Goal: Transaction & Acquisition: Purchase product/service

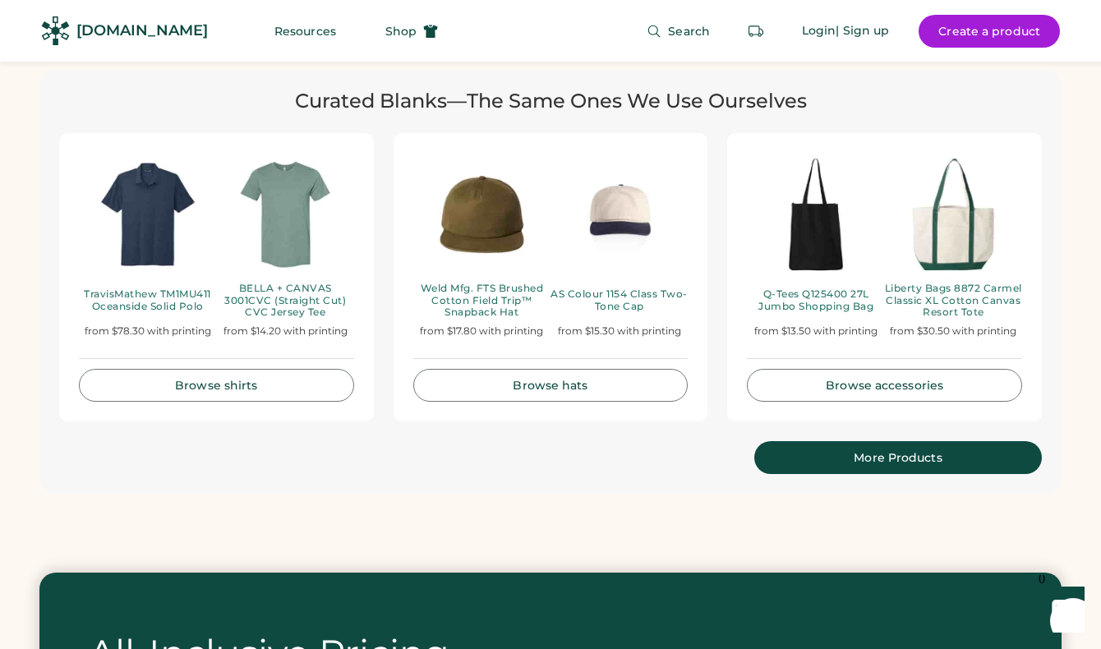
scroll to position [3795, 0]
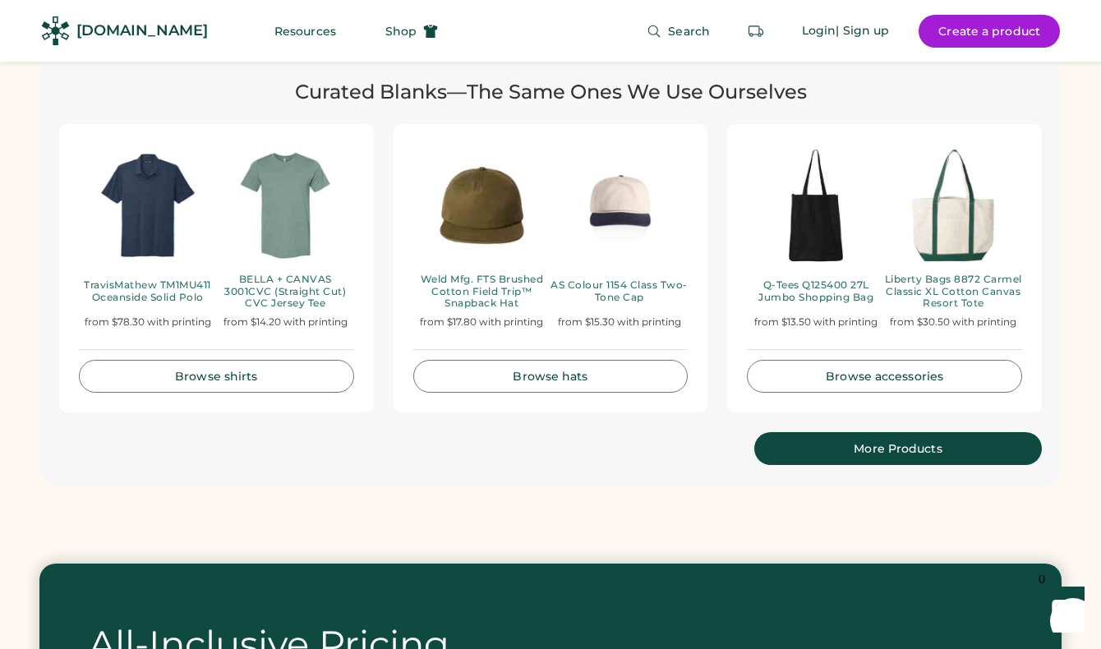
click at [547, 371] on div "Browse hats" at bounding box center [551, 377] width 234 height 12
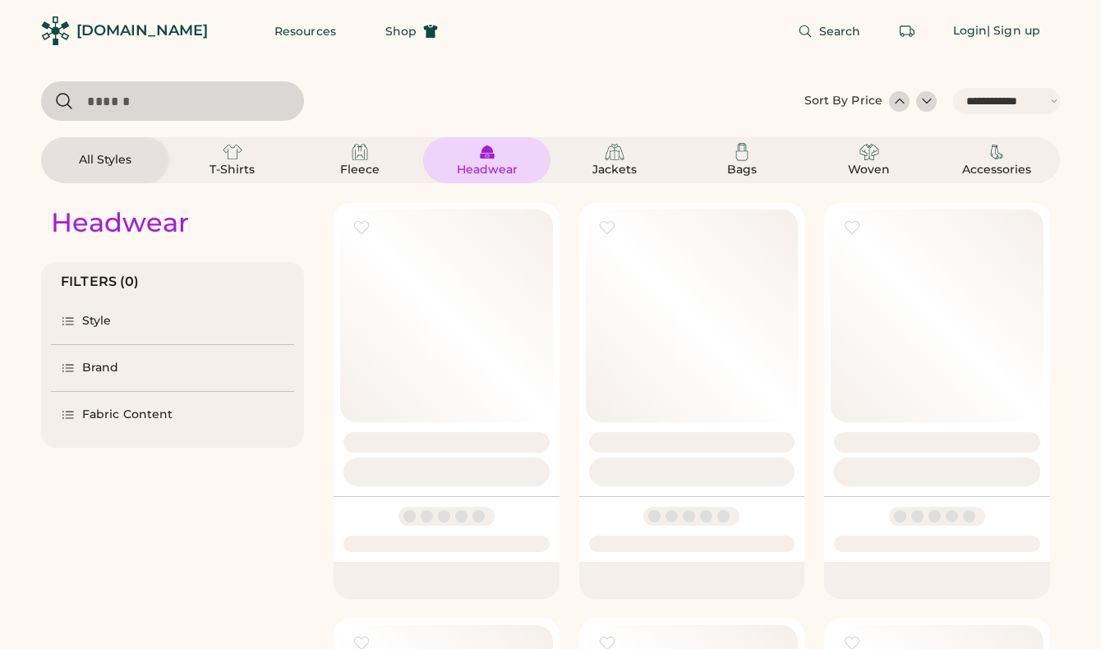
select select "*****"
select select "*"
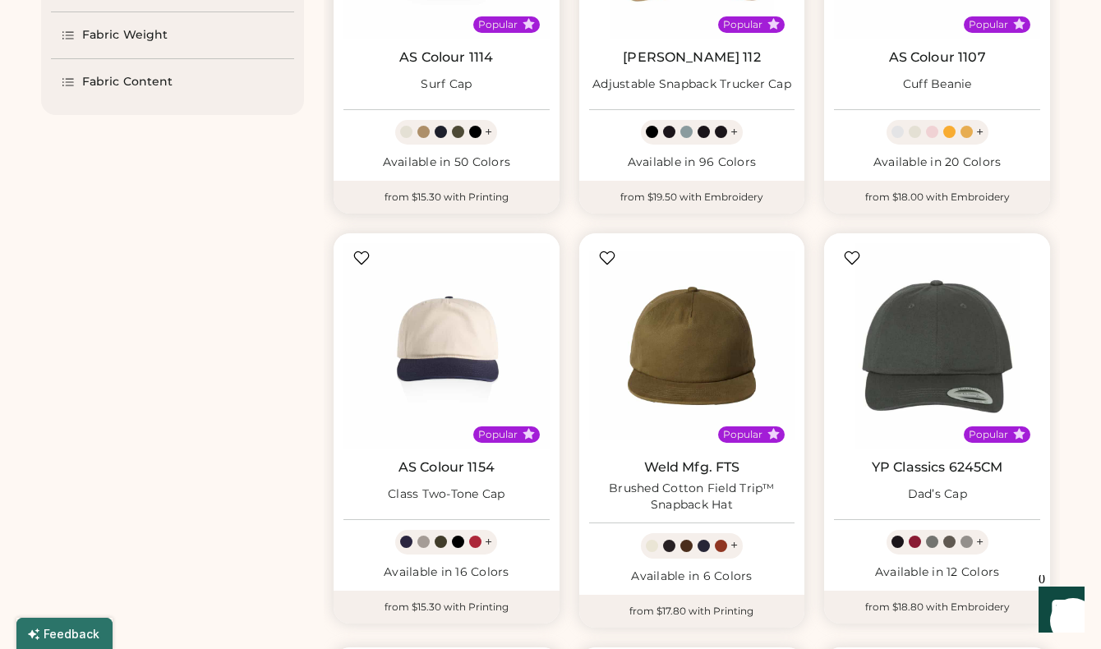
scroll to position [386, 0]
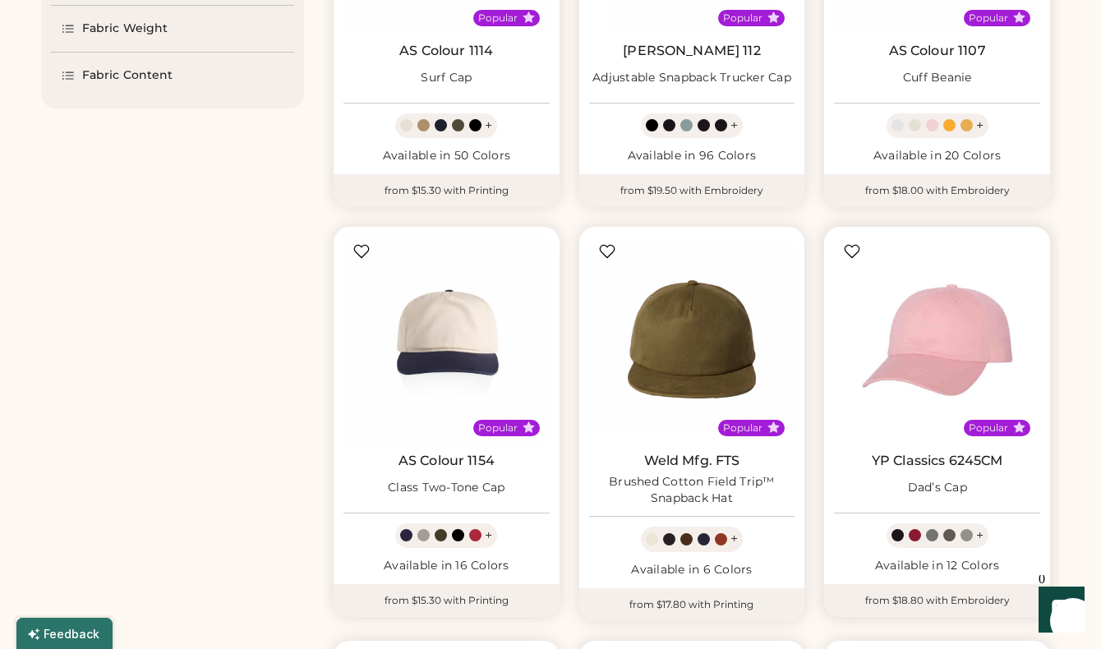
click at [972, 365] on img at bounding box center [937, 340] width 206 height 206
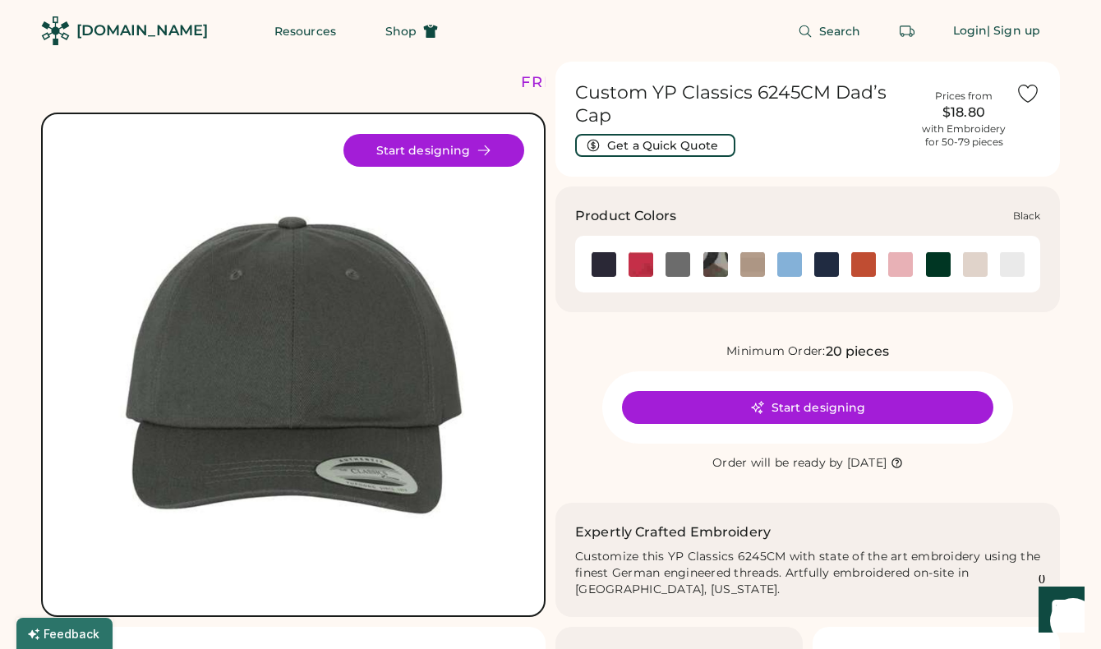
click at [598, 264] on img at bounding box center [604, 264] width 25 height 25
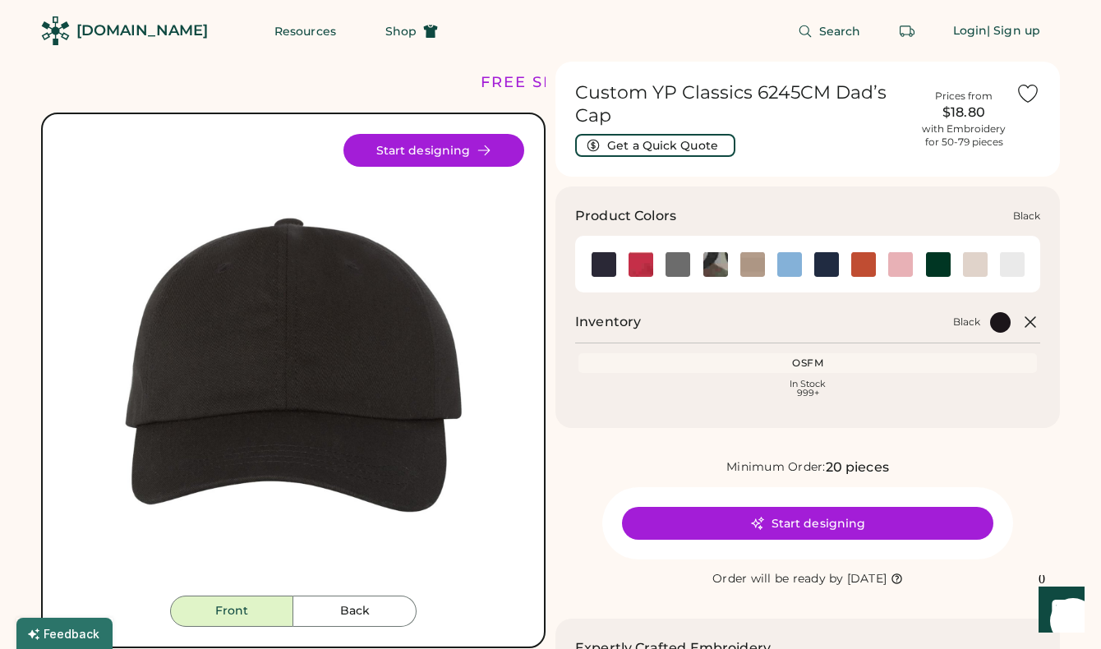
click at [605, 271] on img at bounding box center [604, 264] width 25 height 25
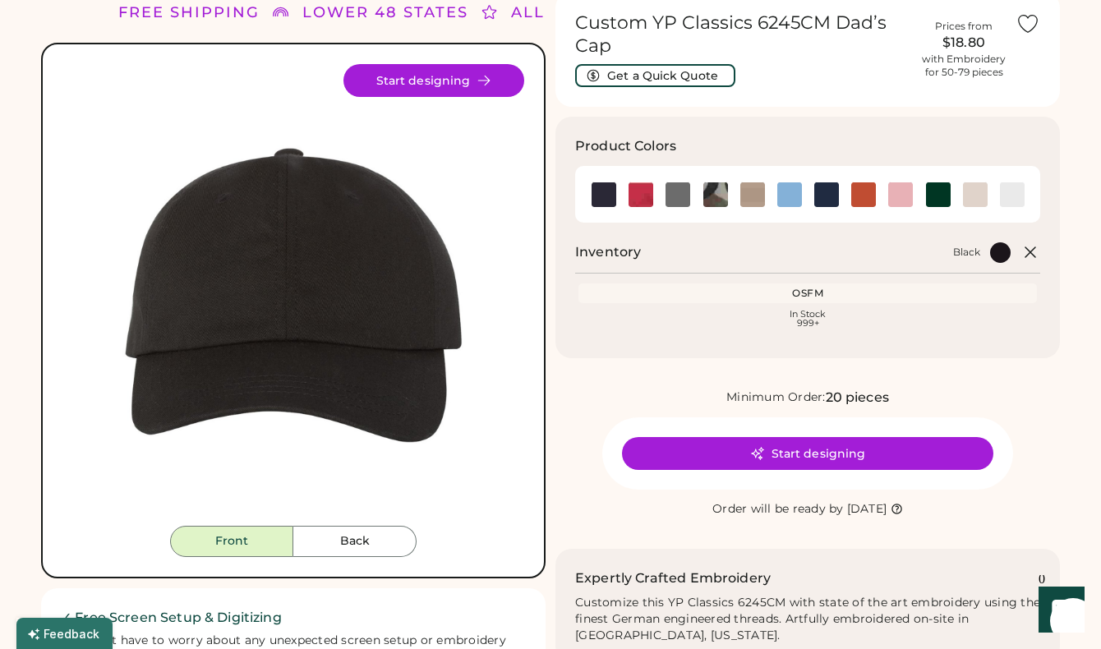
scroll to position [81, 0]
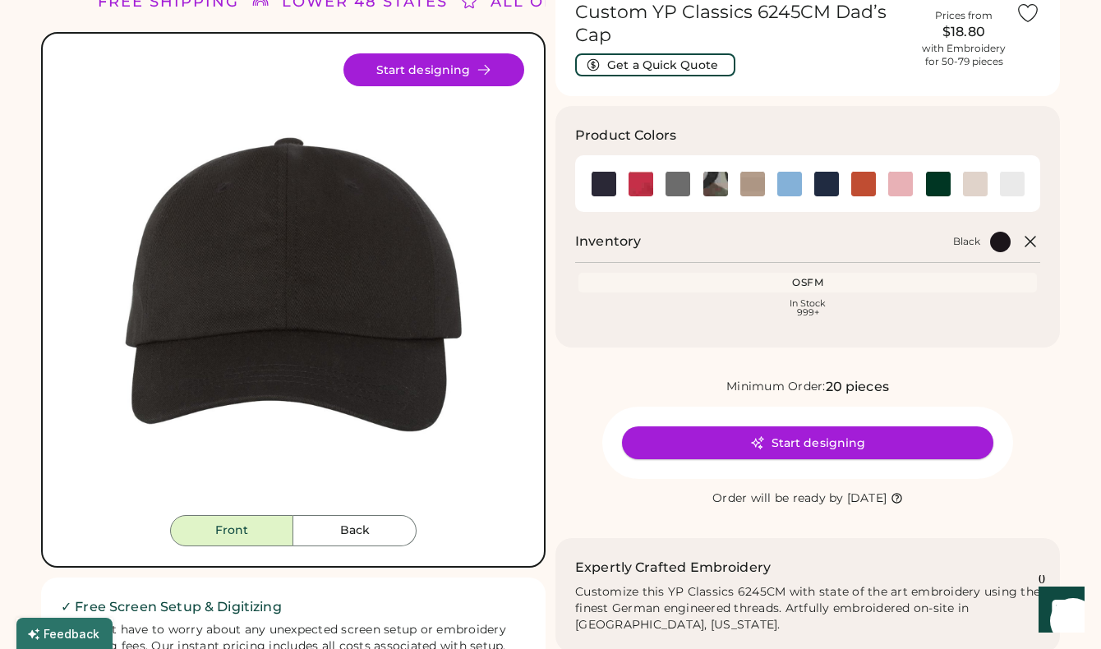
click at [692, 437] on button "Start designing" at bounding box center [808, 443] width 372 height 33
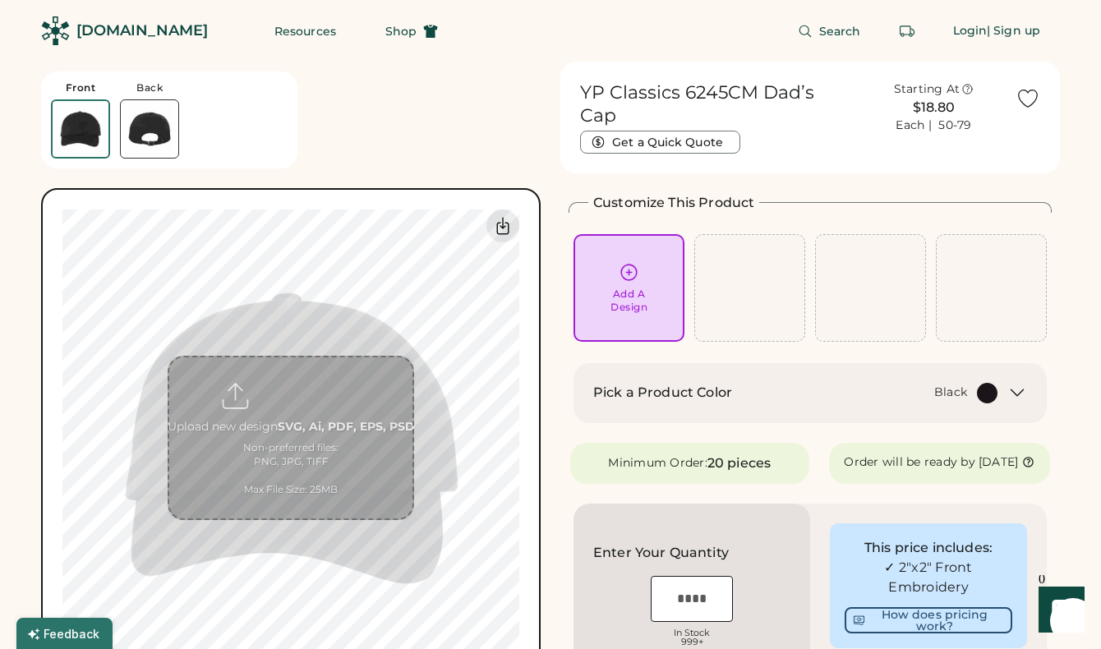
scroll to position [67, 0]
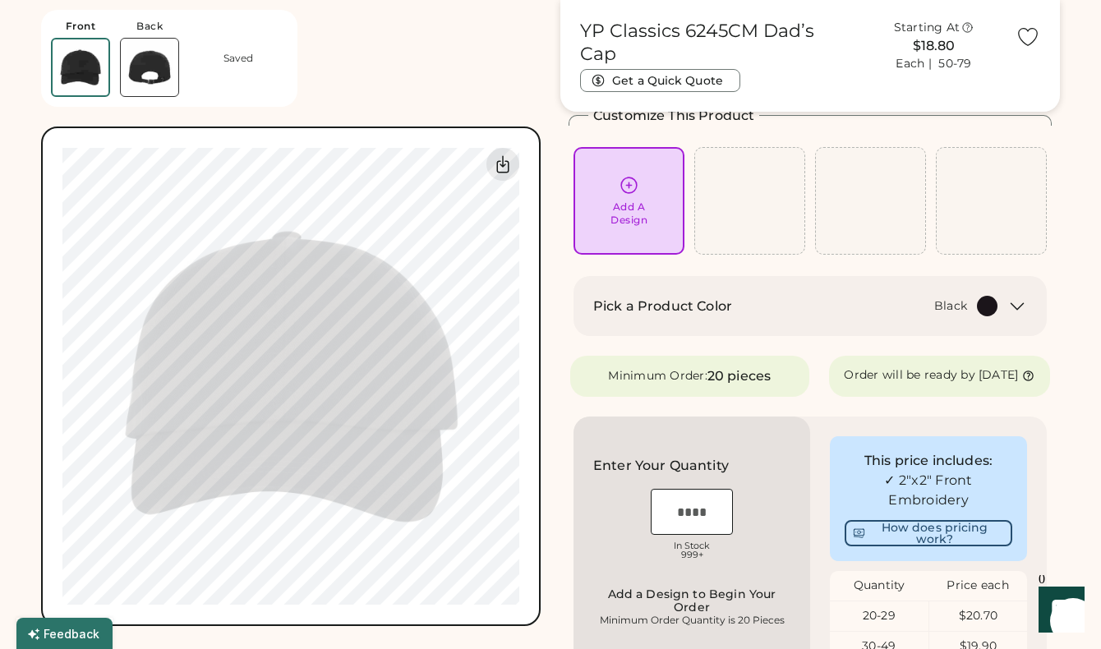
click at [638, 218] on div "Add A Design" at bounding box center [629, 214] width 37 height 26
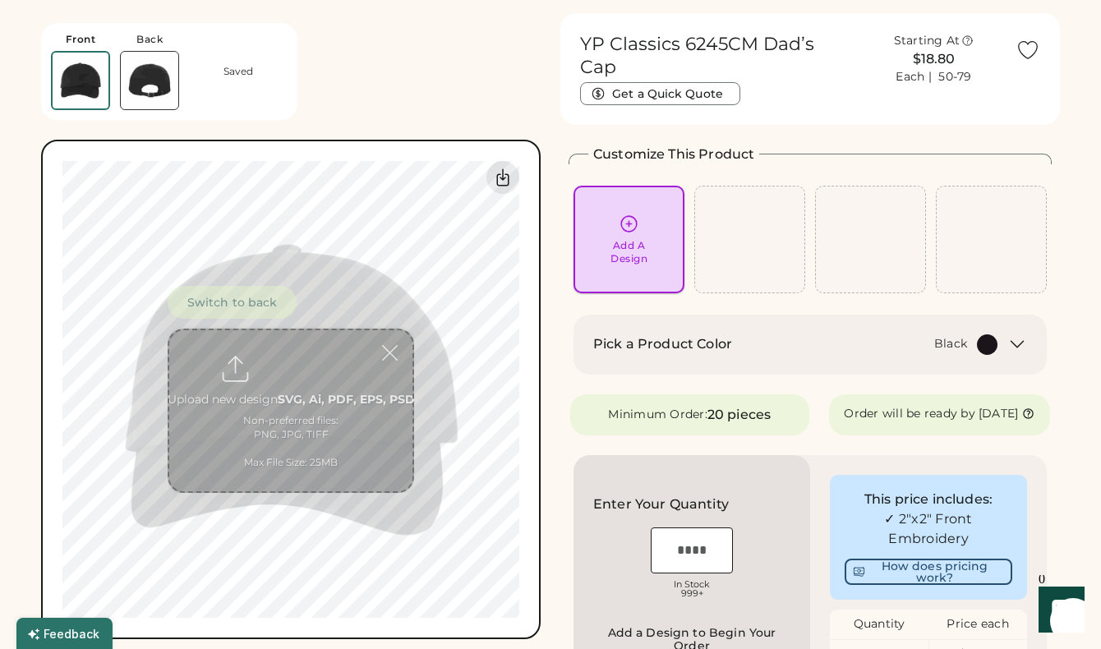
scroll to position [44, 0]
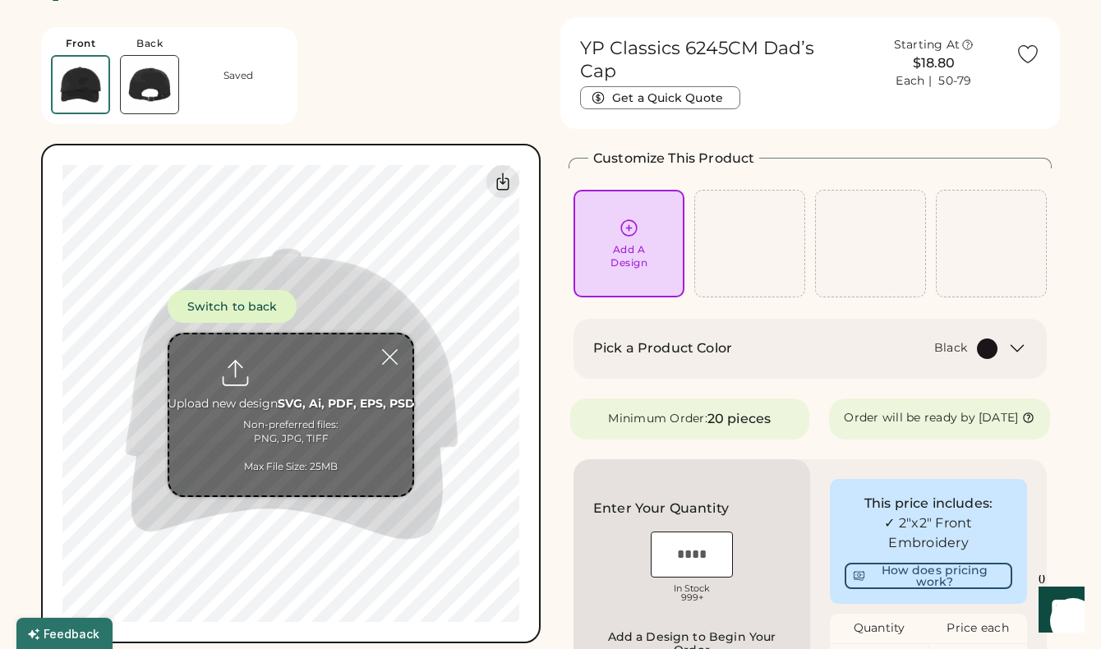
click at [307, 382] on input "file" at bounding box center [290, 415] width 243 height 161
type input "**********"
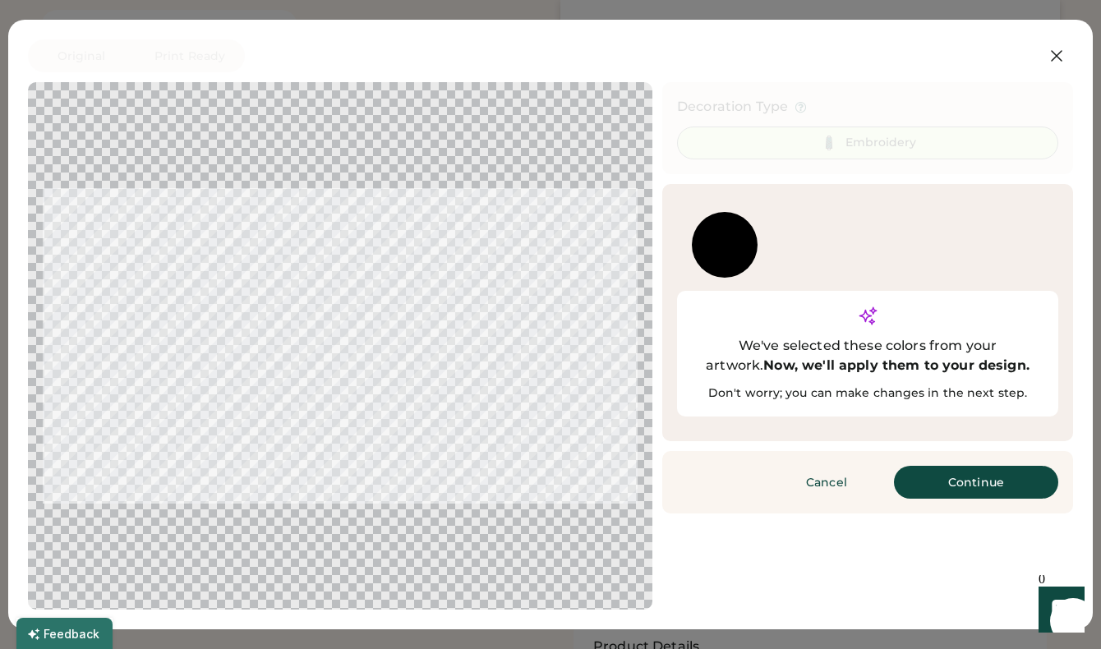
scroll to position [322, 0]
click at [972, 466] on button "Continue" at bounding box center [976, 482] width 164 height 33
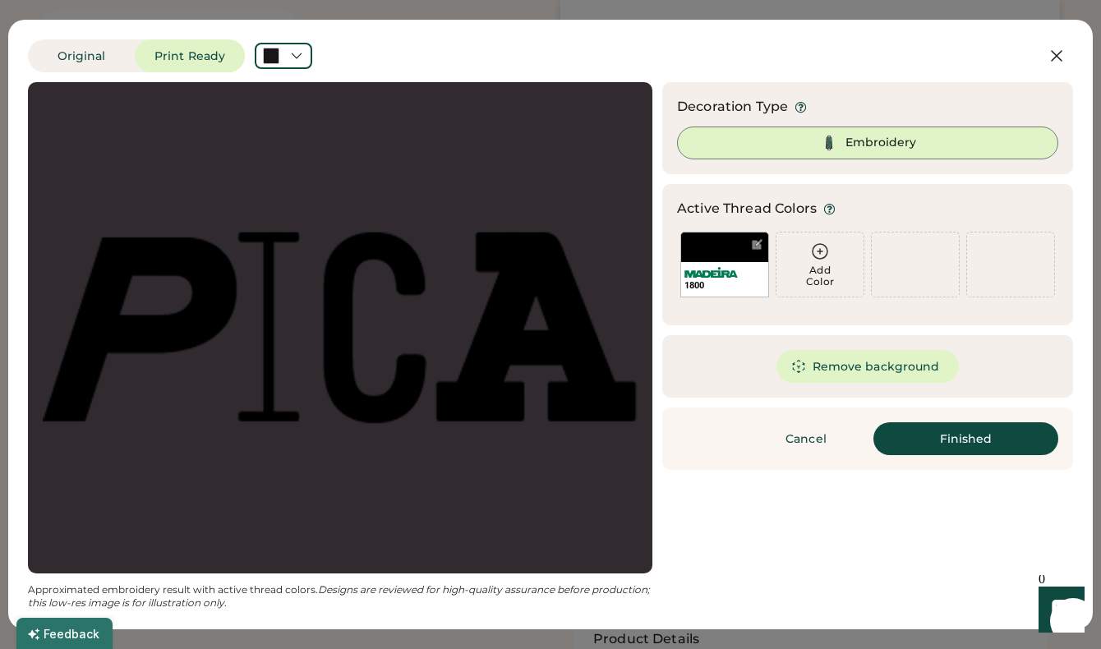
click at [722, 384] on div "Remove background" at bounding box center [867, 366] width 411 height 62
click at [820, 257] on icon at bounding box center [820, 252] width 20 height 20
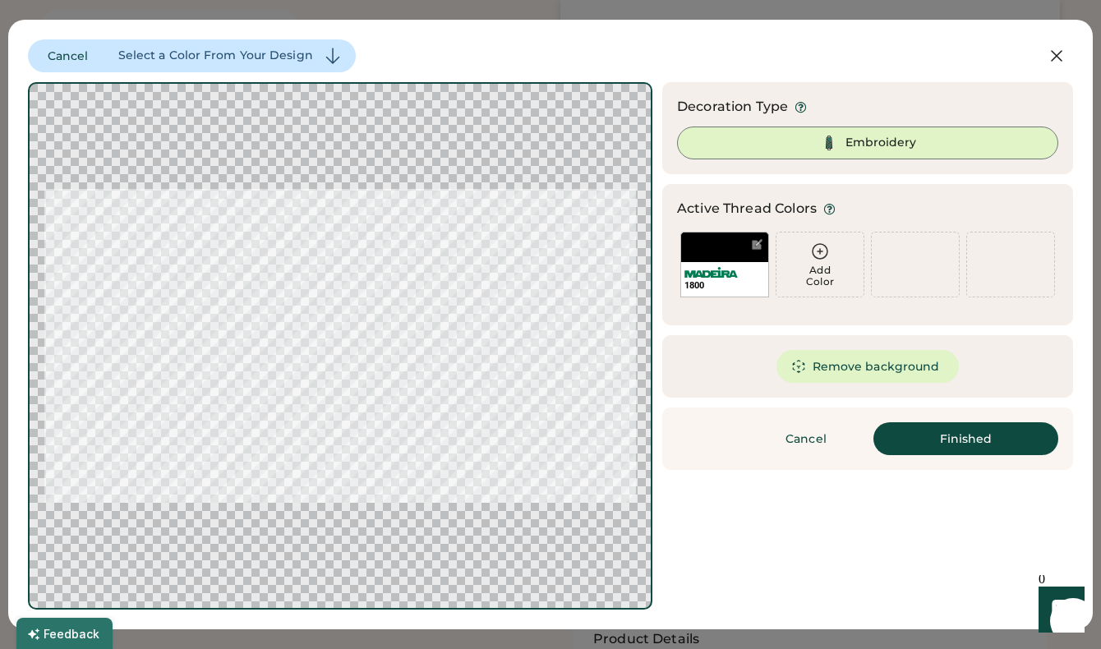
click at [815, 247] on icon at bounding box center [820, 251] width 15 height 15
click at [828, 256] on icon at bounding box center [820, 252] width 20 height 20
click at [822, 252] on icon at bounding box center [820, 252] width 20 height 20
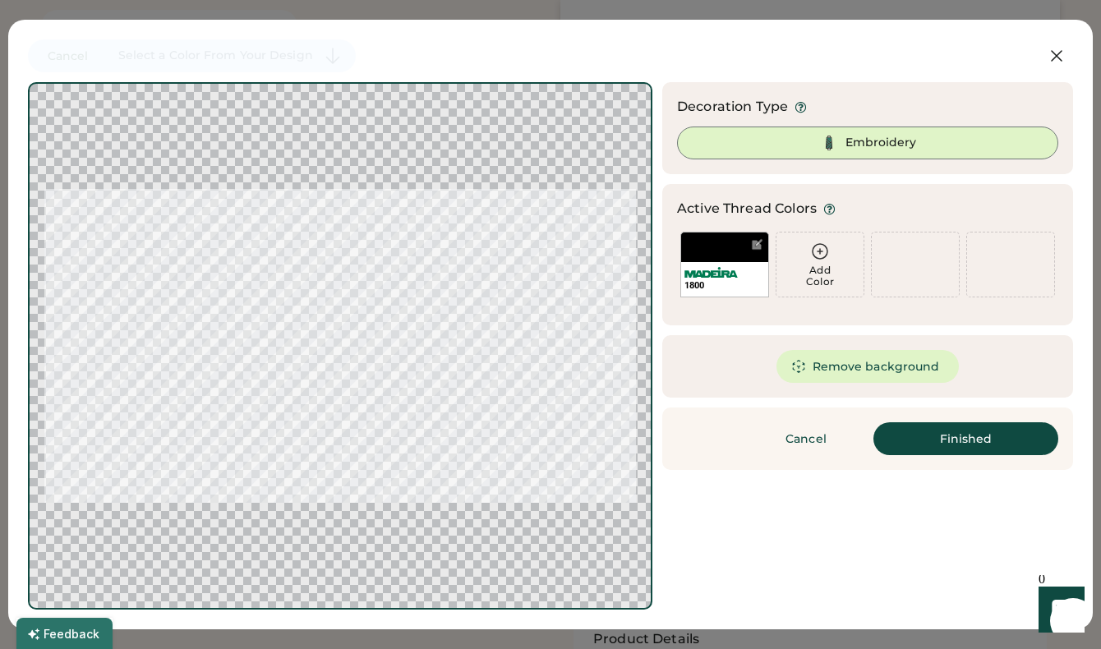
click at [822, 252] on icon at bounding box center [820, 252] width 20 height 20
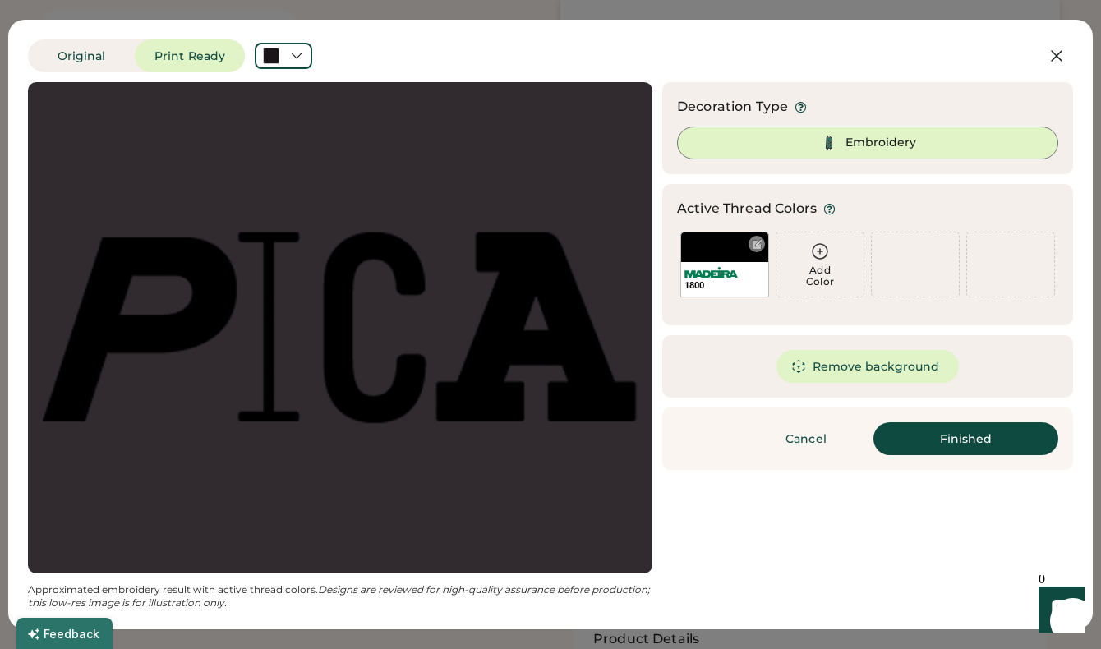
click at [752, 246] on div at bounding box center [757, 244] width 12 height 12
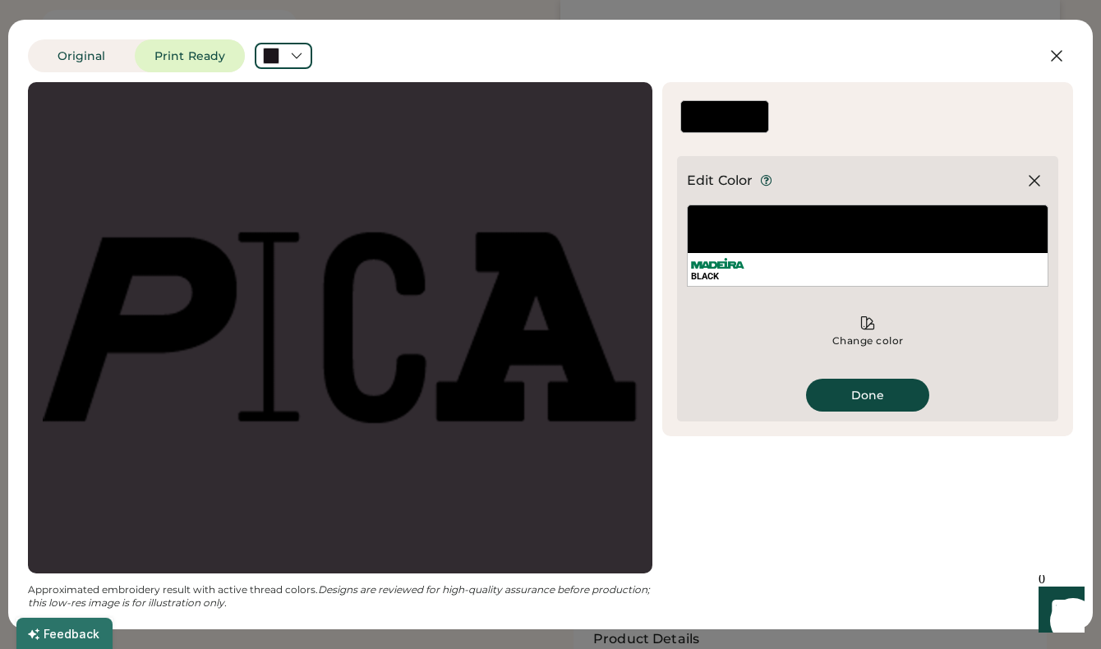
click at [784, 265] on div "BLACK" at bounding box center [868, 269] width 360 height 33
click at [790, 240] on div "BLACK" at bounding box center [868, 246] width 362 height 82
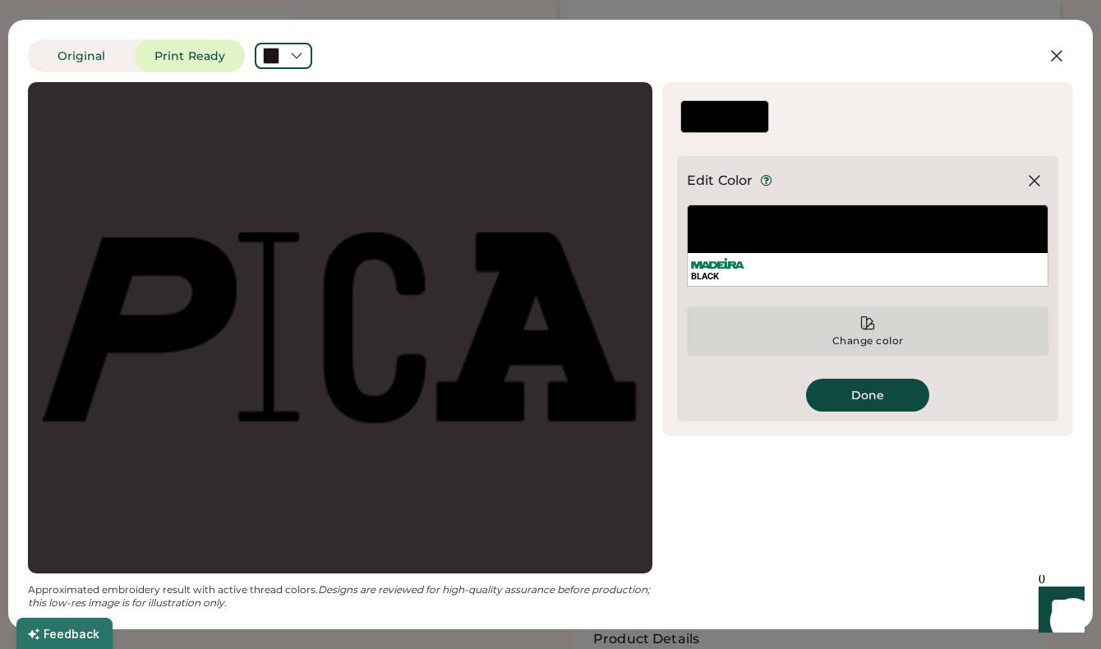
click at [869, 331] on div "Change color" at bounding box center [868, 331] width 362 height 49
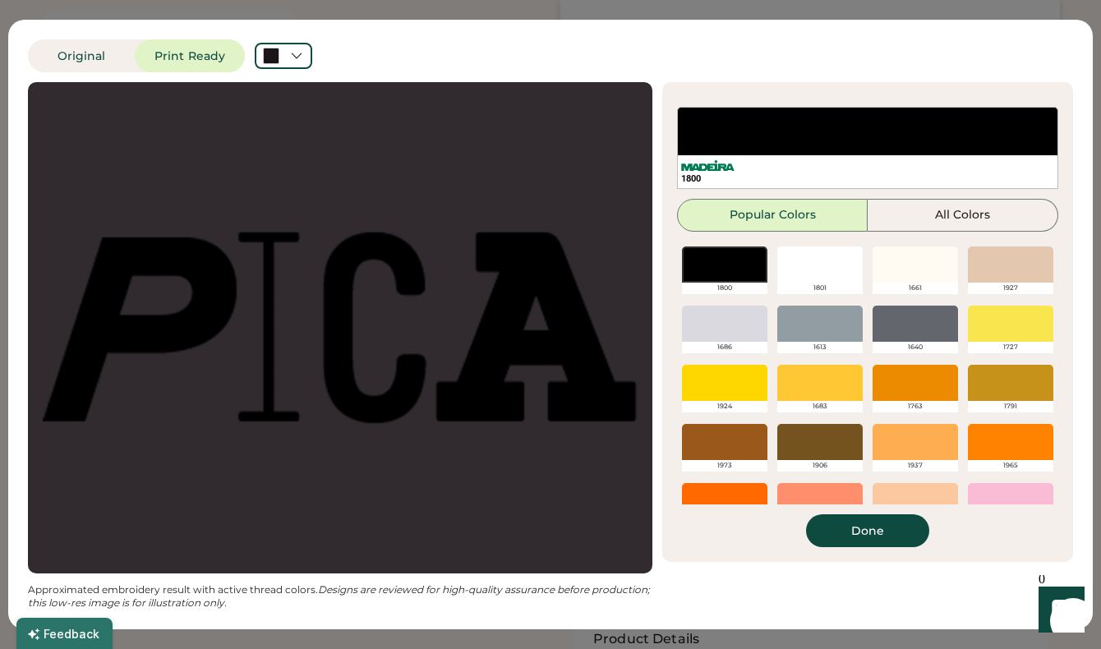
click at [828, 268] on div at bounding box center [820, 265] width 85 height 36
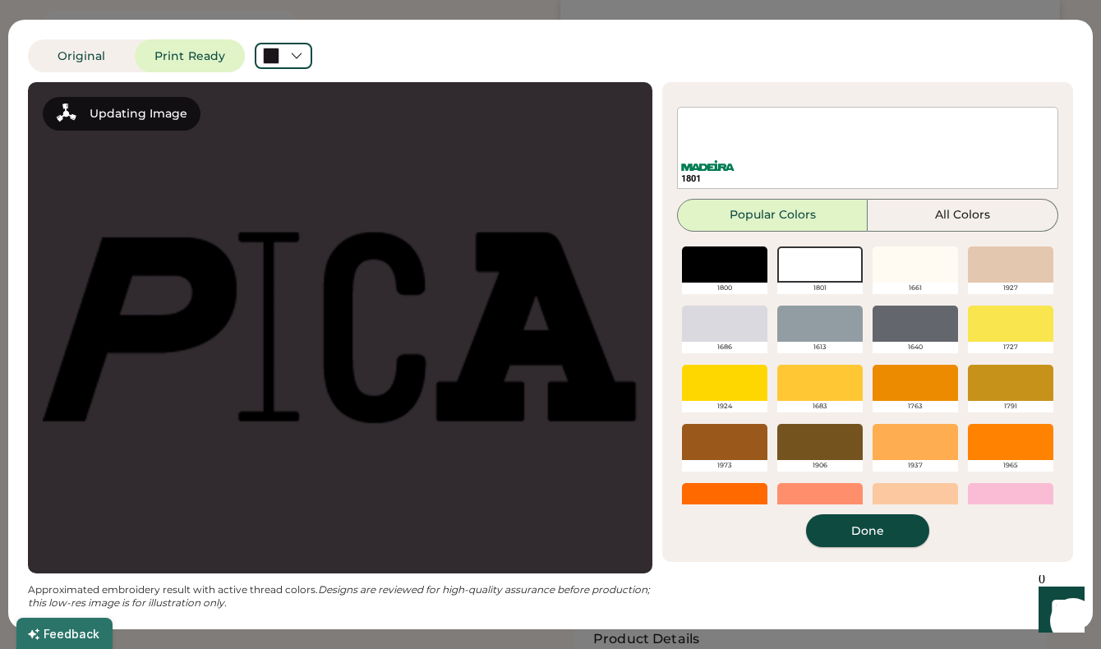
click at [871, 527] on button "Done" at bounding box center [867, 531] width 123 height 33
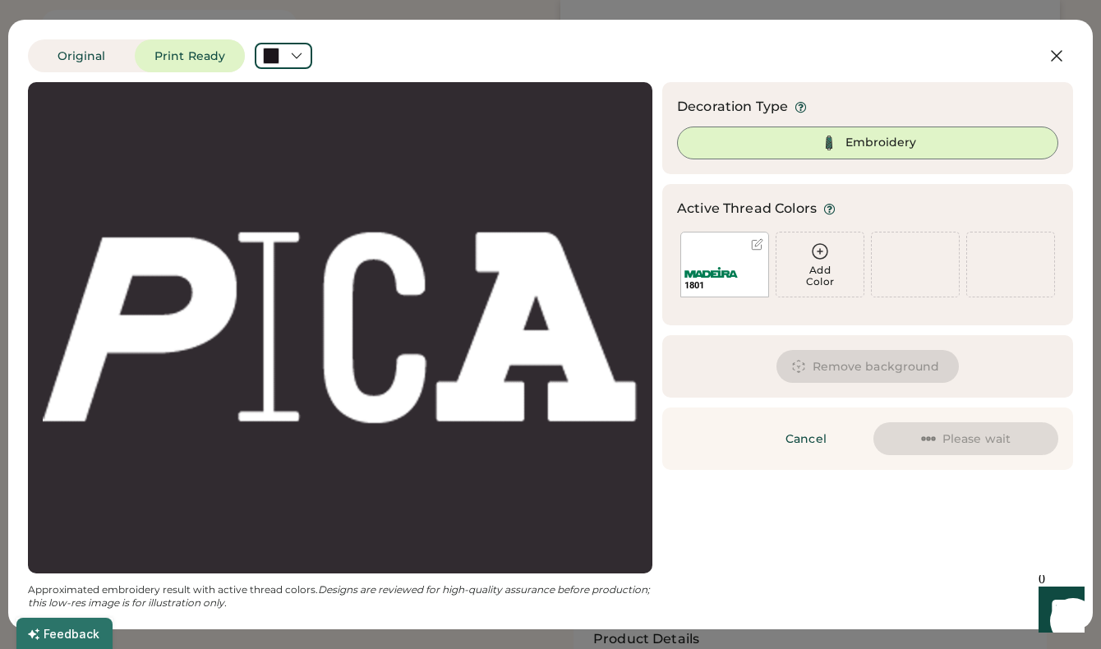
click at [862, 145] on div "Embroidery" at bounding box center [881, 143] width 71 height 16
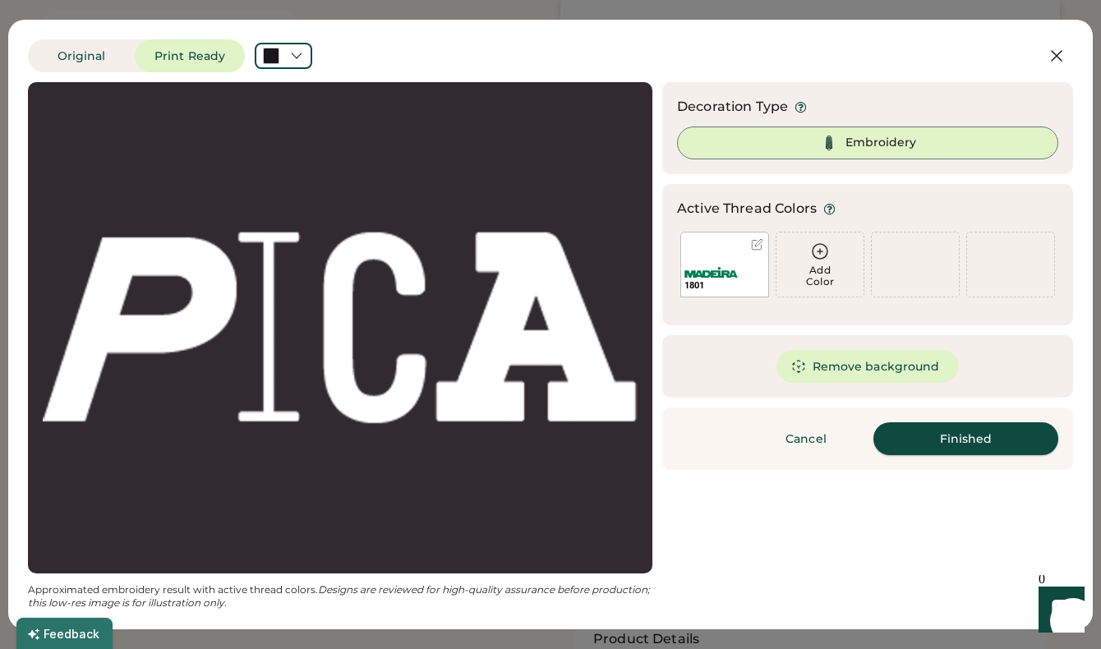
click at [953, 432] on button "Finished" at bounding box center [966, 438] width 185 height 33
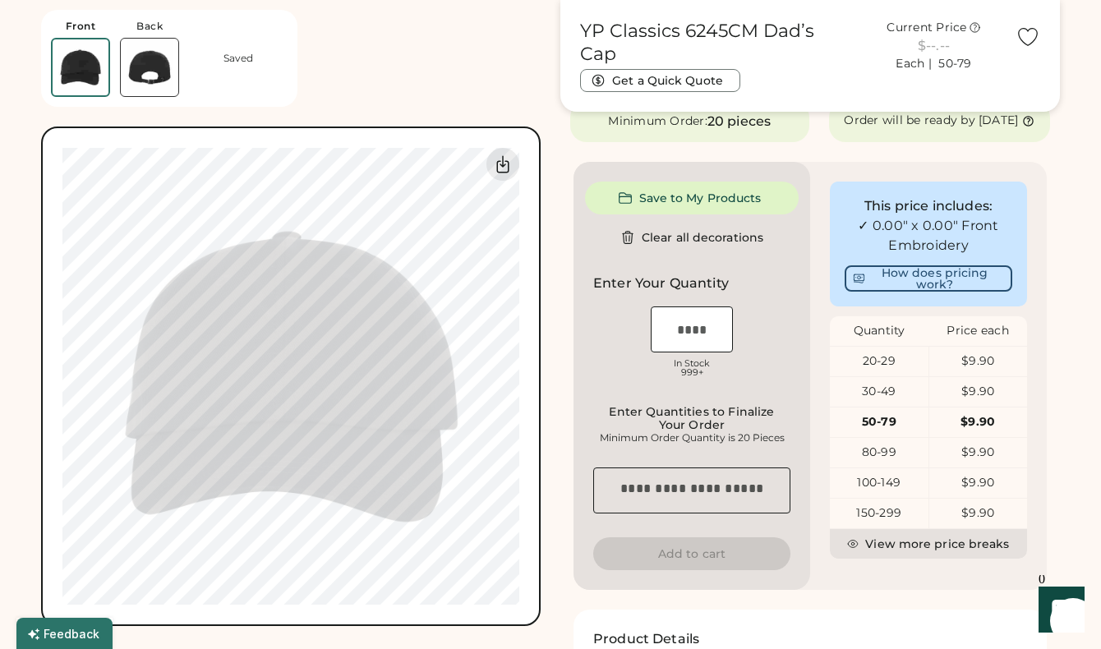
type input "****"
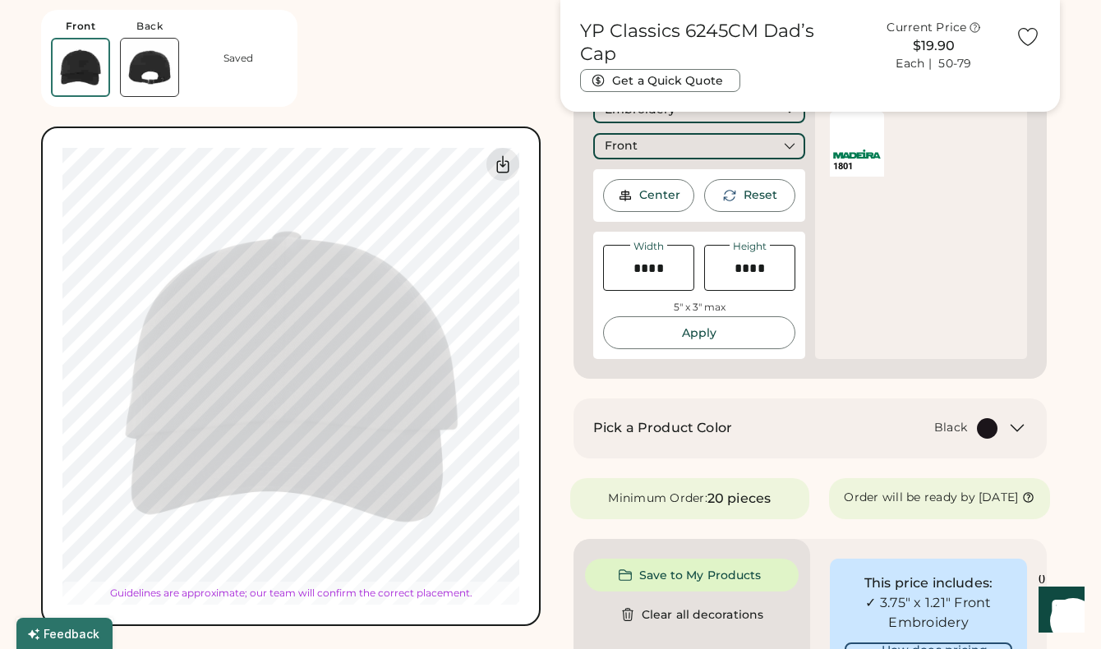
type input "****"
click at [930, 291] on div "1801" at bounding box center [921, 228] width 212 height 262
click at [711, 332] on button "Apply" at bounding box center [699, 332] width 192 height 33
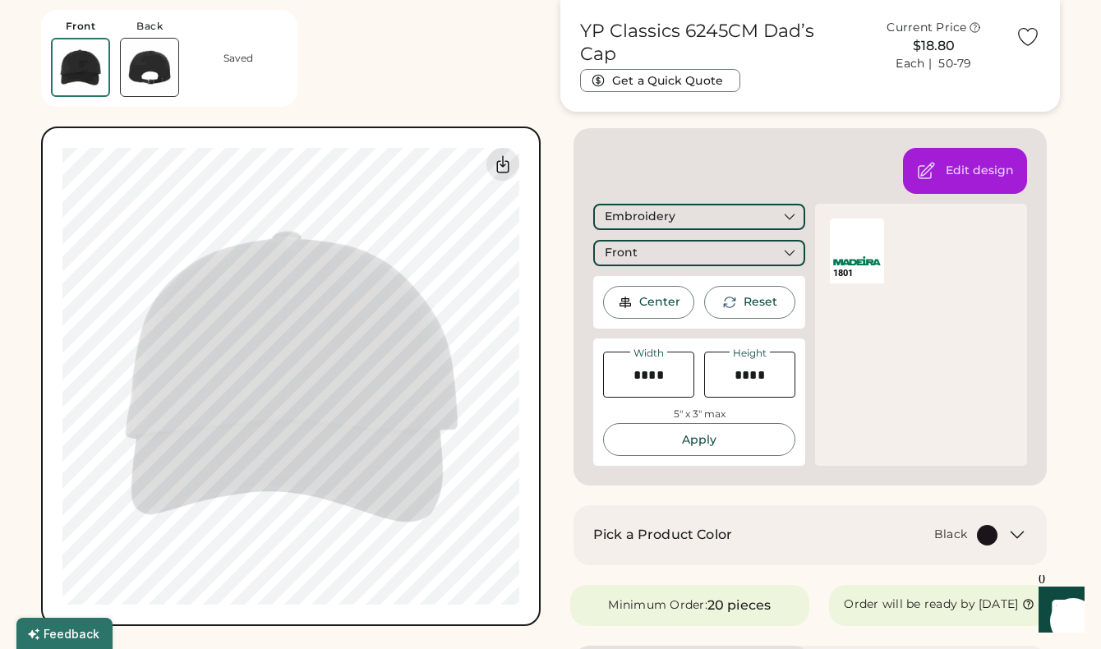
scroll to position [211, 0]
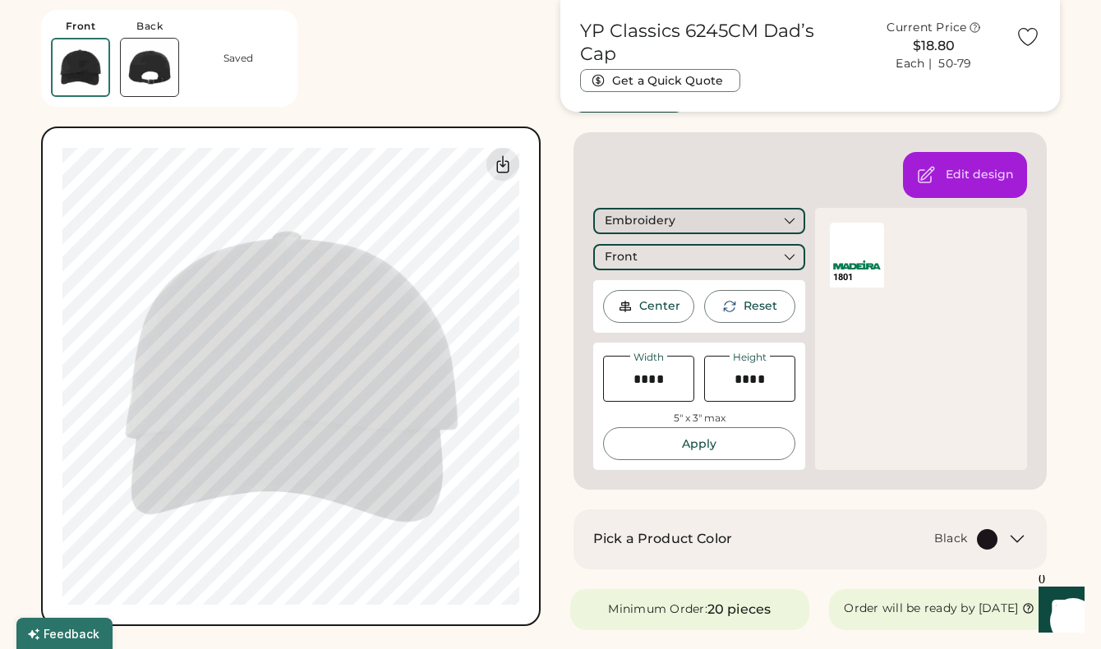
click at [778, 217] on div "Embroidery" at bounding box center [699, 221] width 212 height 26
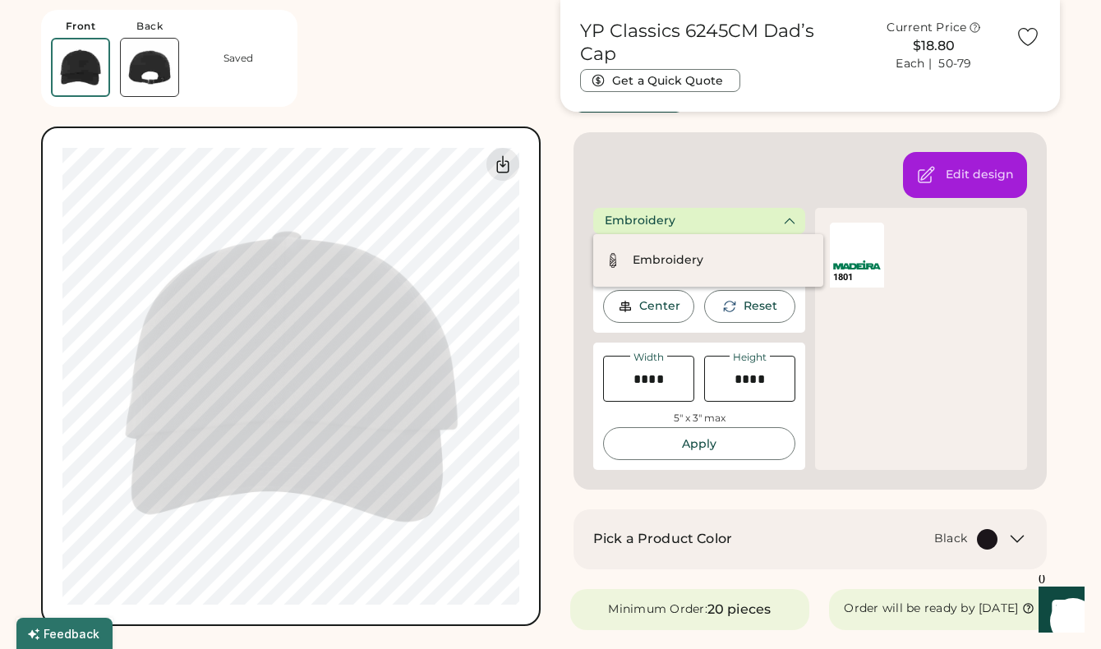
click at [778, 217] on div "Embroidery" at bounding box center [699, 221] width 212 height 26
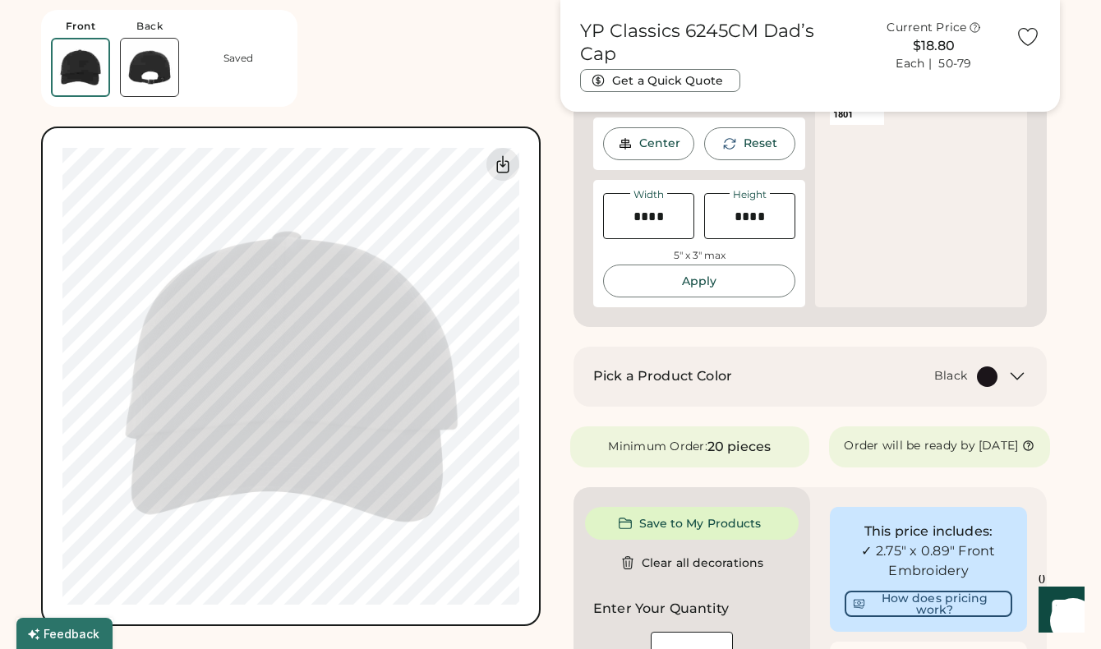
scroll to position [390, 0]
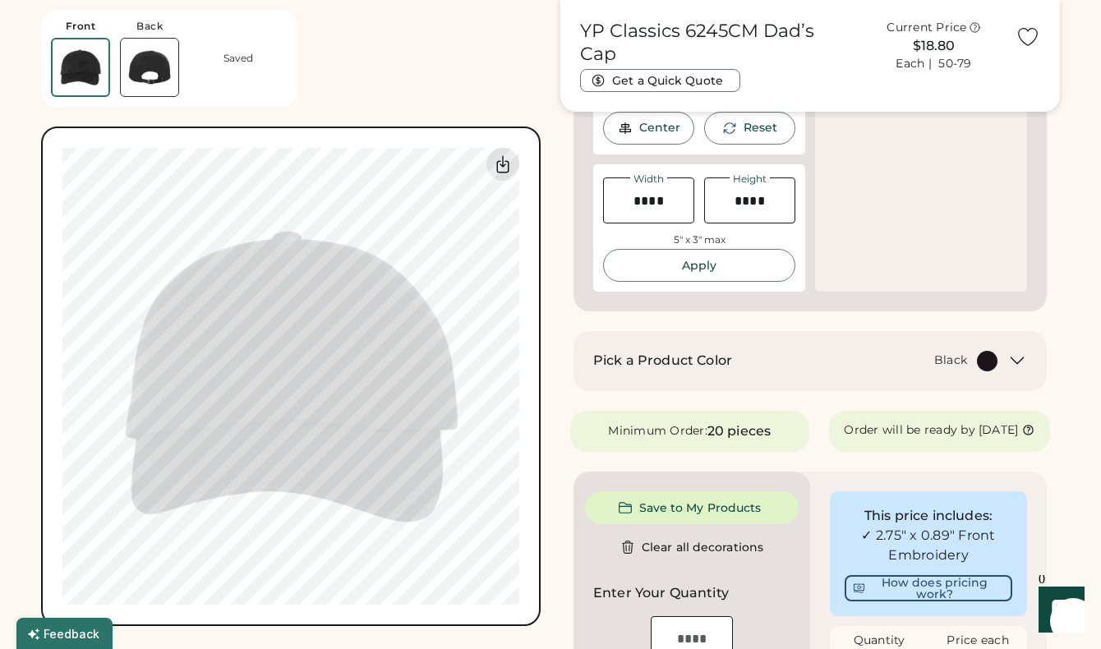
click at [672, 319] on div "YP Classics 6245CM Dad’s Cap Get a Quick Quote Current Price $18.80 Each | 50-7…" at bounding box center [811, 427] width 500 height 1510
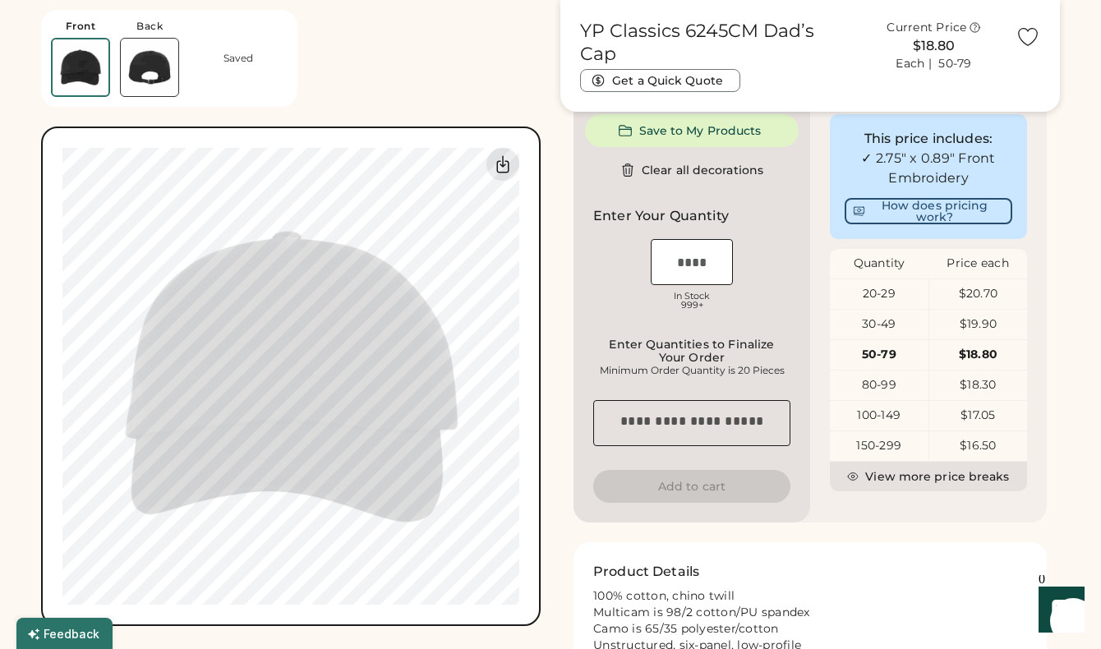
type input "****"
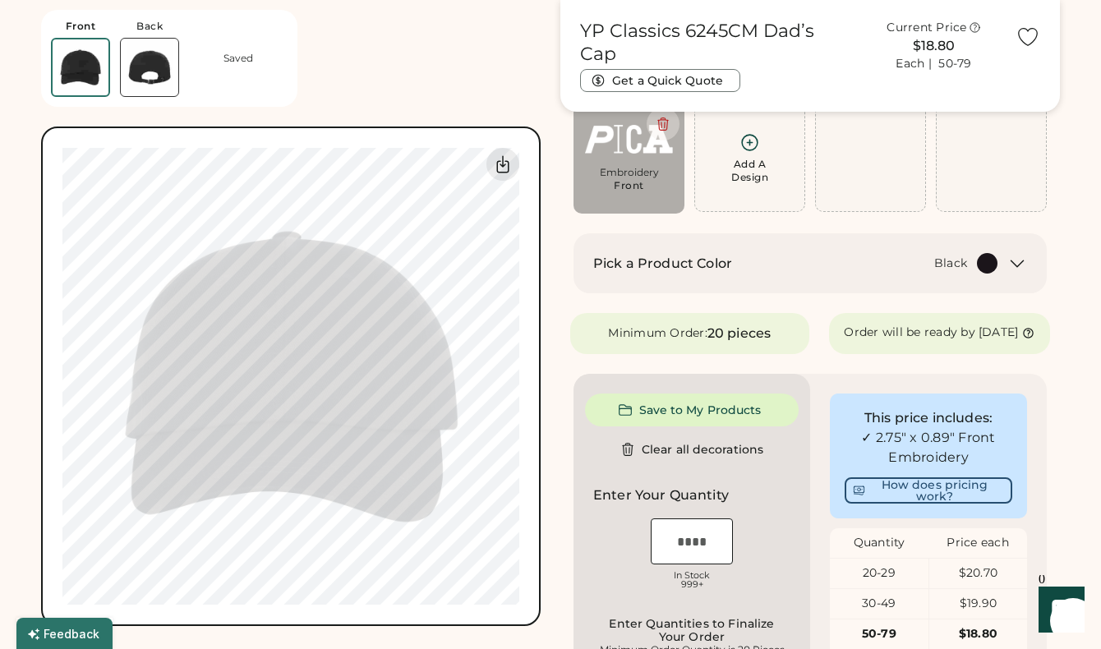
scroll to position [112, 0]
type input "****"
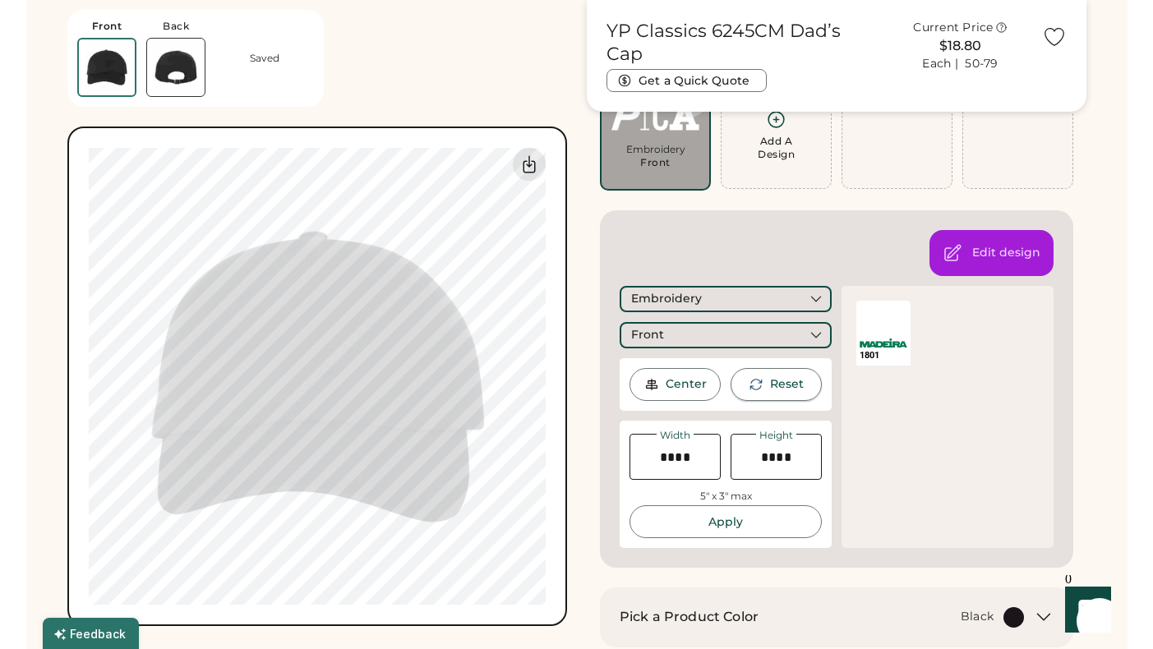
scroll to position [136, 0]
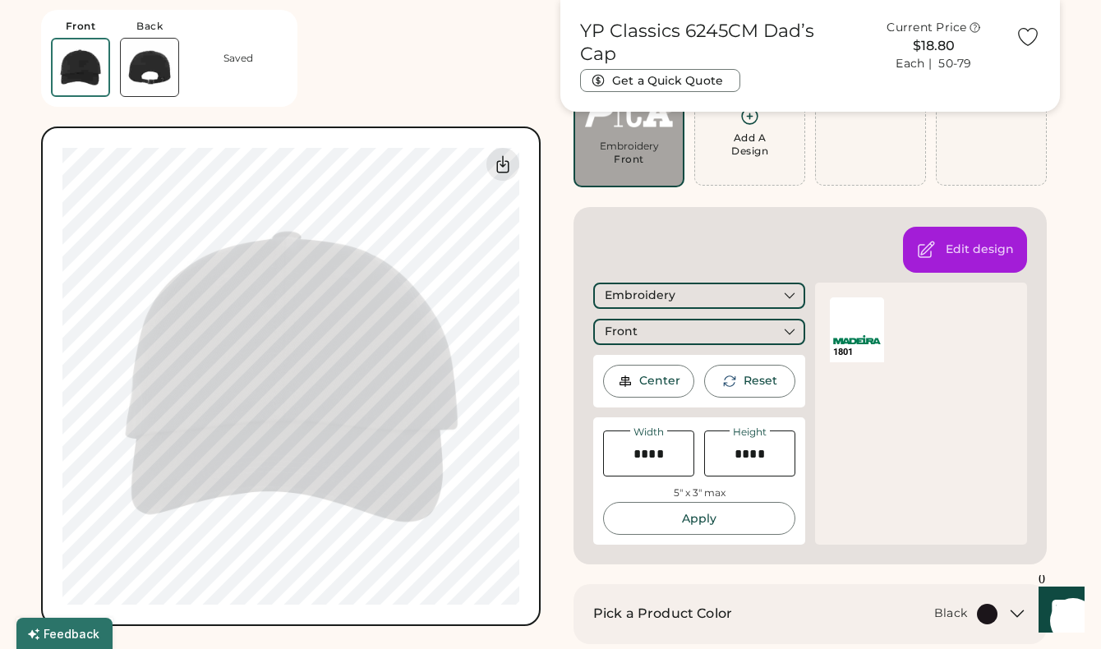
click at [770, 245] on div "Edit design Embroidery Front Center Reset Width Height 5" x 3" max Apply 1801" at bounding box center [810, 386] width 473 height 358
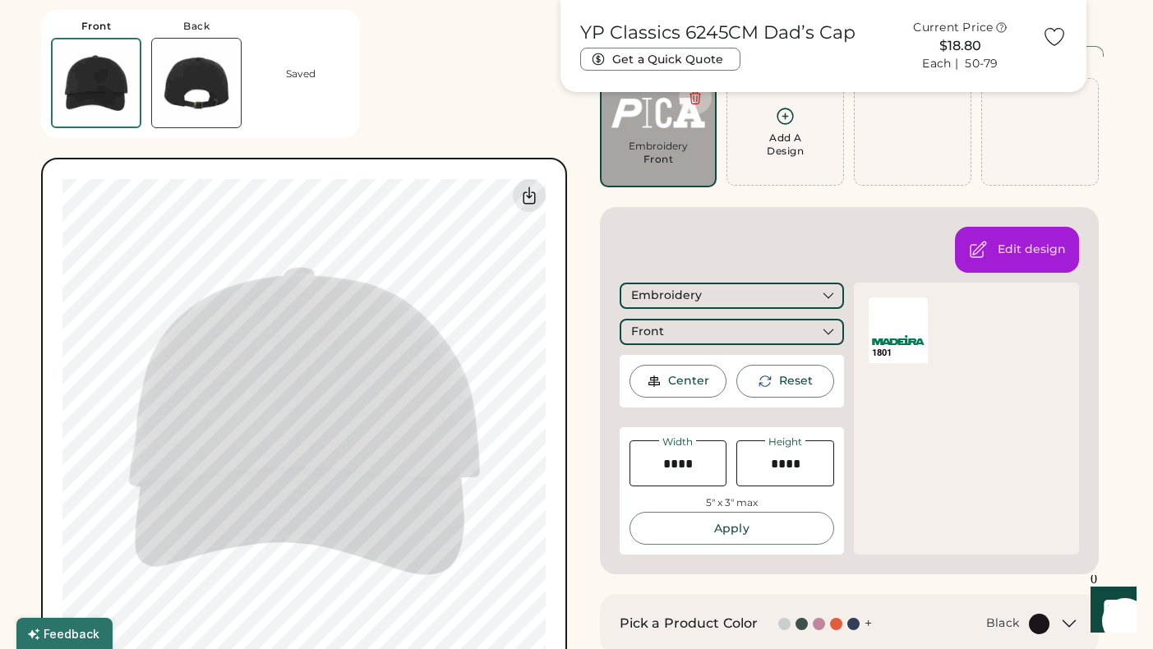
click at [375, 104] on div "Front Back Saved Switch to back Upload new design SVG, Ai, PDF, EPS, PSD Non-pr…" at bounding box center [304, 342] width 526 height 684
type input "****"
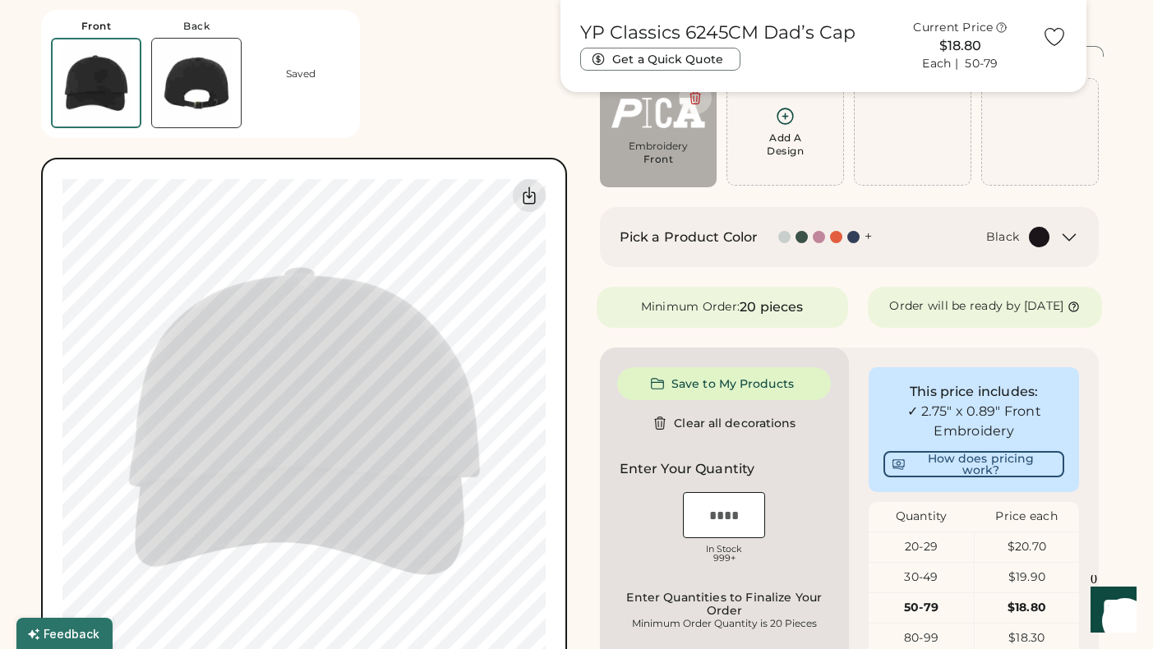
type input "****"
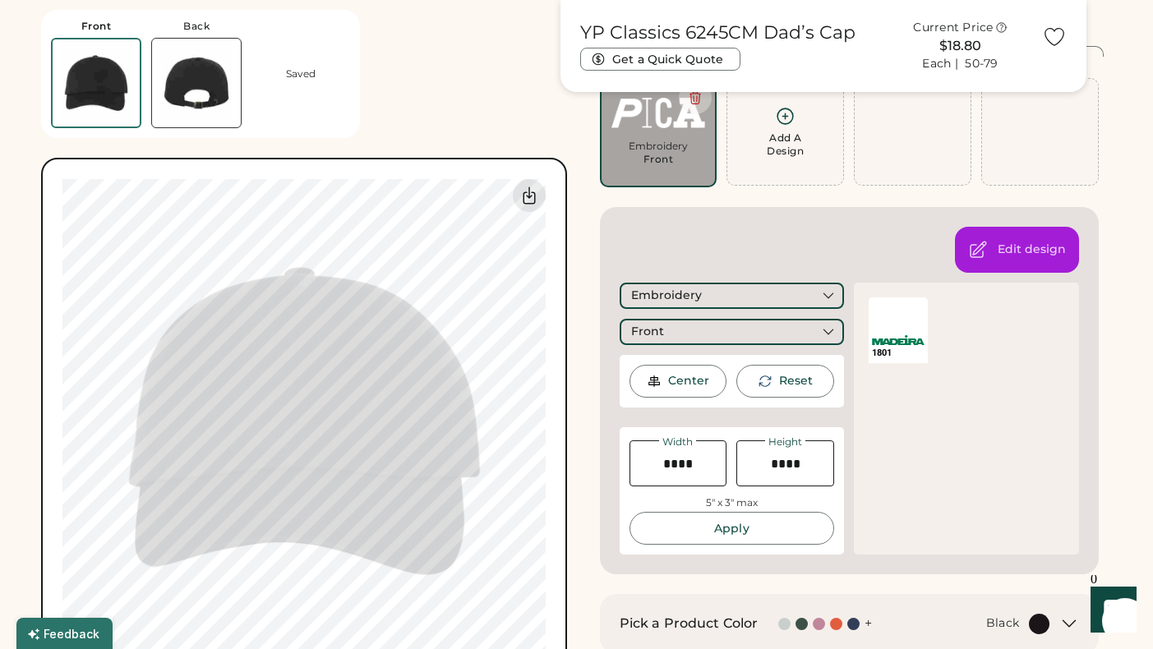
type input "****"
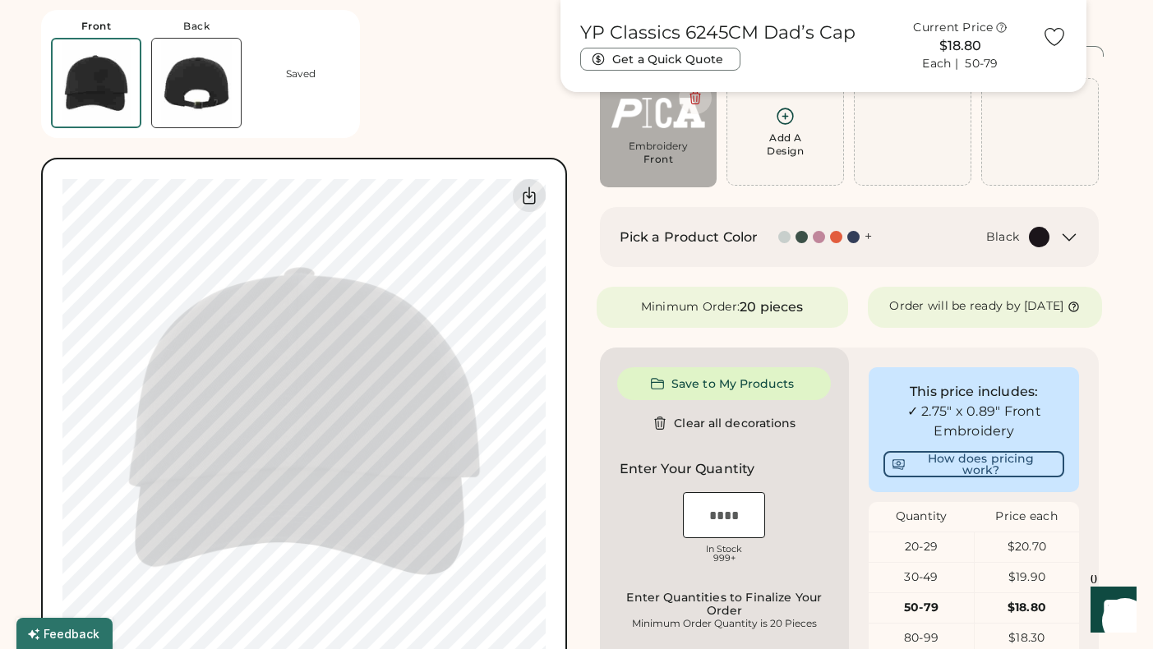
type input "****"
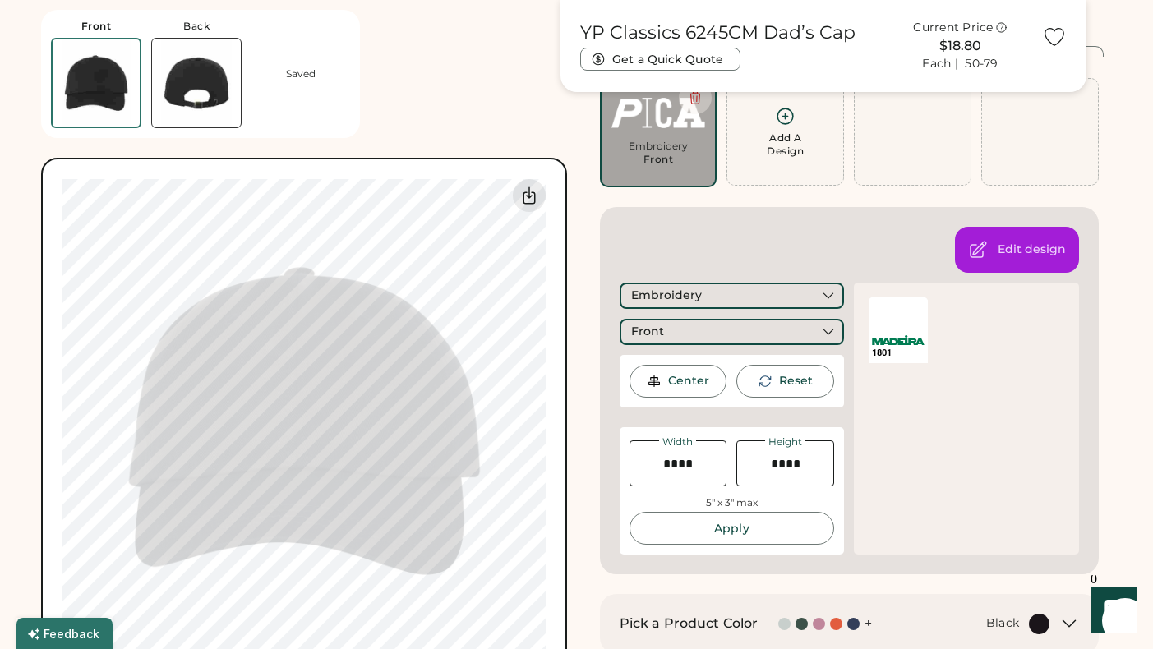
type input "****"
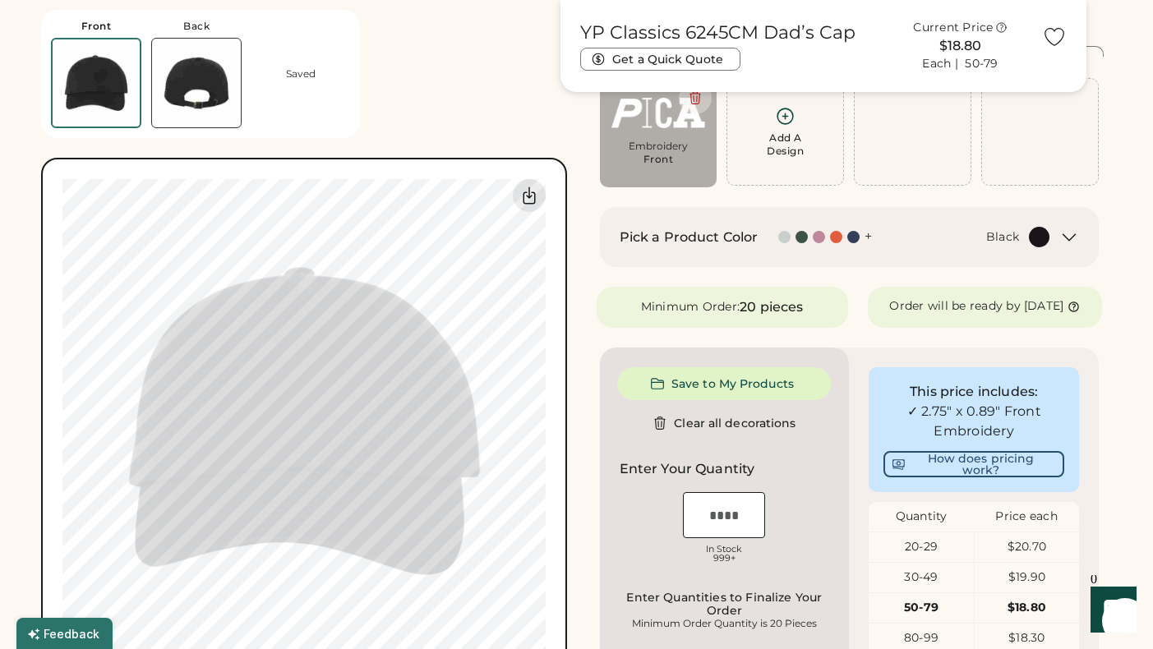
type input "****"
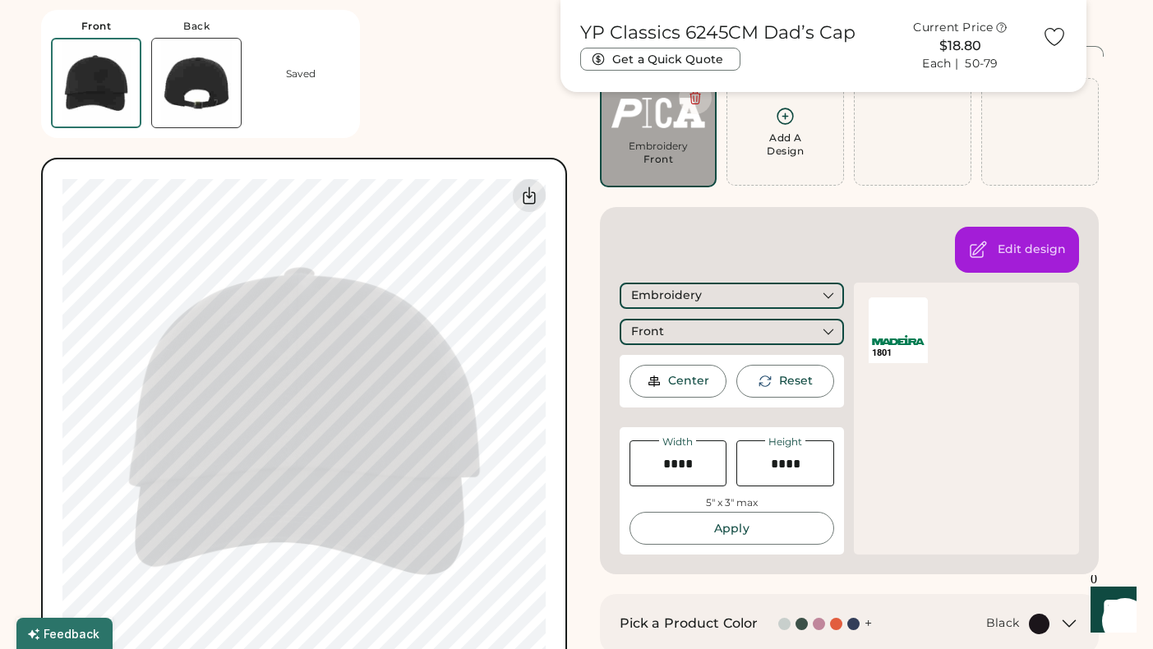
click at [427, 150] on div "Front Back Saved Switch to back Upload new design SVG, Ai, PDF, EPS, PSD Non-pr…" at bounding box center [304, 342] width 526 height 684
click at [448, 103] on div "Front Back Saved Switch to back Upload new design SVG, Ai, PDF, EPS, PSD Non-pr…" at bounding box center [304, 342] width 526 height 684
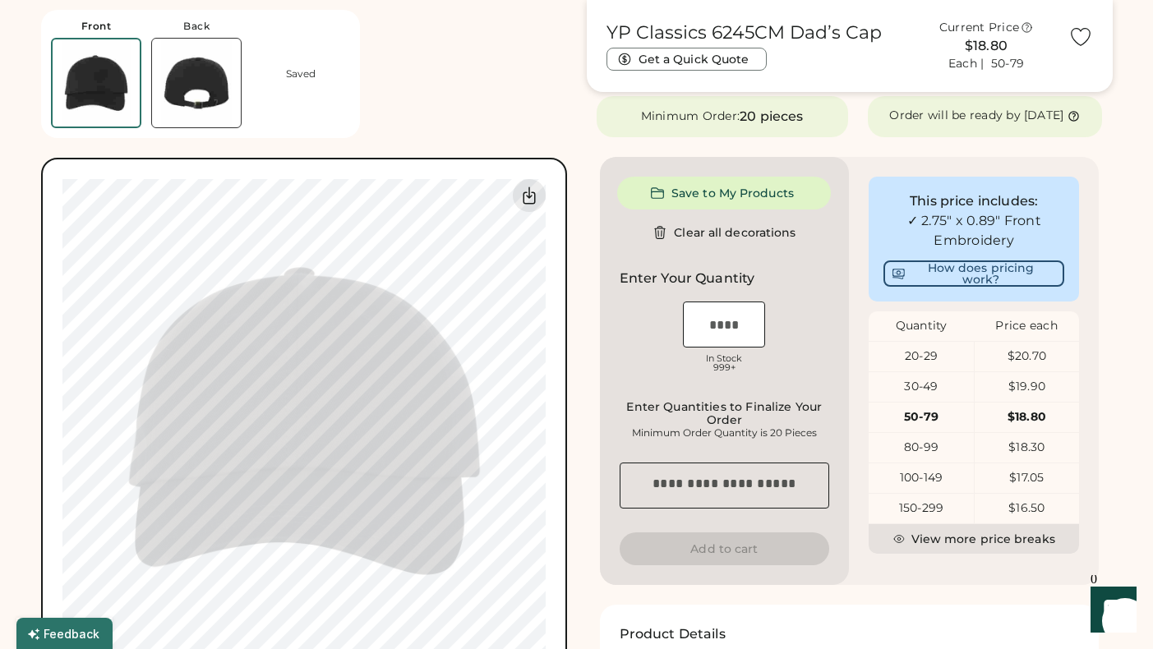
scroll to position [329, 0]
click at [927, 394] on div "30-49" at bounding box center [921, 385] width 104 height 16
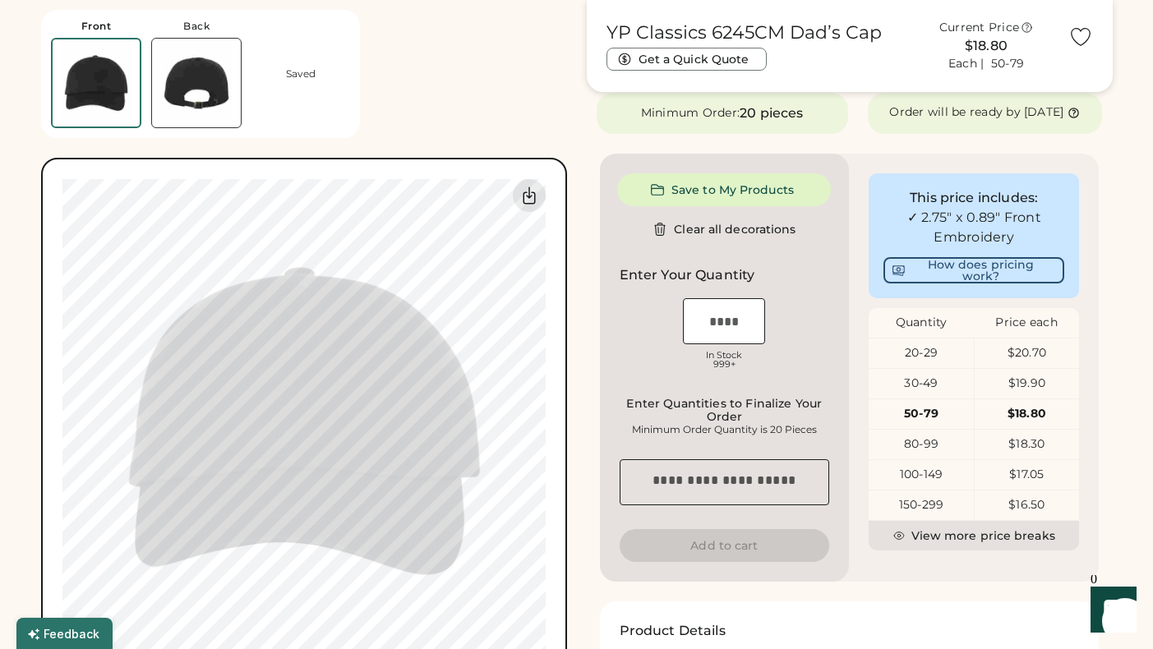
scroll to position [332, 0]
type input "****"
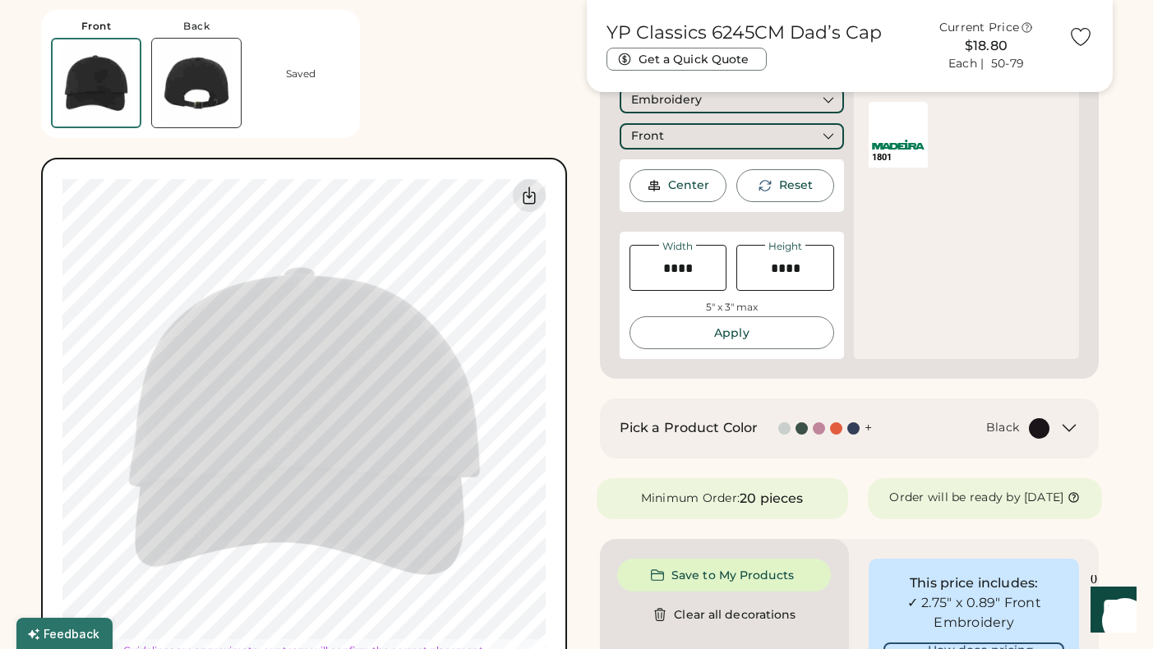
type input "****"
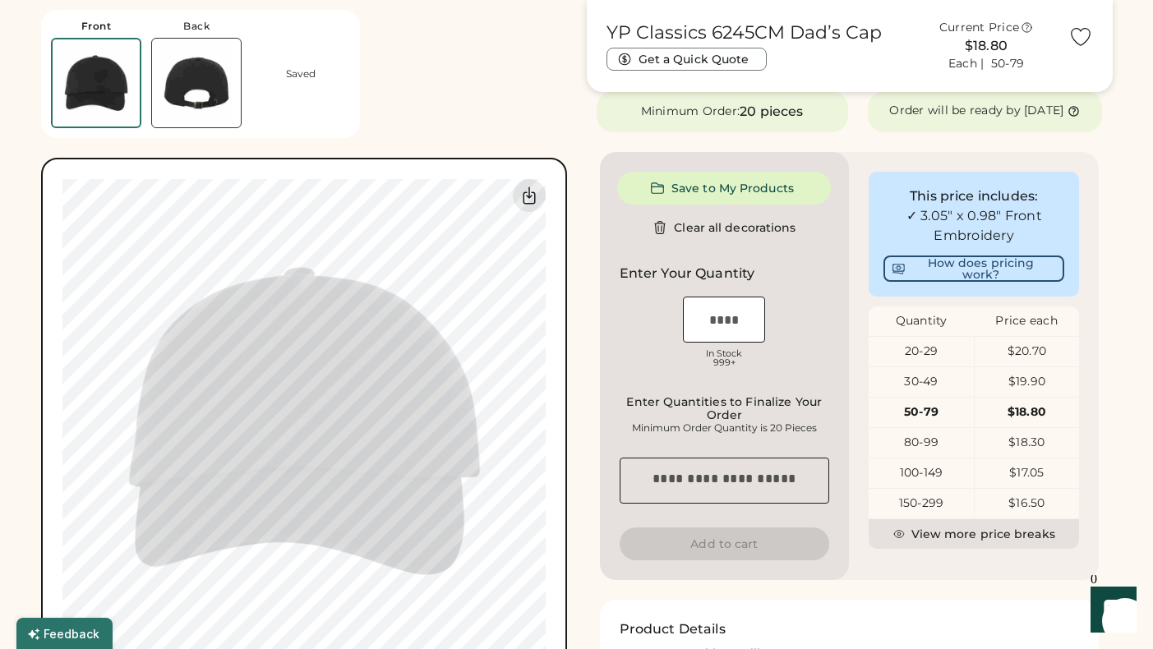
type input "****"
click at [455, 143] on div "Front Back Saved Switch to back Upload new design SVG, Ai, PDF, EPS, PSD Non-pr…" at bounding box center [304, 342] width 526 height 684
click at [455, 144] on div "Front Back Saved Switch to back Upload new design SVG, Ai, PDF, EPS, PSD Non-pr…" at bounding box center [304, 342] width 526 height 684
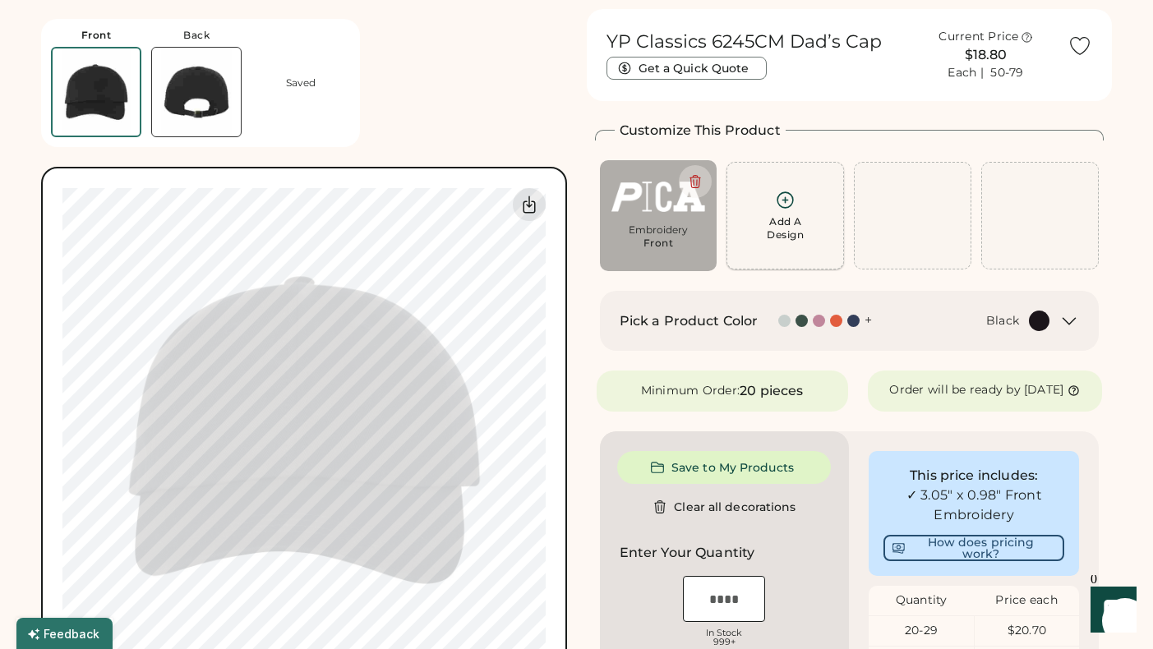
scroll to position [0, 0]
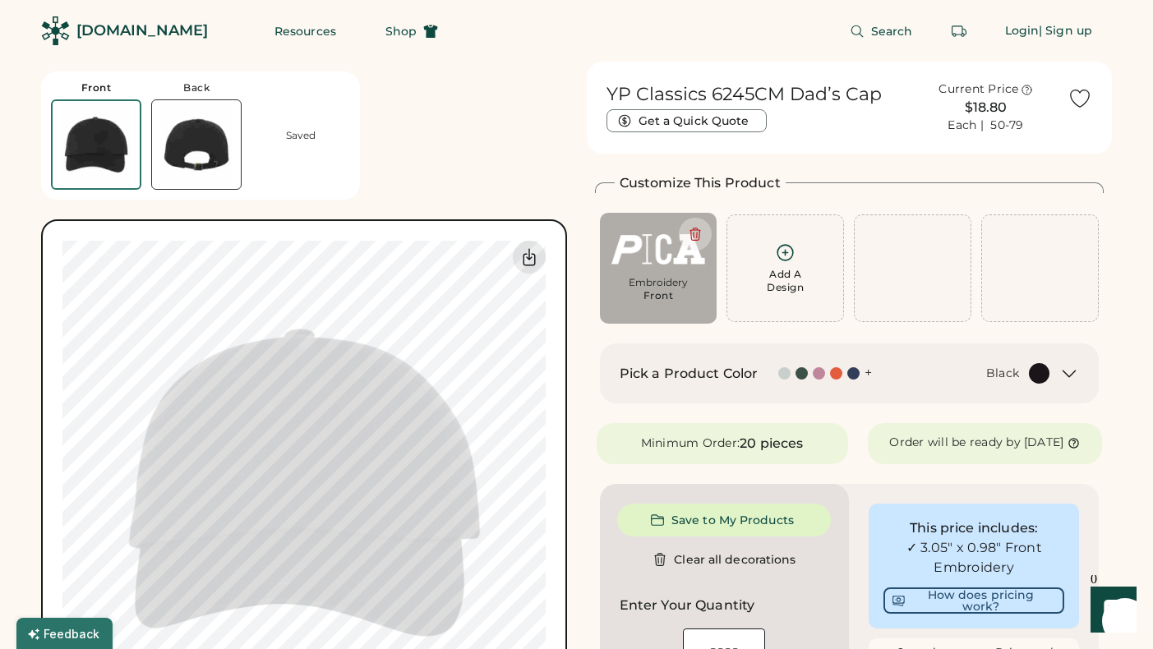
click at [459, 138] on div "Front Back Saved Switch to back Upload new design SVG, Ai, PDF, EPS, PSD Non-pr…" at bounding box center [304, 403] width 526 height 683
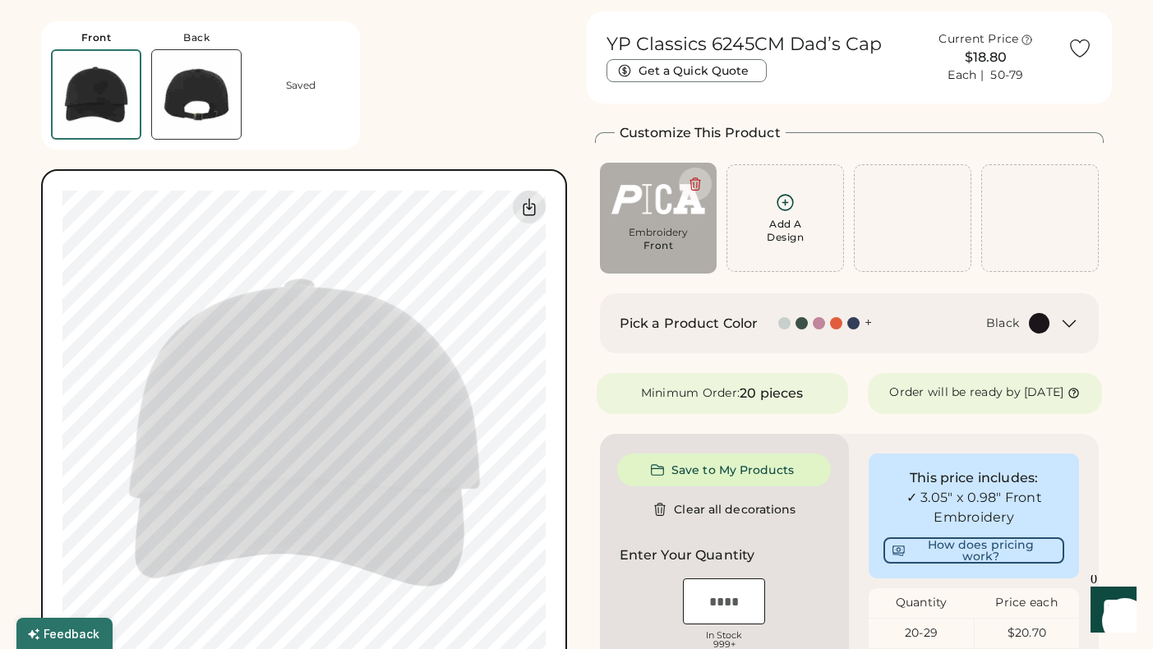
scroll to position [52, 0]
click at [924, 321] on div "Black" at bounding box center [971, 322] width 159 height 21
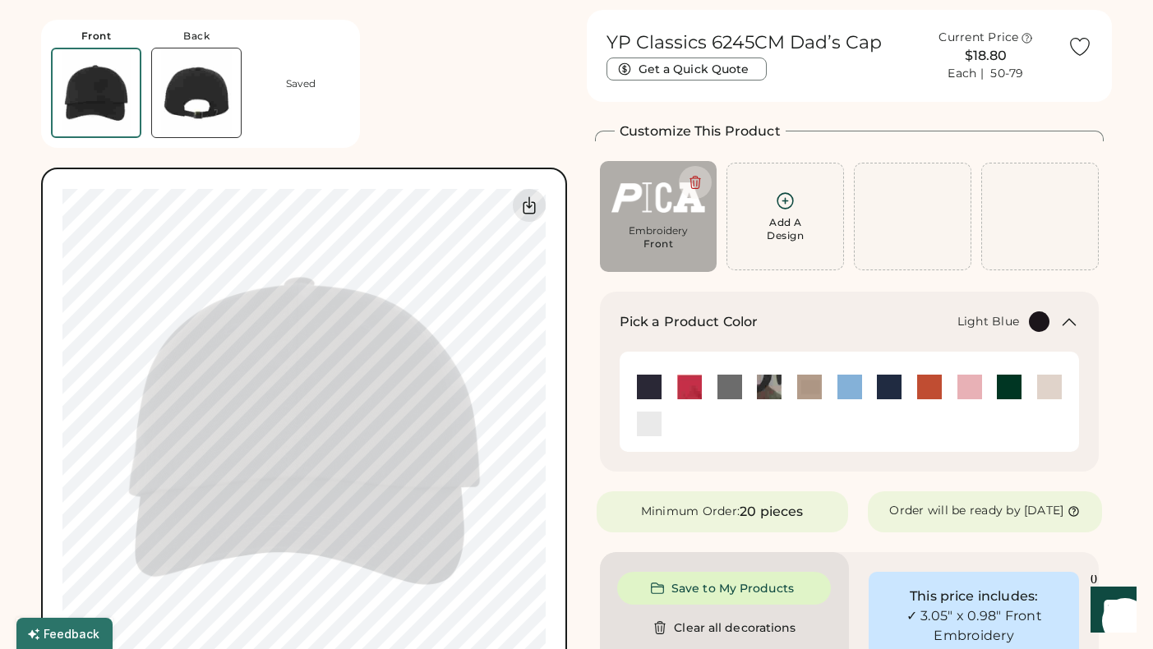
click at [852, 383] on img at bounding box center [850, 387] width 25 height 25
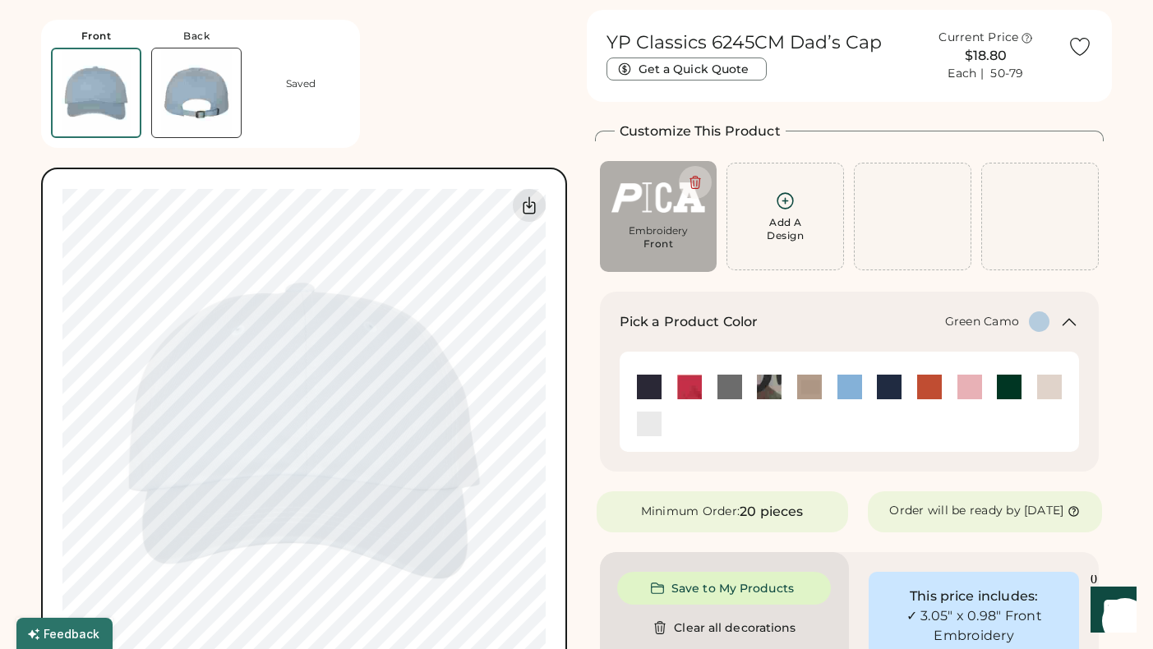
click at [769, 388] on img at bounding box center [769, 387] width 25 height 25
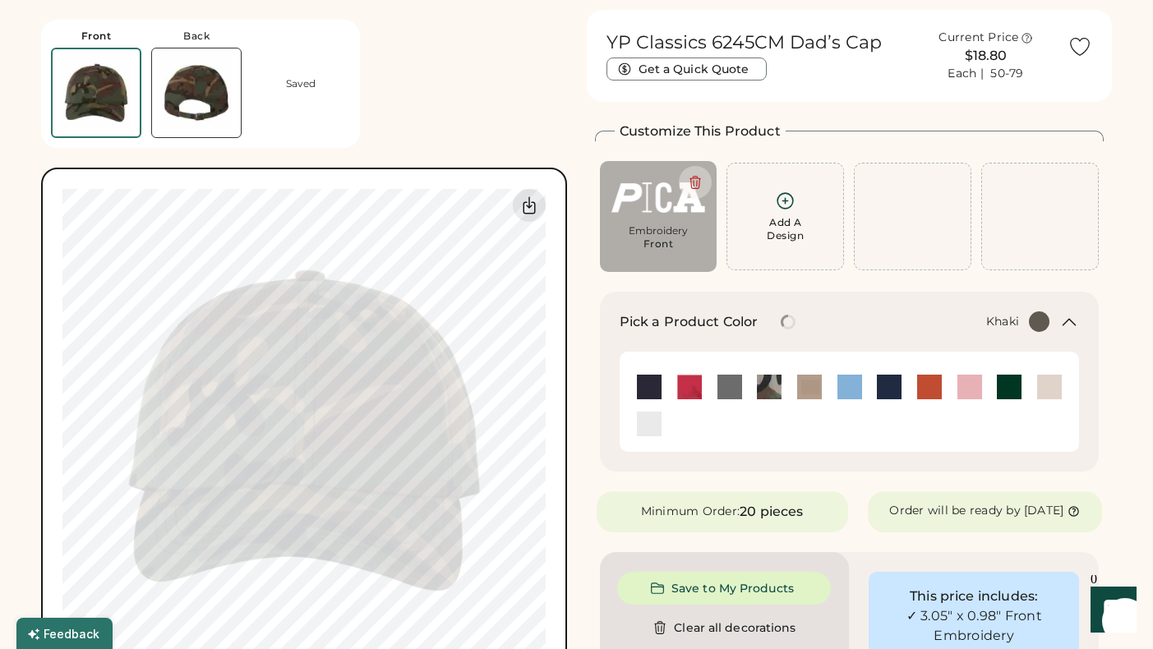
click at [815, 382] on img at bounding box center [809, 387] width 25 height 25
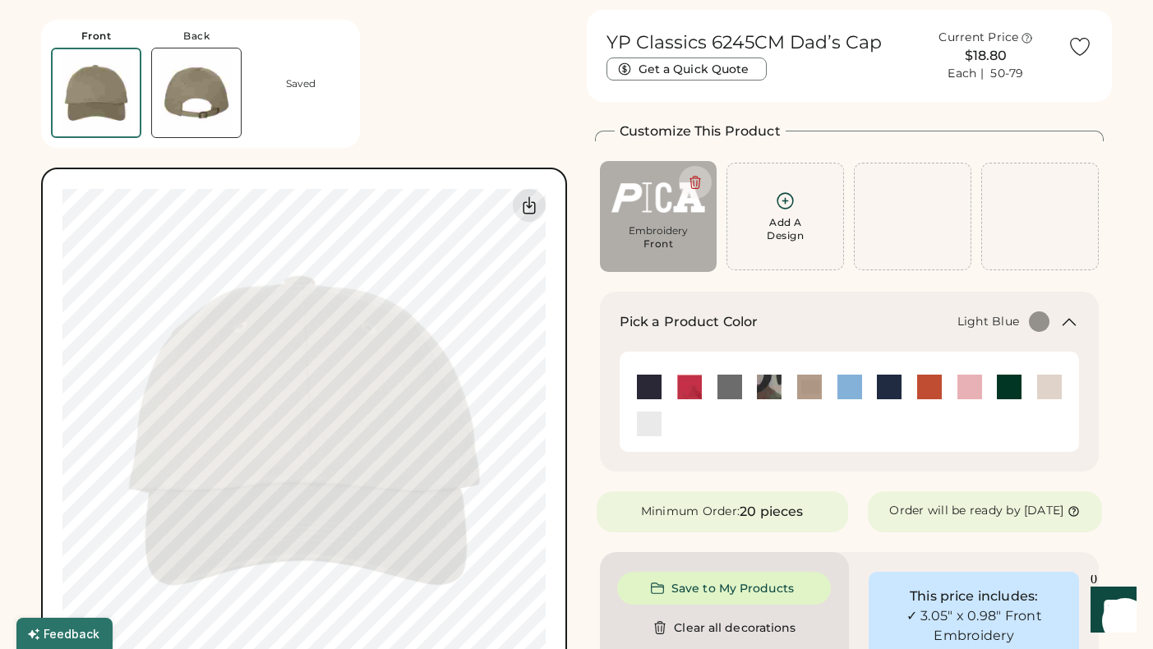
click at [853, 385] on img at bounding box center [850, 387] width 25 height 25
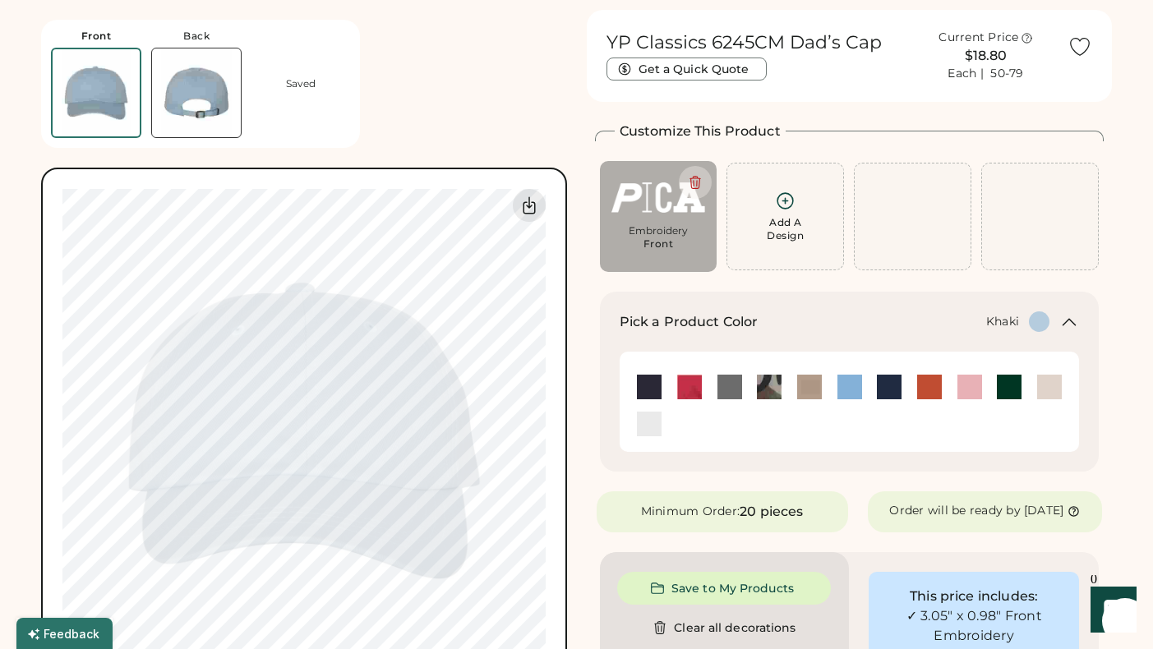
click at [795, 390] on div at bounding box center [809, 387] width 40 height 26
click at [810, 387] on img at bounding box center [809, 387] width 25 height 25
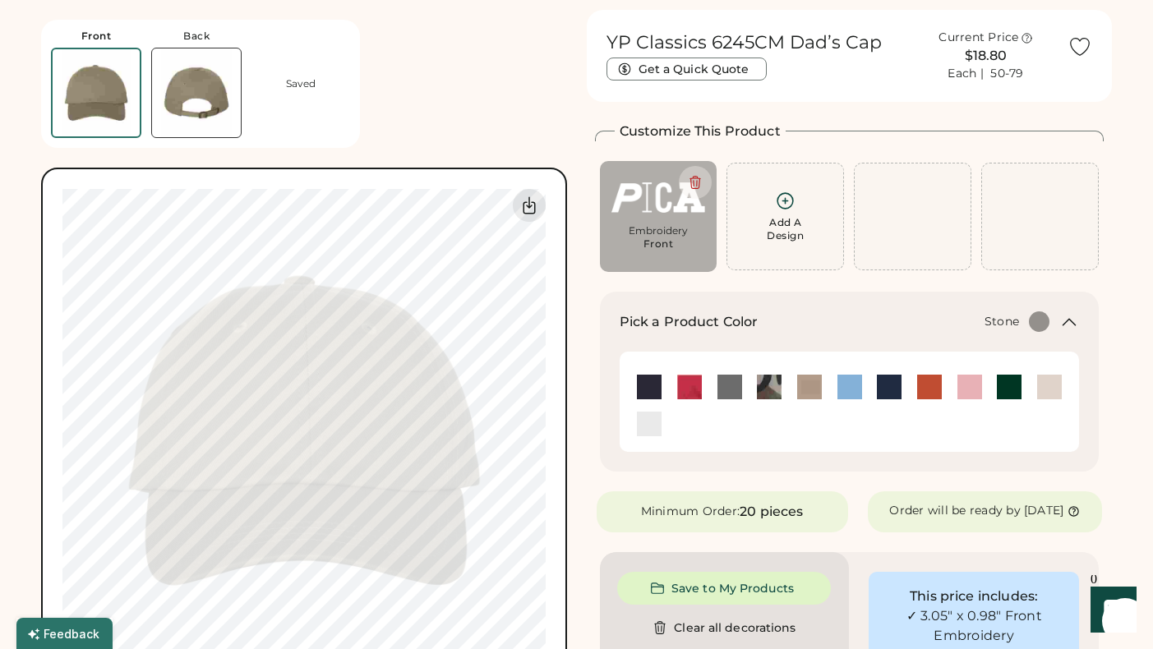
click at [1047, 377] on img at bounding box center [1049, 387] width 25 height 25
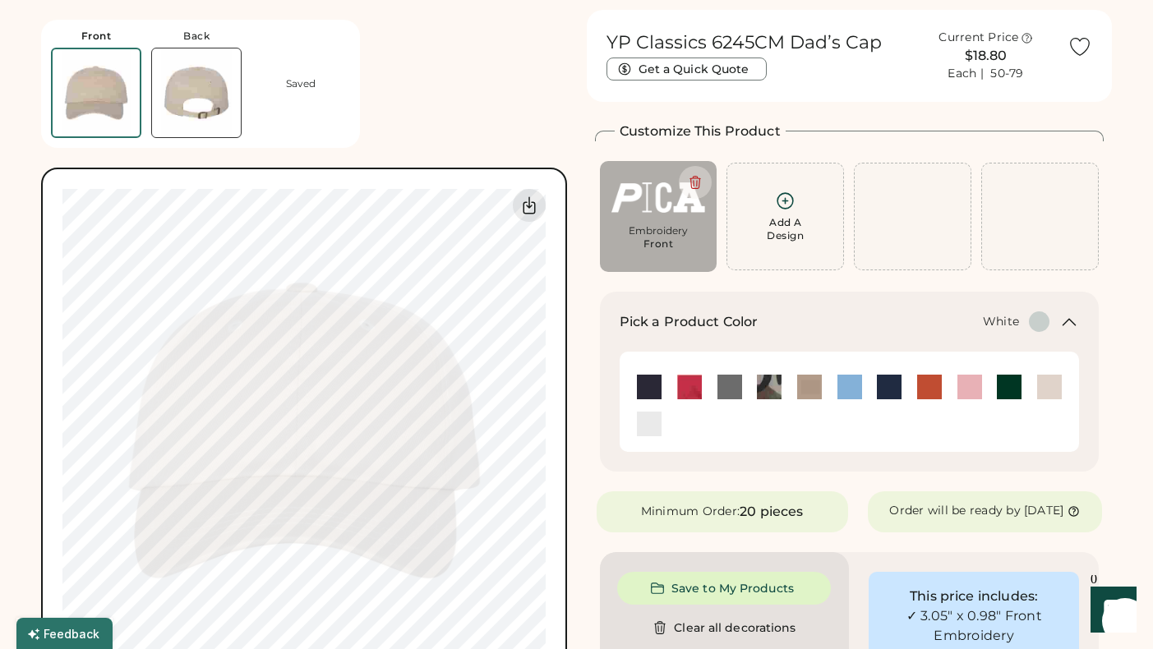
click at [644, 432] on img at bounding box center [649, 424] width 25 height 25
click at [1016, 382] on img at bounding box center [1009, 387] width 25 height 25
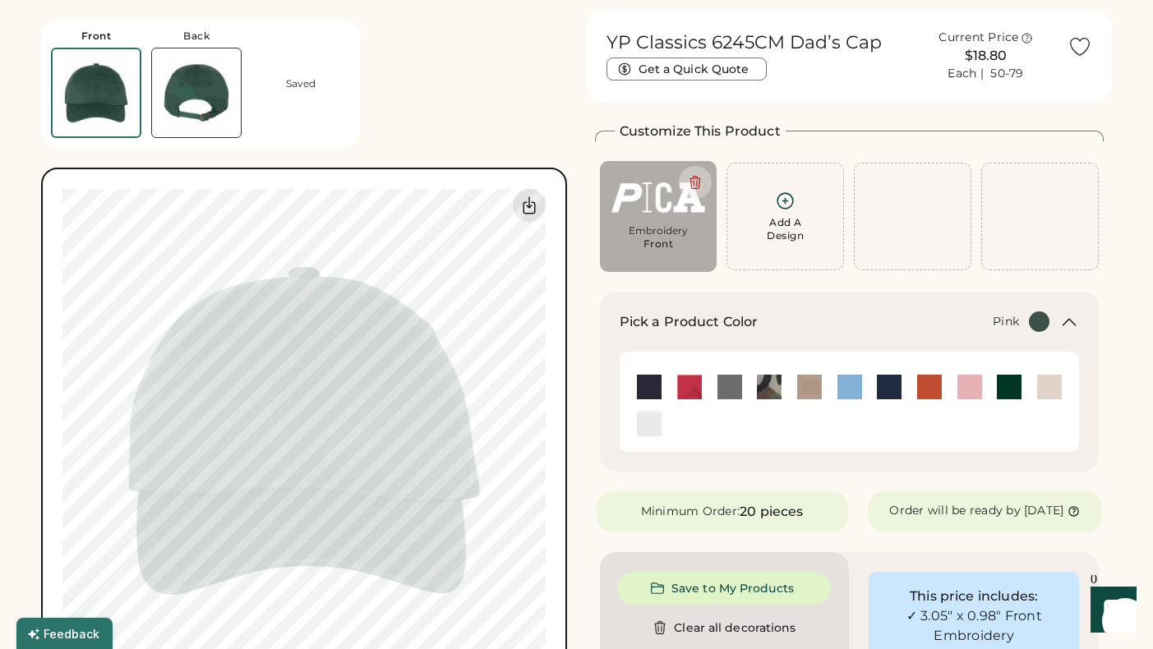
click at [971, 388] on img at bounding box center [970, 387] width 25 height 25
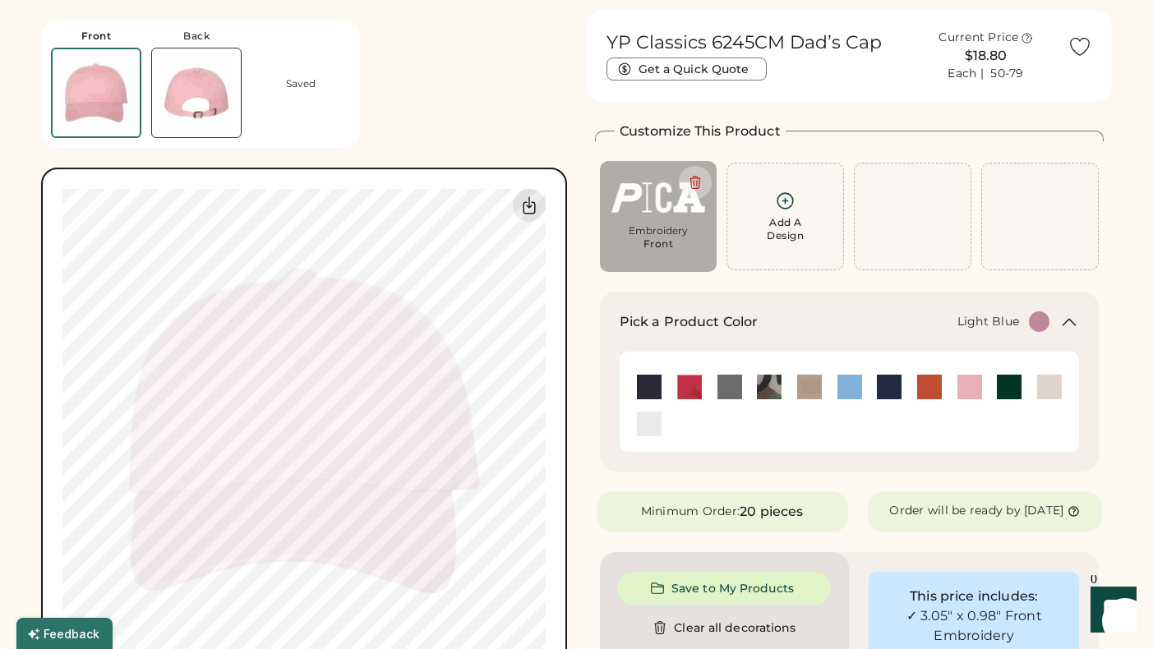
click at [844, 381] on img at bounding box center [850, 387] width 25 height 25
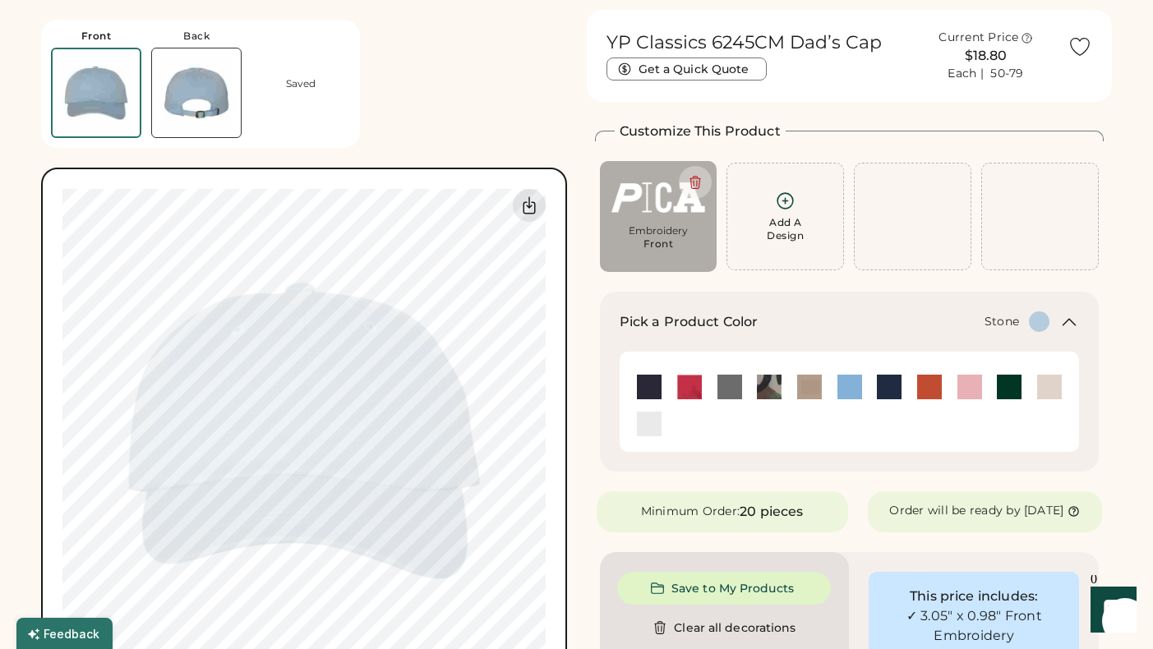
click at [1055, 386] on img at bounding box center [1049, 387] width 25 height 25
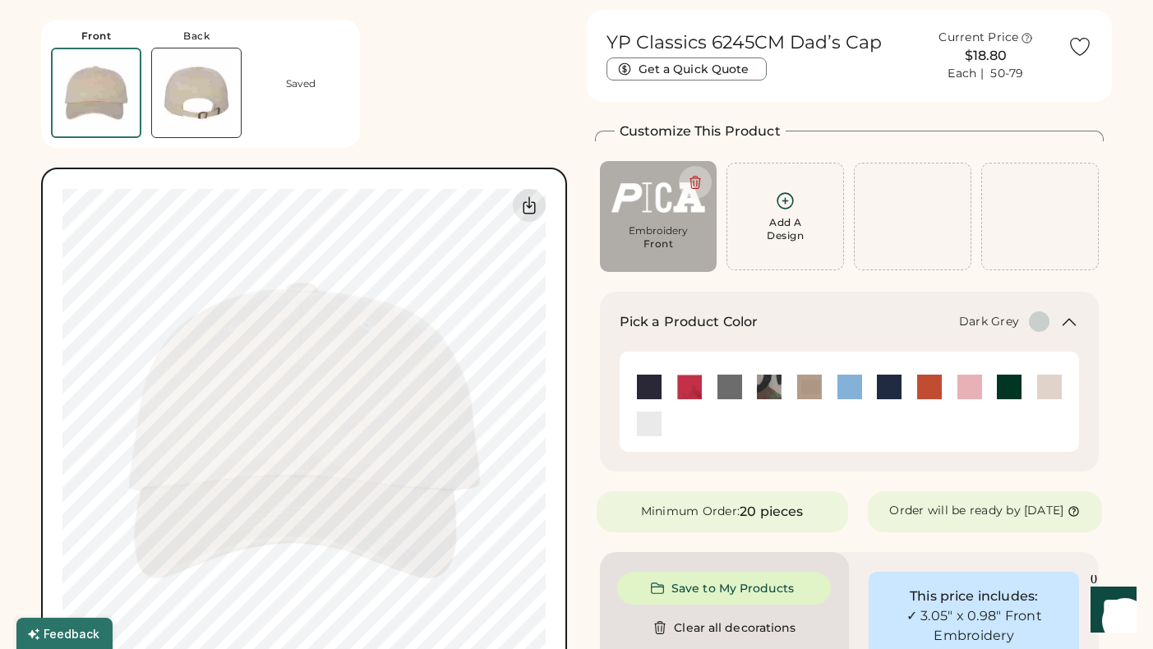
click at [719, 385] on img at bounding box center [730, 387] width 25 height 25
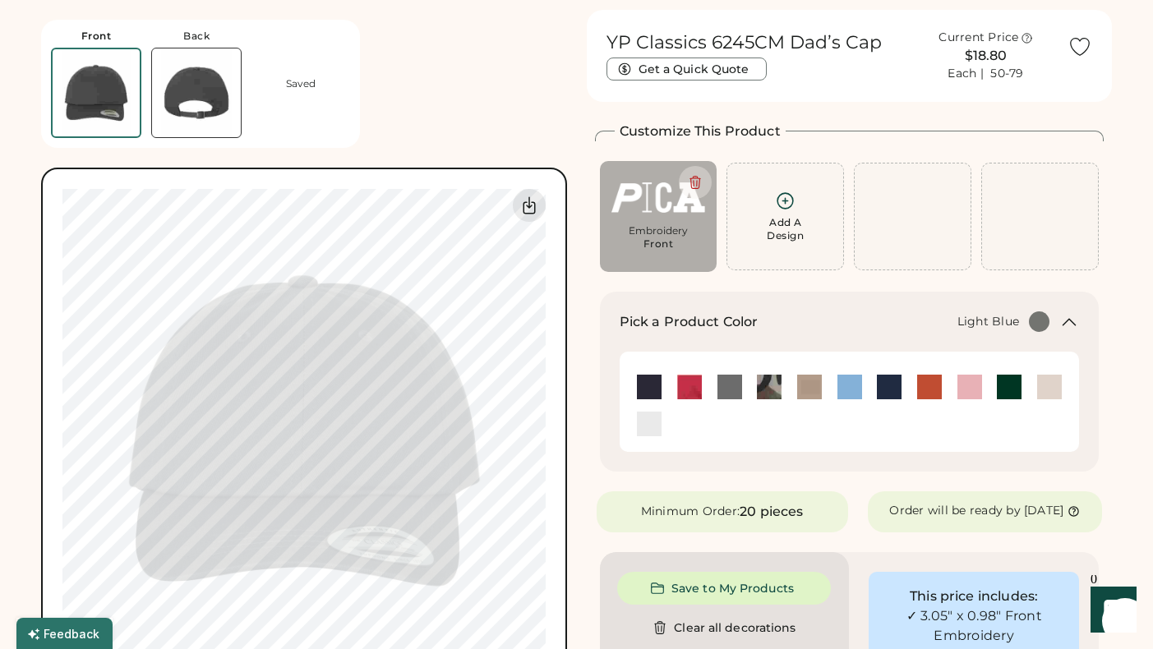
click at [845, 393] on img at bounding box center [850, 387] width 25 height 25
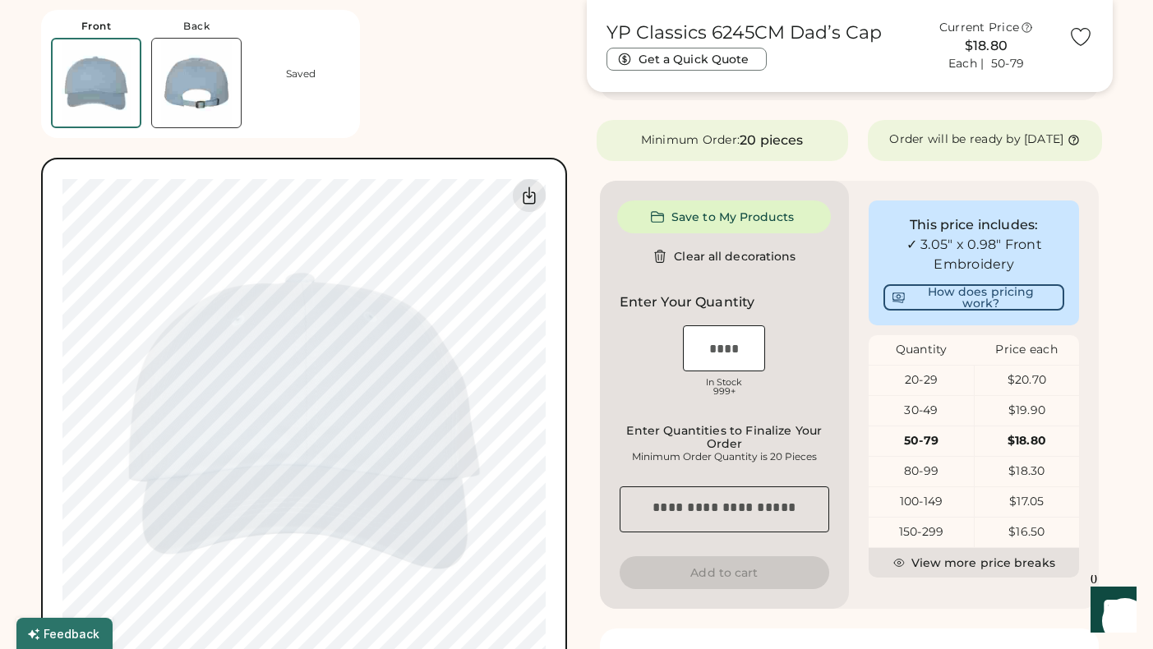
scroll to position [420, 0]
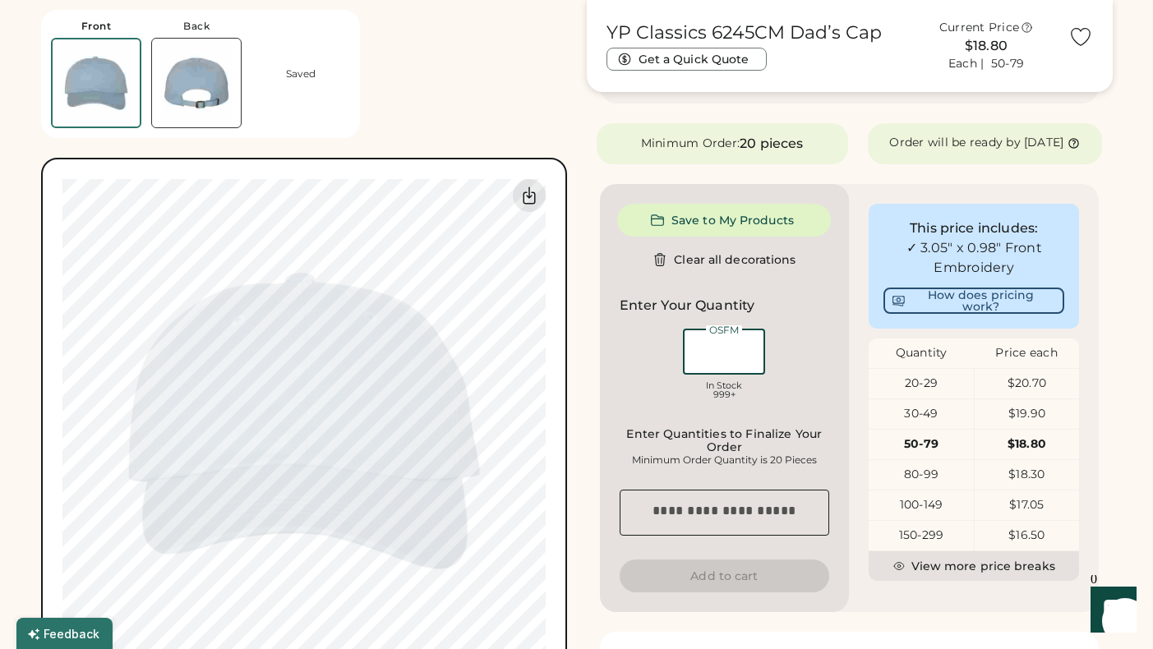
click at [724, 362] on input "input" at bounding box center [724, 352] width 82 height 46
type input "**"
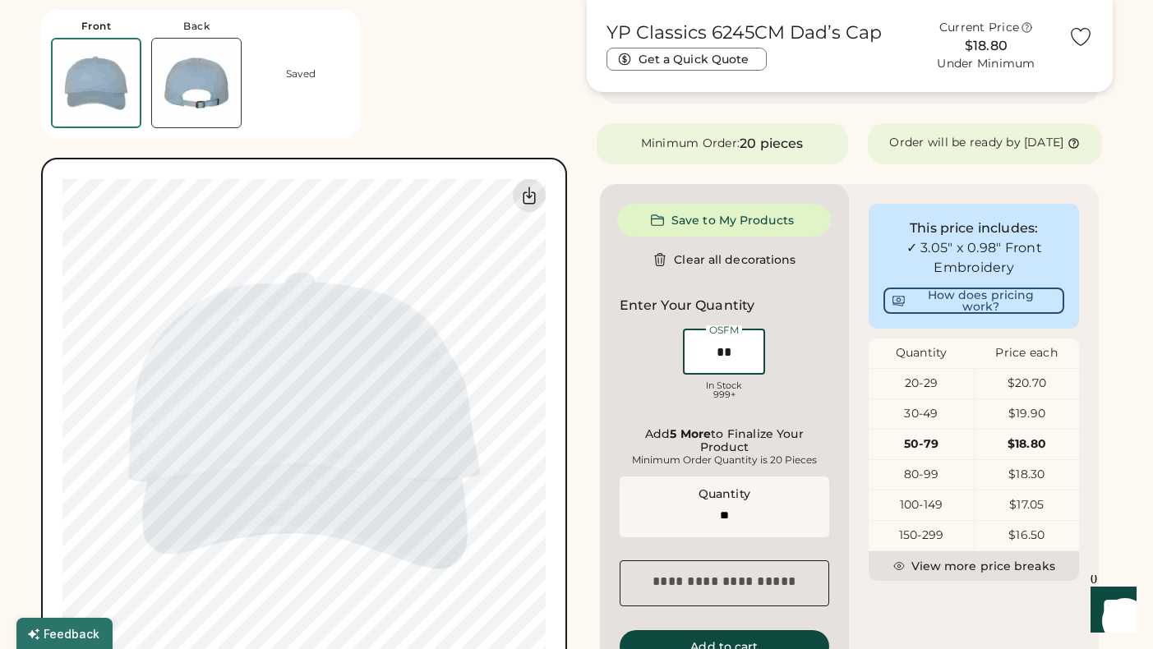
type input "*"
type input "**"
type input "*"
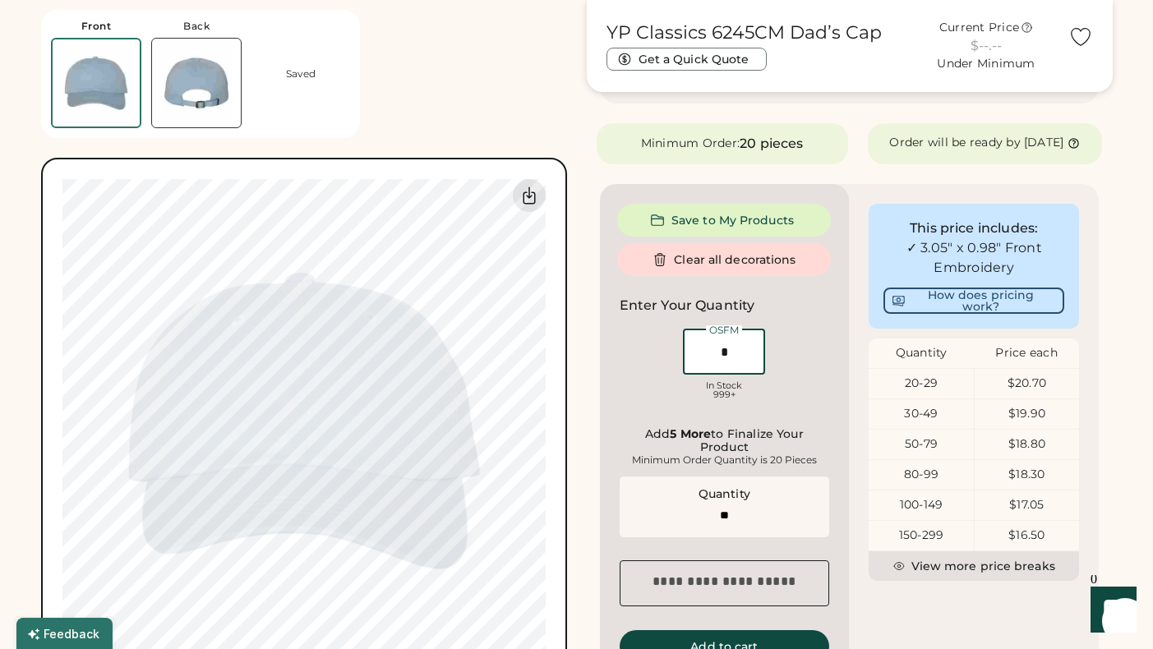
type input "*"
type input "**"
type input "******"
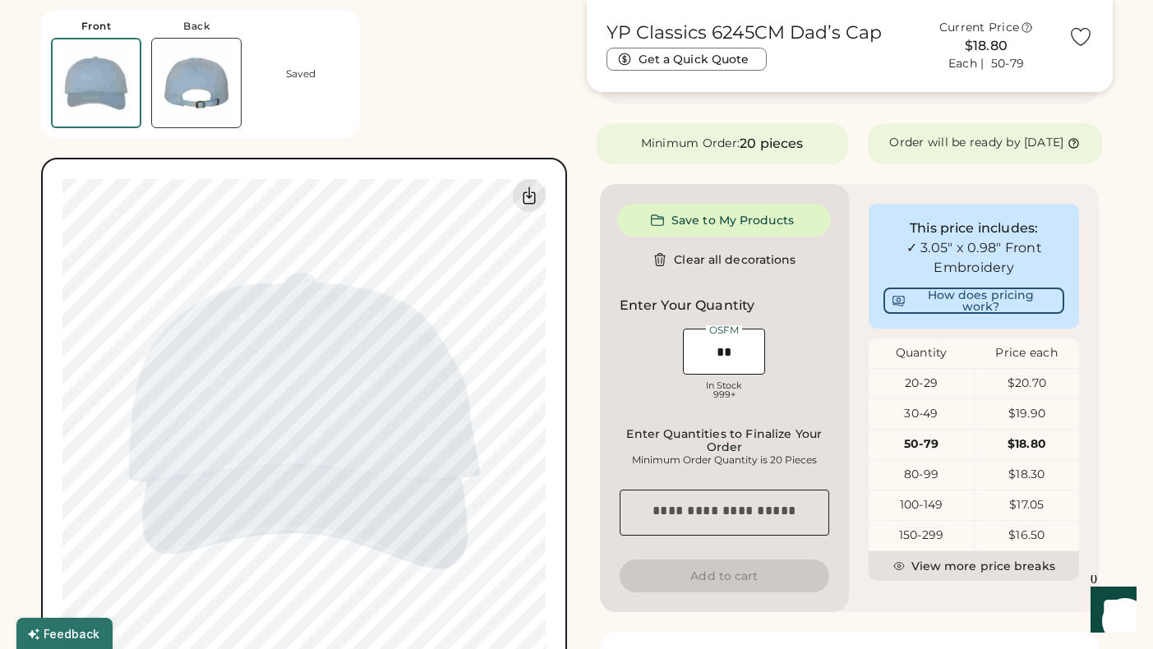
click at [436, 99] on div "Front Back Saved Switch to back Upload new design SVG, Ai, PDF, EPS, PSD Non-pr…" at bounding box center [304, 342] width 526 height 684
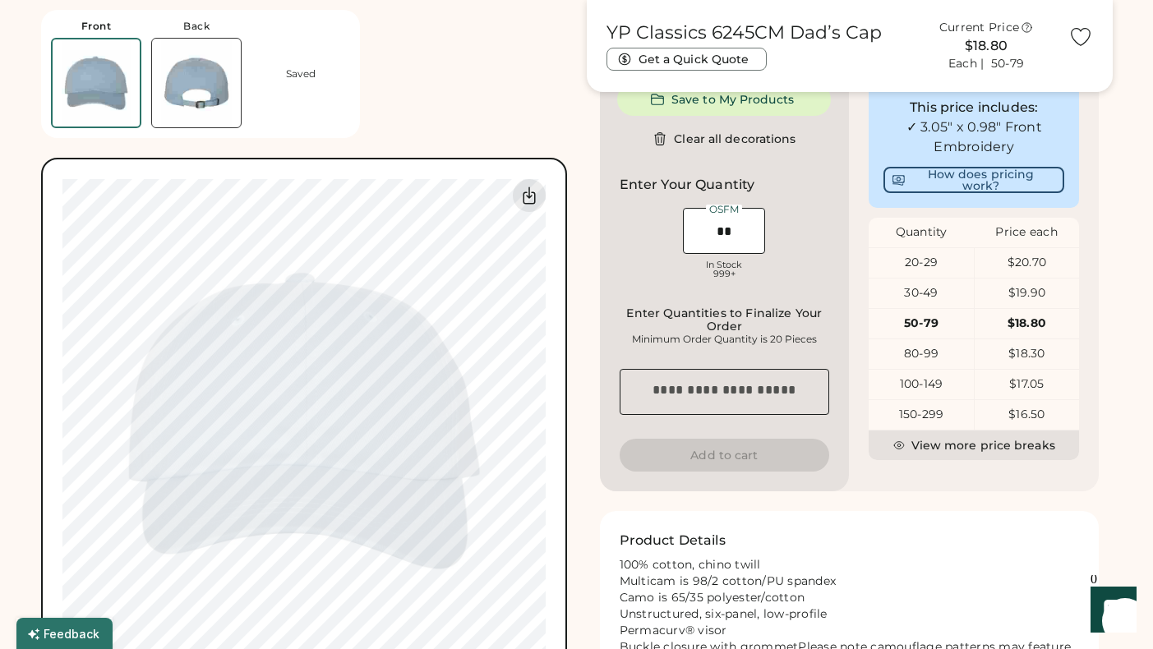
scroll to position [534, 0]
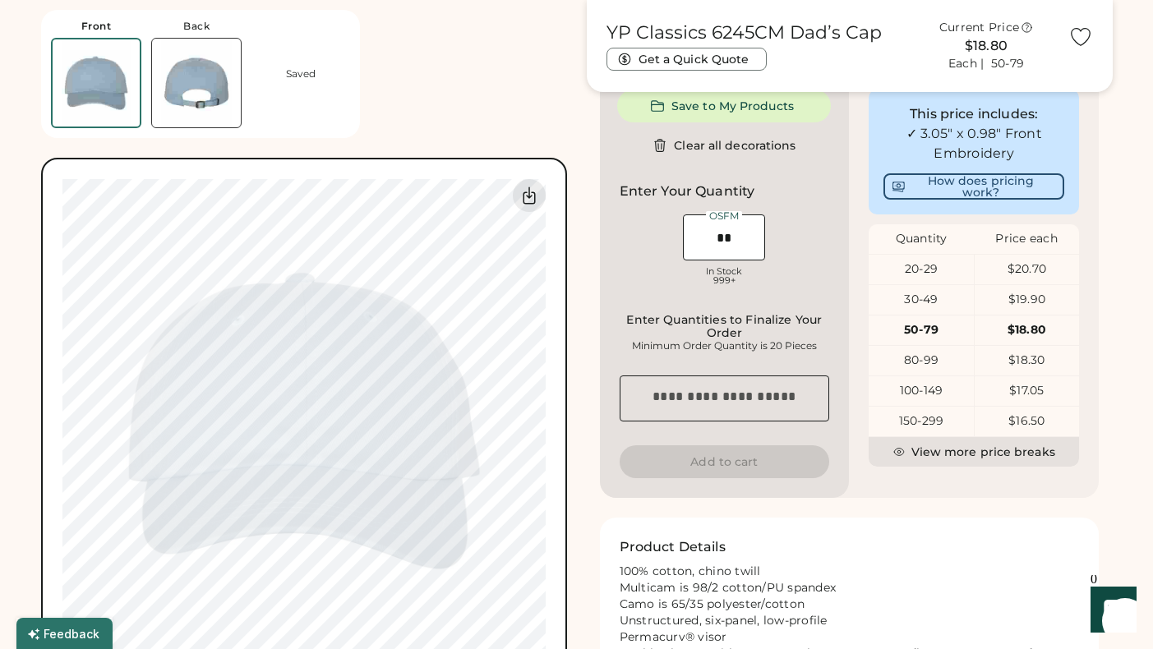
click at [731, 221] on div "OSFM" at bounding box center [724, 216] width 36 height 10
click at [731, 247] on input "input" at bounding box center [724, 238] width 82 height 46
type input "**"
click at [883, 556] on div "Product Details 100% cotton, chino twill Multicam is 98/2 cotton/PU spandex Cam…" at bounding box center [850, 608] width 460 height 141
type input "**"
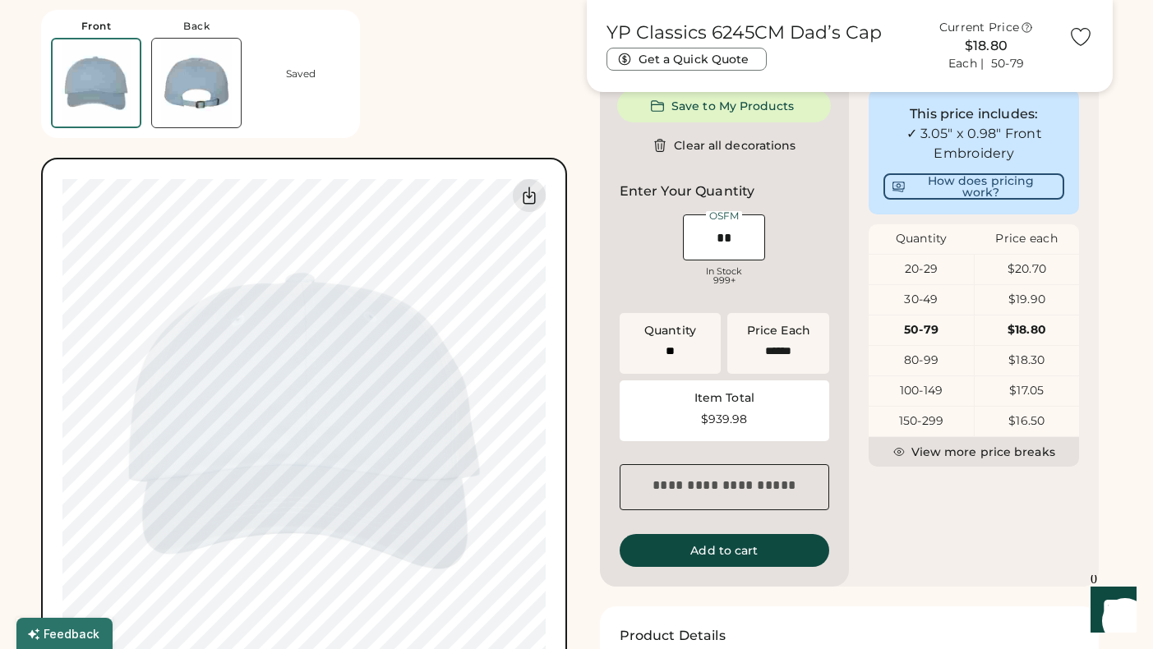
type input "******"
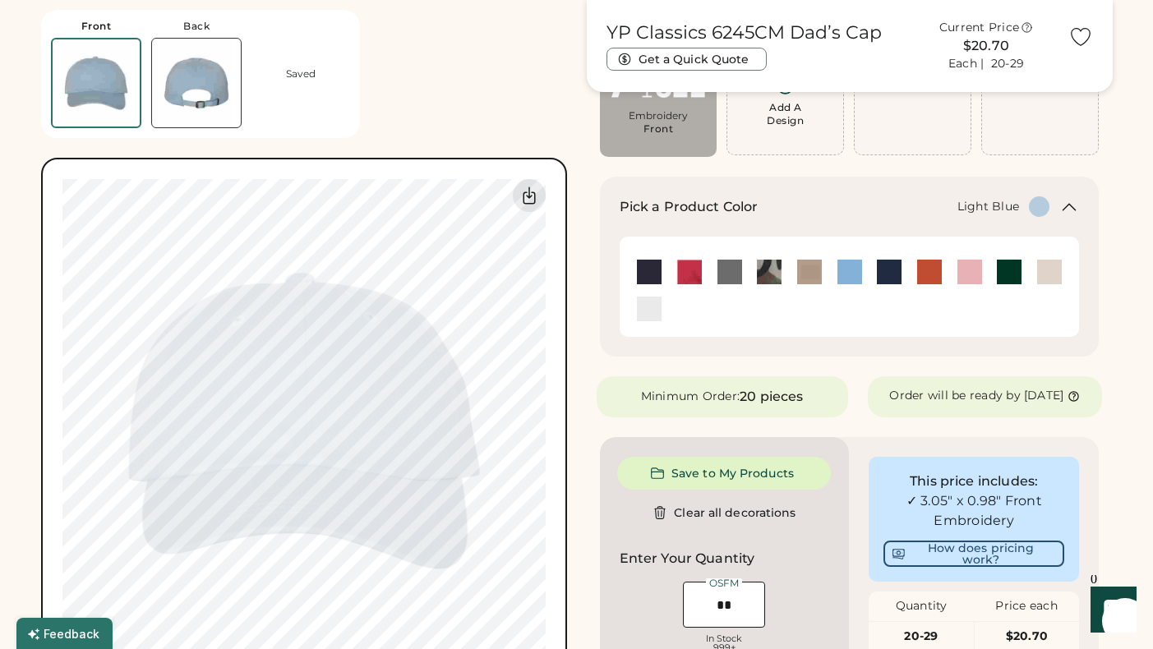
scroll to position [85, 0]
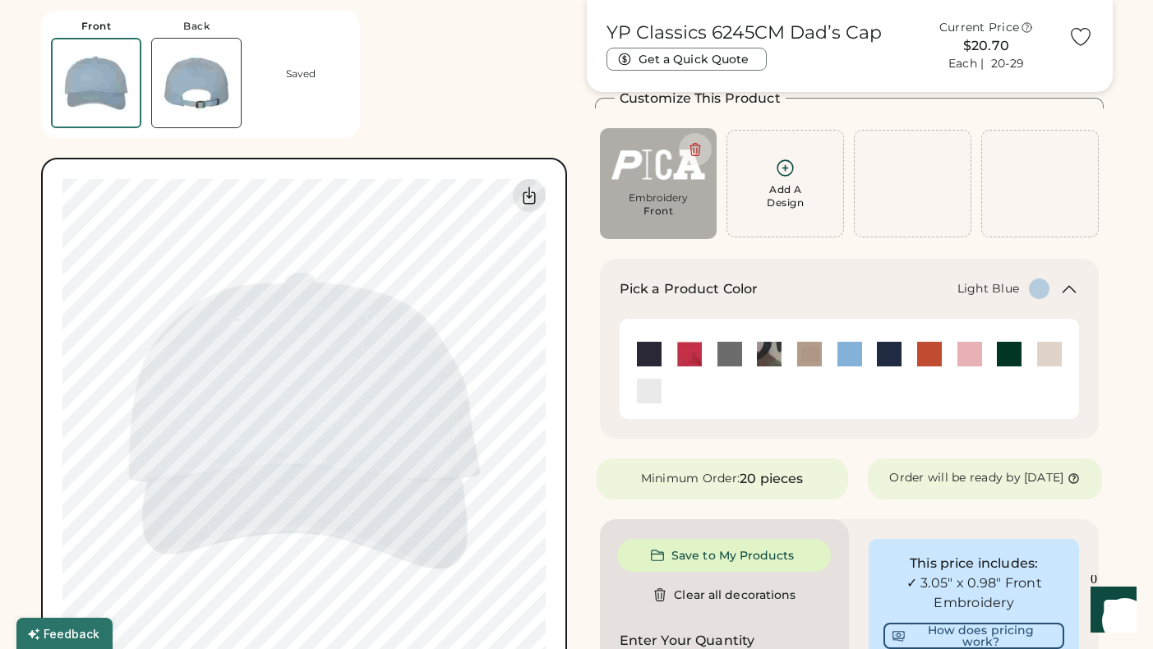
click at [455, 56] on div "Front Back Saved Switch to back Upload new design SVG, Ai, PDF, EPS, PSD Non-pr…" at bounding box center [304, 342] width 526 height 684
click at [642, 364] on img at bounding box center [649, 354] width 25 height 25
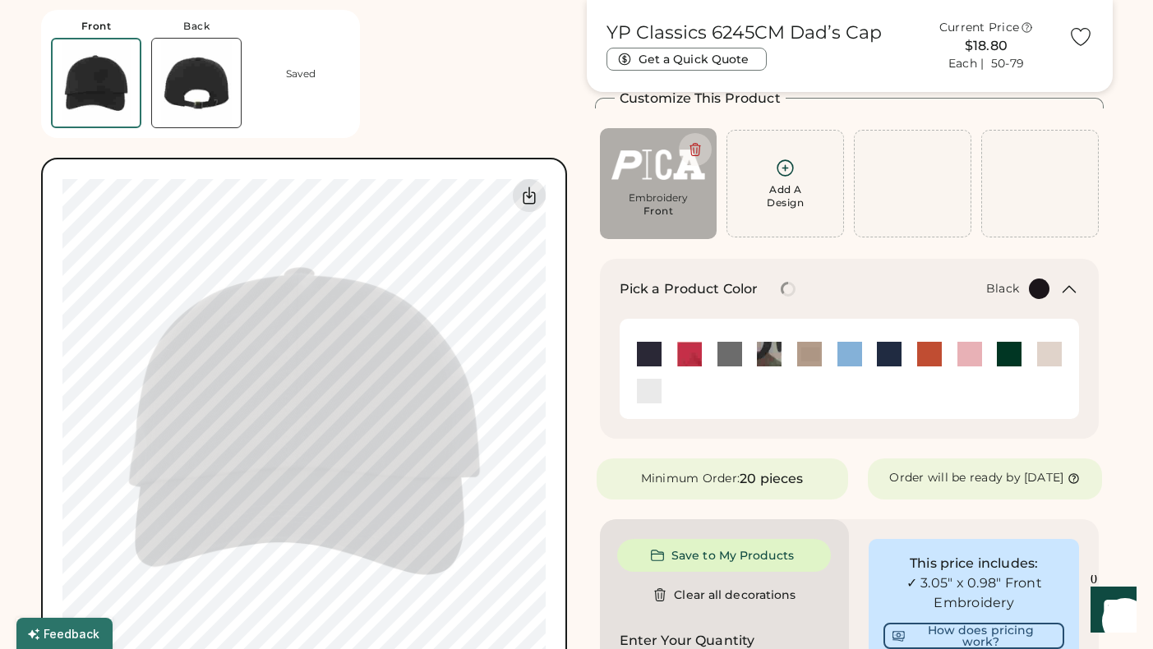
click at [454, 79] on div "Front Back Saved Switch to back Upload new design SVG, Ai, PDF, EPS, PSD Non-pr…" at bounding box center [304, 342] width 526 height 684
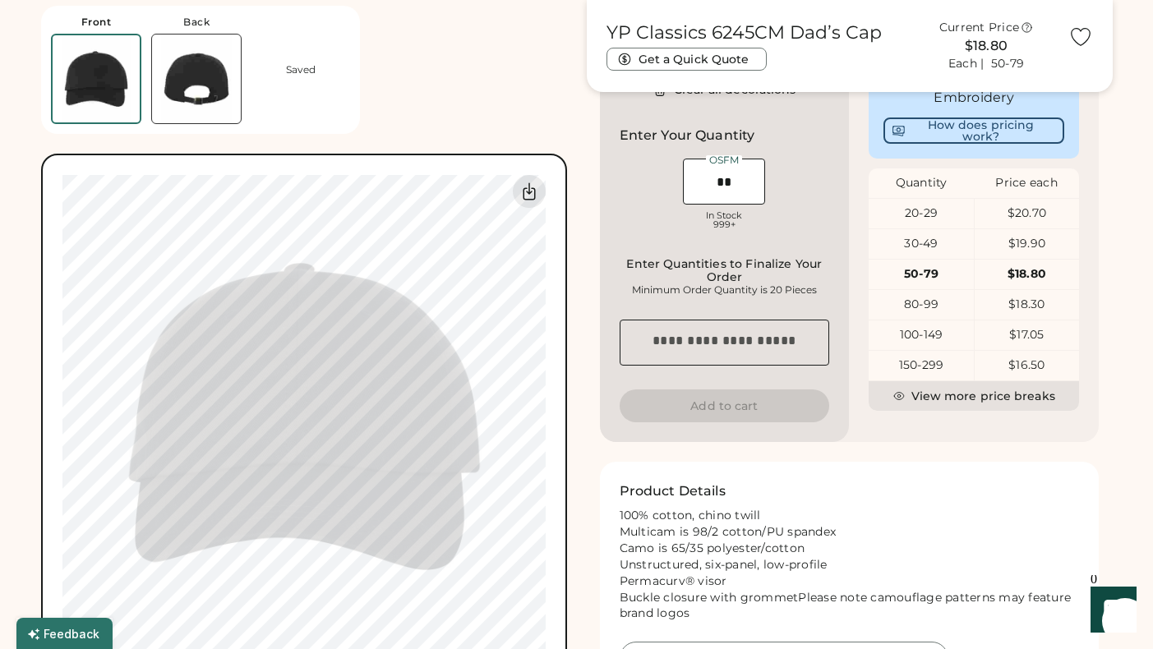
scroll to position [0, 0]
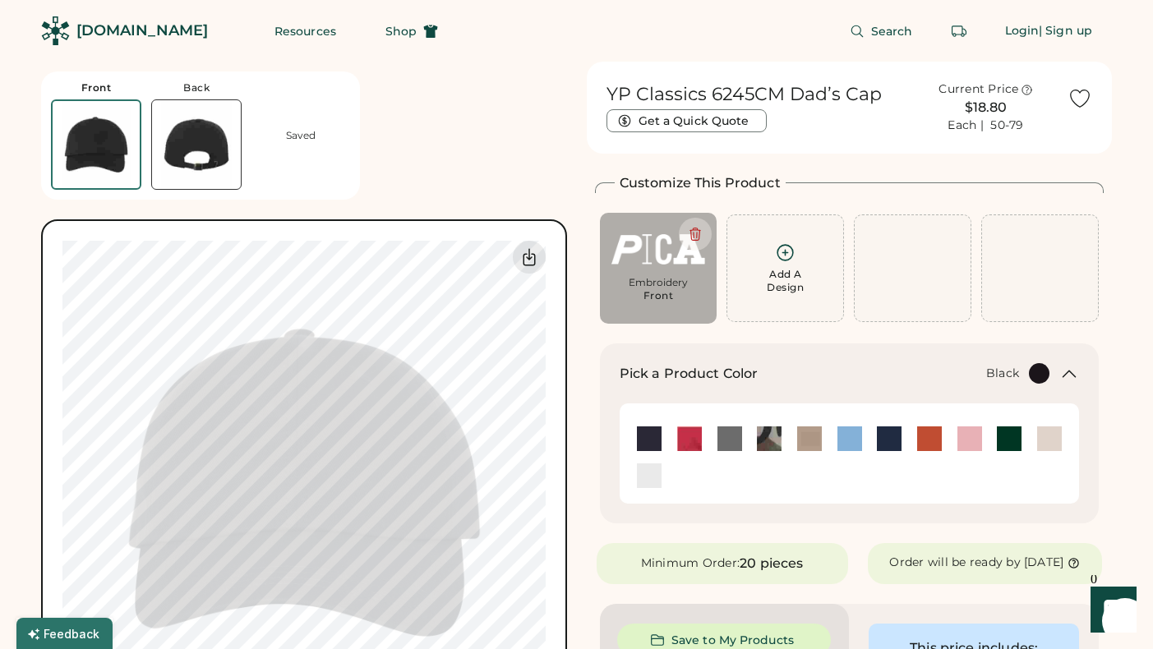
click at [212, 140] on img at bounding box center [196, 144] width 89 height 89
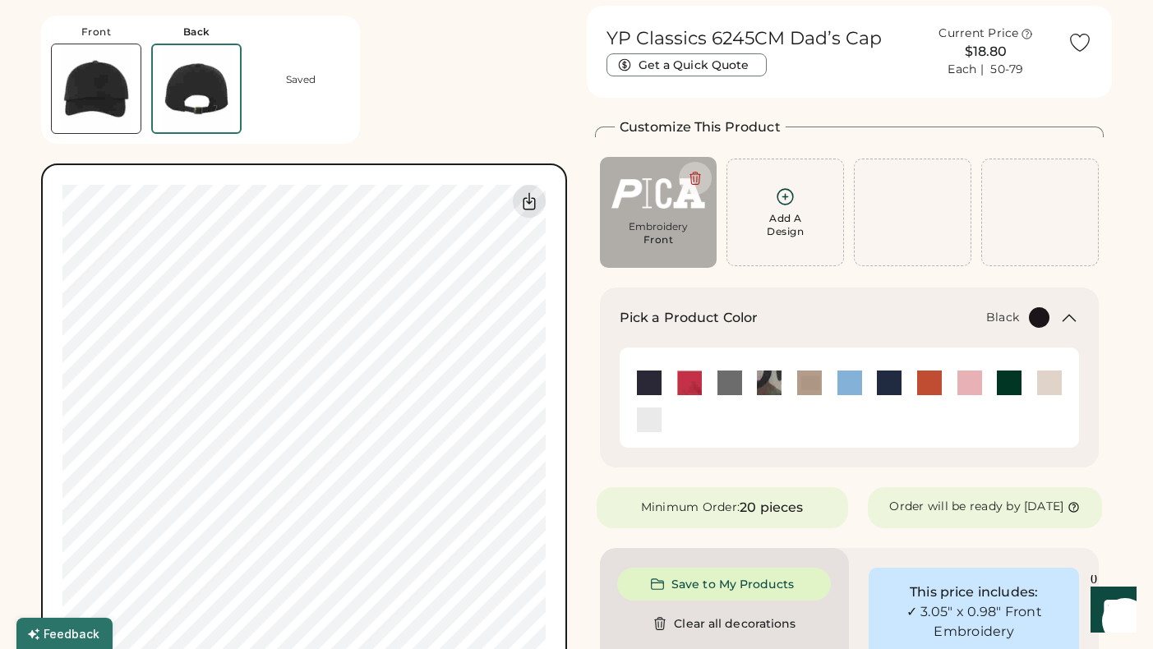
scroll to position [62, 0]
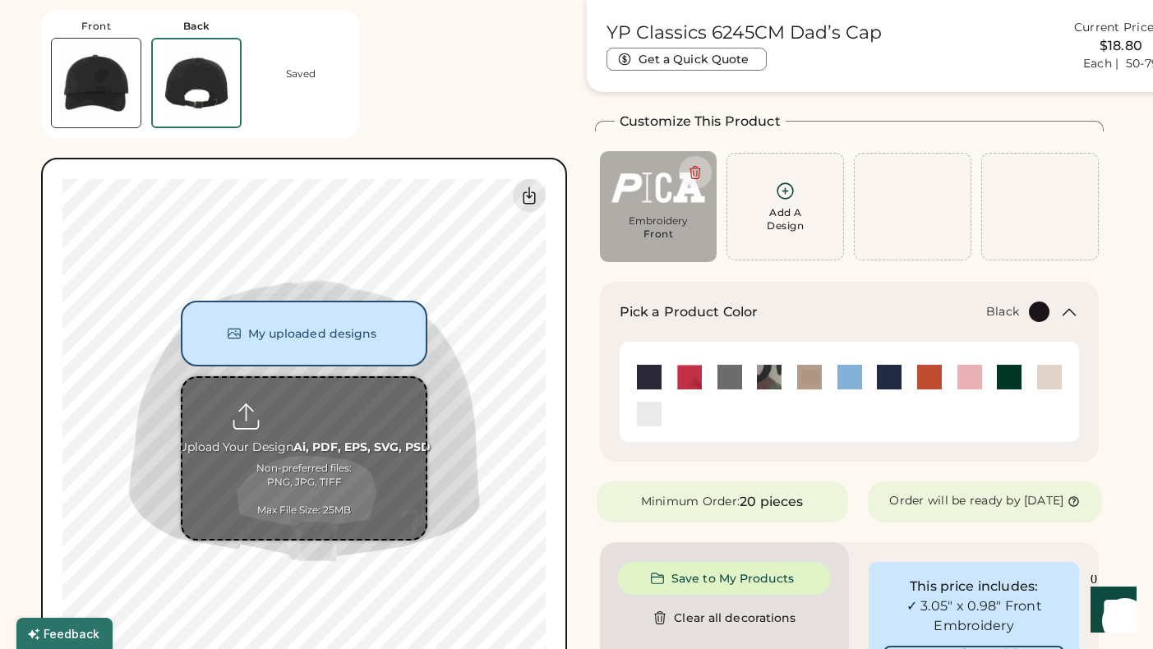
click at [329, 416] on input "file" at bounding box center [303, 458] width 243 height 161
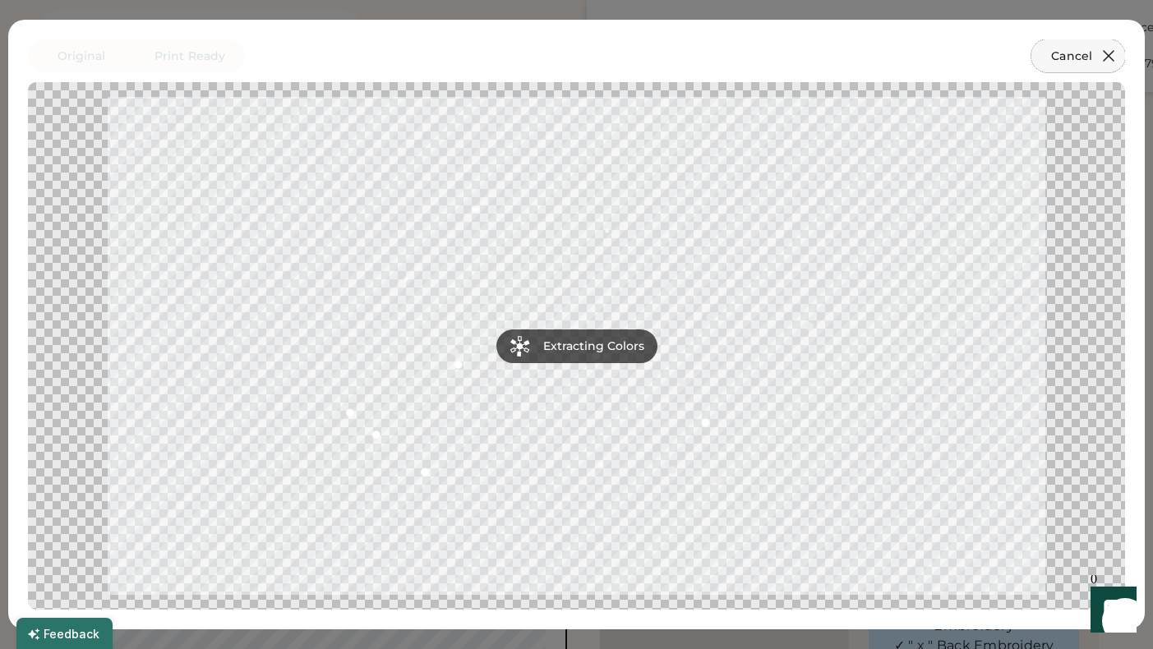
click at [1101, 52] on icon at bounding box center [1109, 56] width 20 height 20
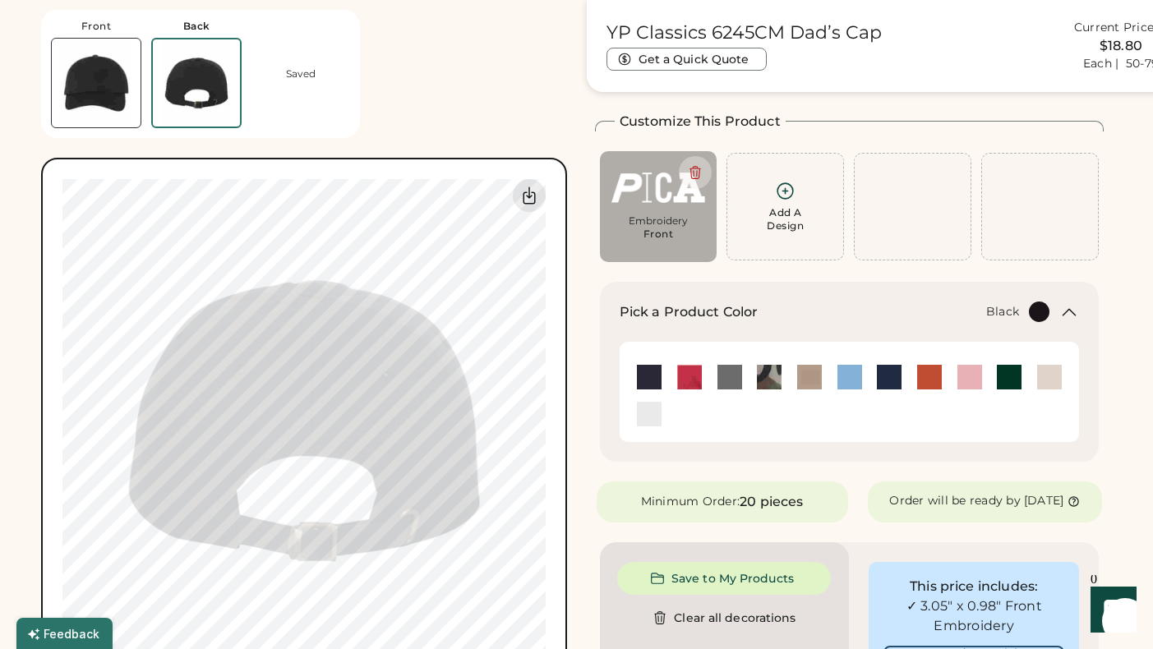
click at [93, 81] on img at bounding box center [96, 83] width 89 height 89
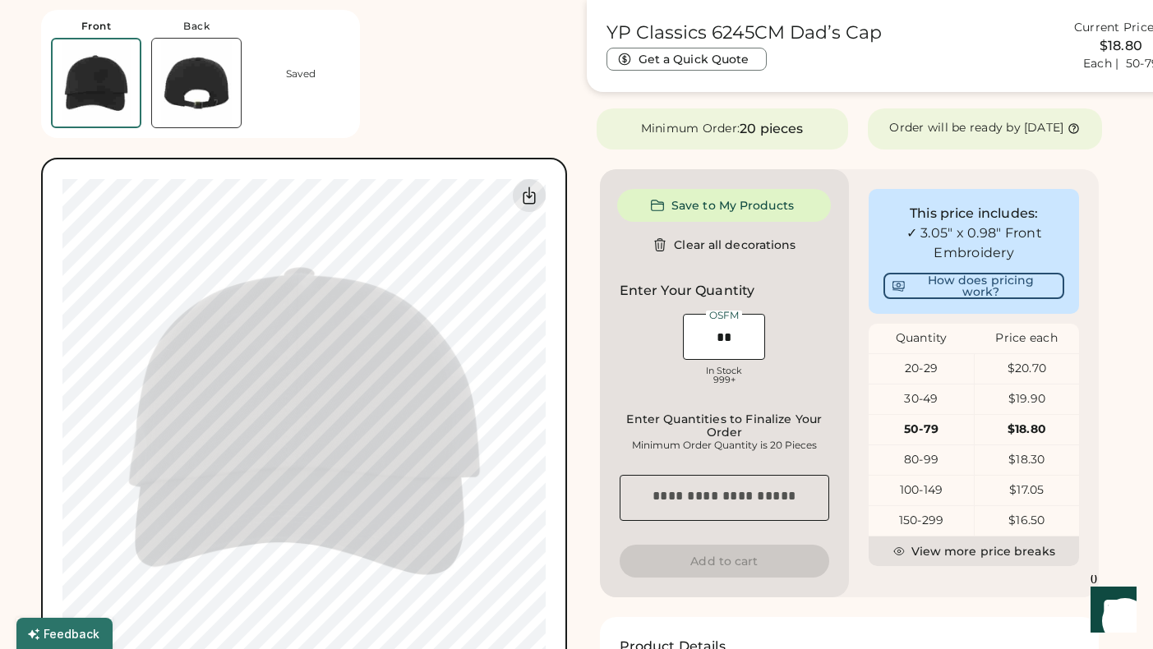
type input "****"
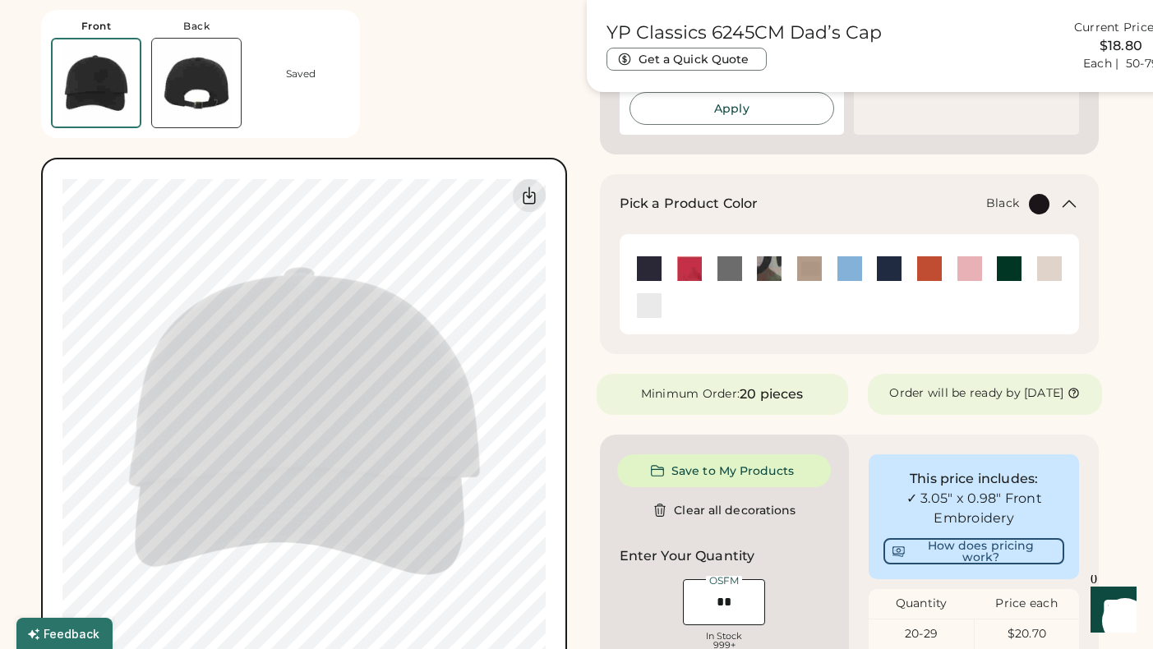
scroll to position [561, 0]
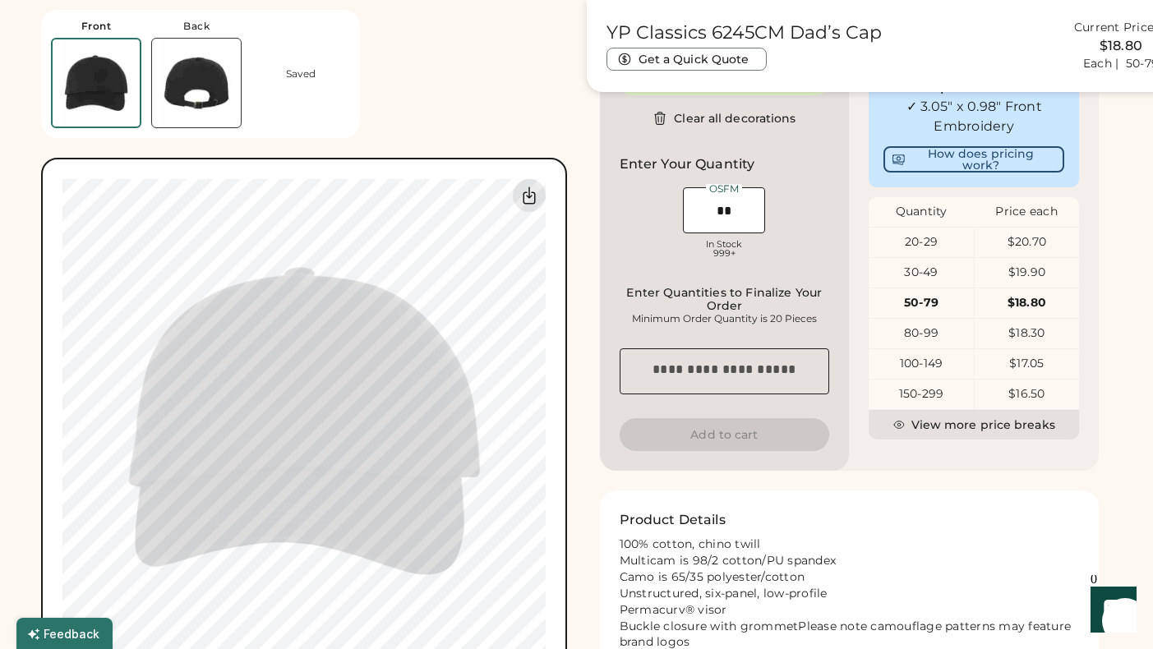
click at [454, 91] on div "Front Back Saved Switch to back Upload new design SVG, Ai, PDF, EPS, PSD Non-pr…" at bounding box center [304, 342] width 526 height 684
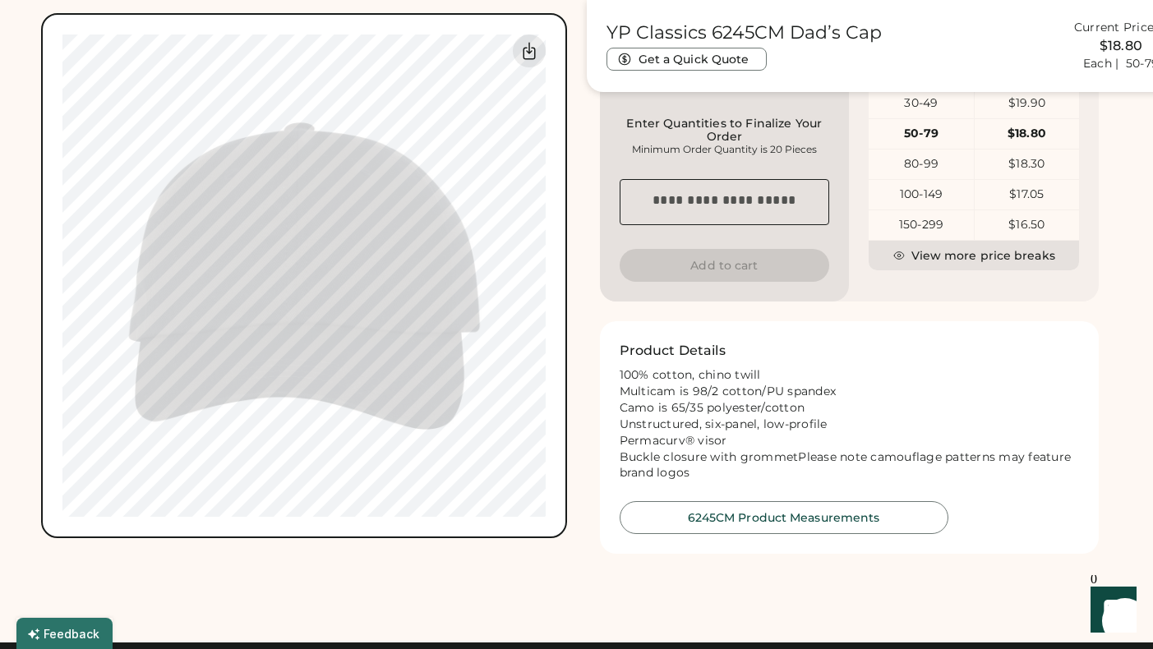
scroll to position [732, 0]
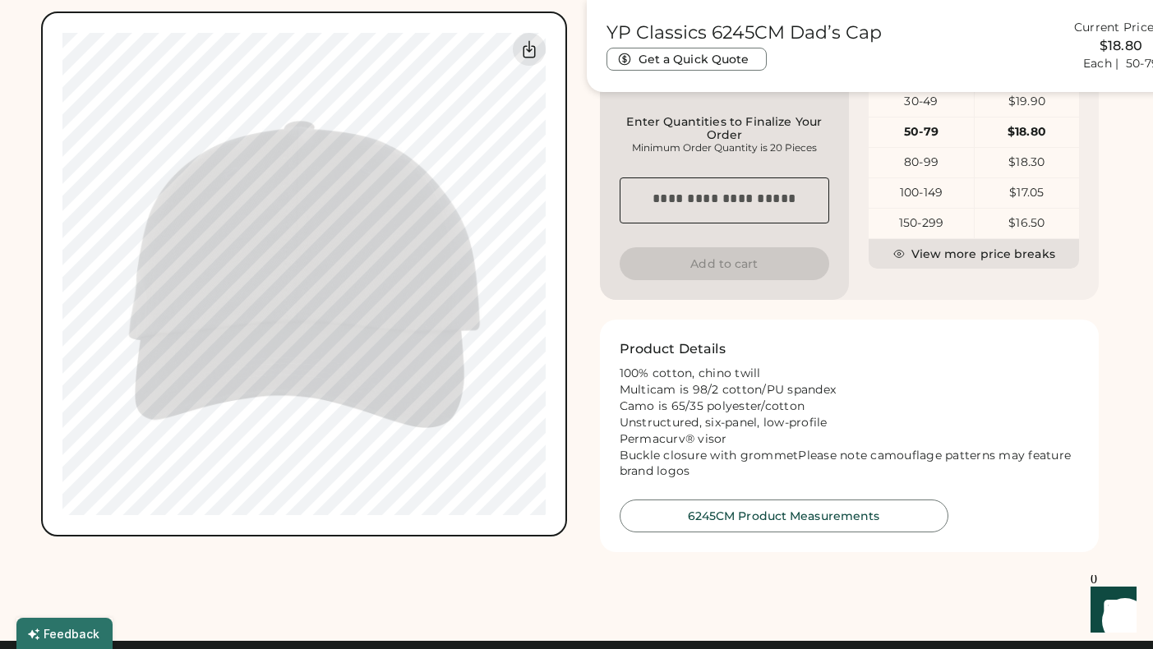
type input "****"
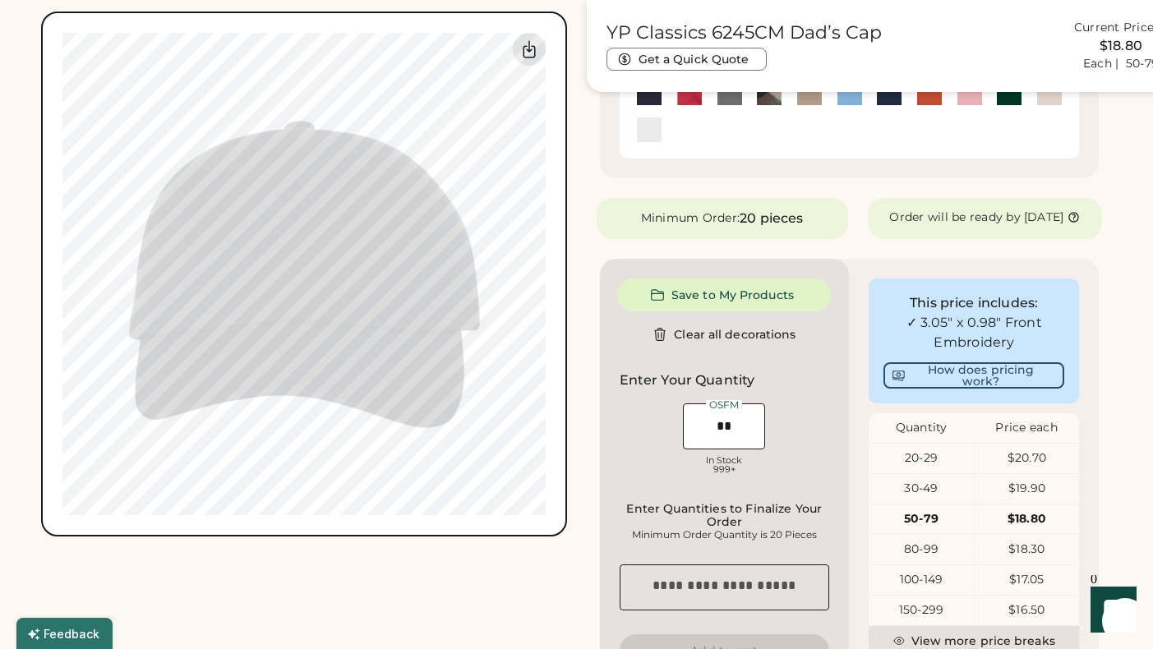
click at [412, 556] on div "Front Back Saved Switch to back Upload new design SVG, Ai, PDF, EPS, PSD Non-pr…" at bounding box center [304, 149] width 526 height 1640
click at [567, 188] on div "Front Back Saved Switch to back Upload new design SVG, Ai, PDF, EPS, PSD Non-pr…" at bounding box center [576, 149] width 1071 height 1640
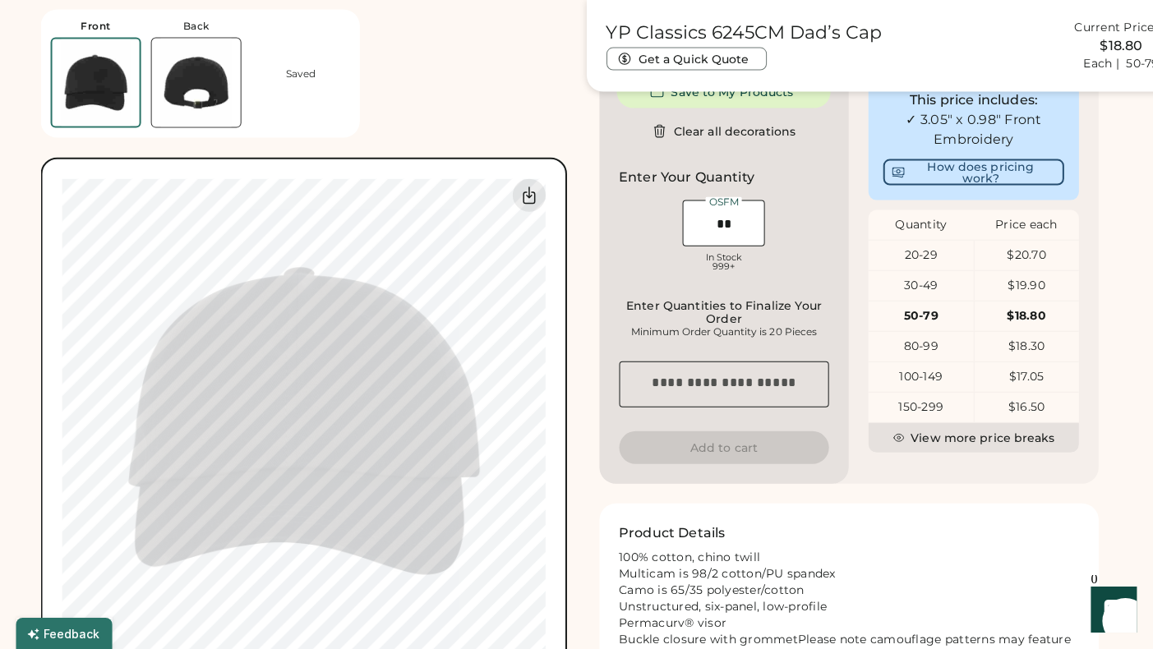
scroll to position [549, 0]
click at [742, 235] on input "input" at bounding box center [724, 223] width 82 height 46
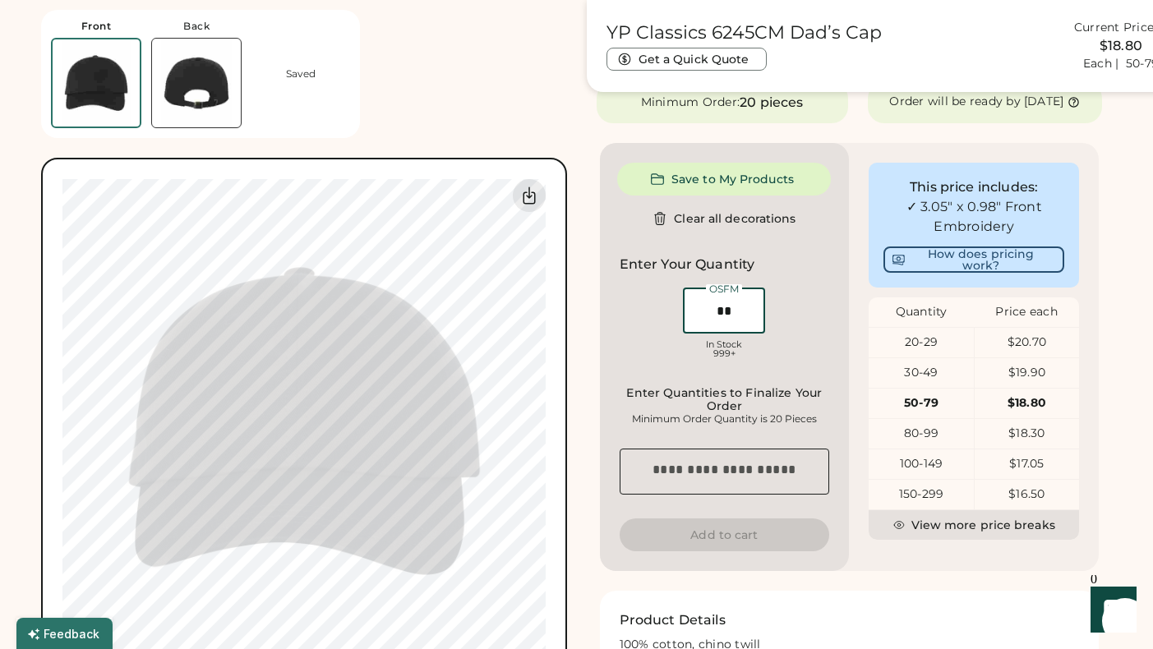
scroll to position [459, 0]
click at [738, 321] on input "input" at bounding box center [724, 313] width 82 height 46
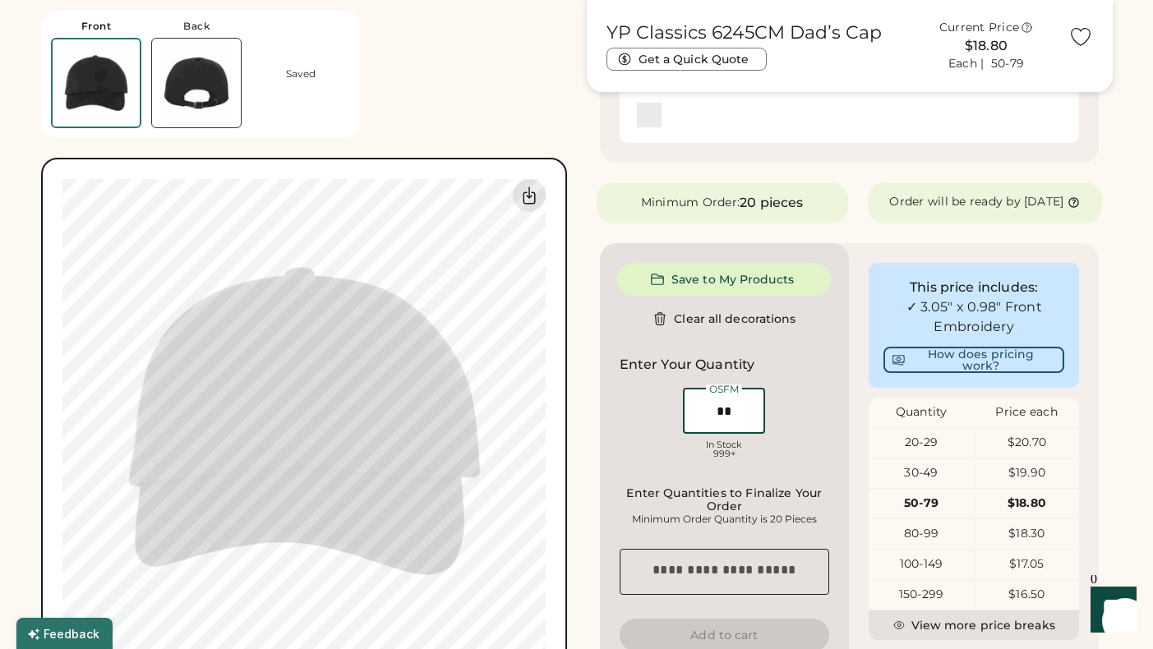
scroll to position [362, 0]
click at [792, 385] on div "Enter Your Quantity OSFM In Stock 999+" at bounding box center [725, 410] width 210 height 112
click at [724, 418] on input "input" at bounding box center [724, 410] width 82 height 46
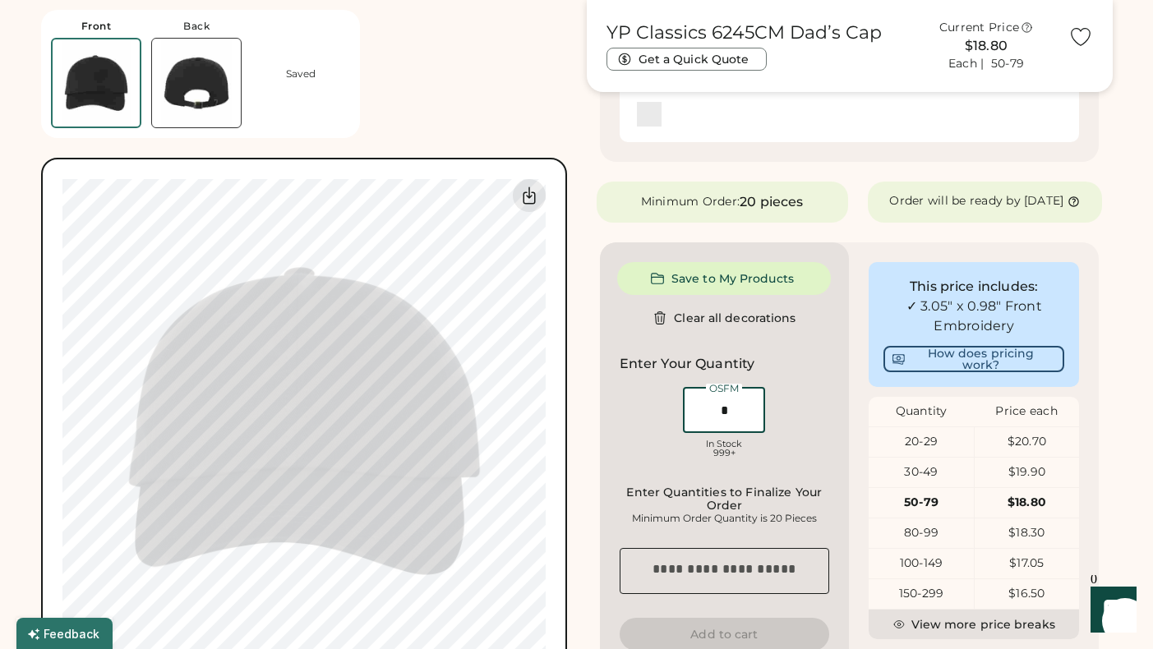
type input "**"
click at [820, 414] on div "OSFM In Stock 999+" at bounding box center [725, 425] width 210 height 82
type input "**"
type input "******"
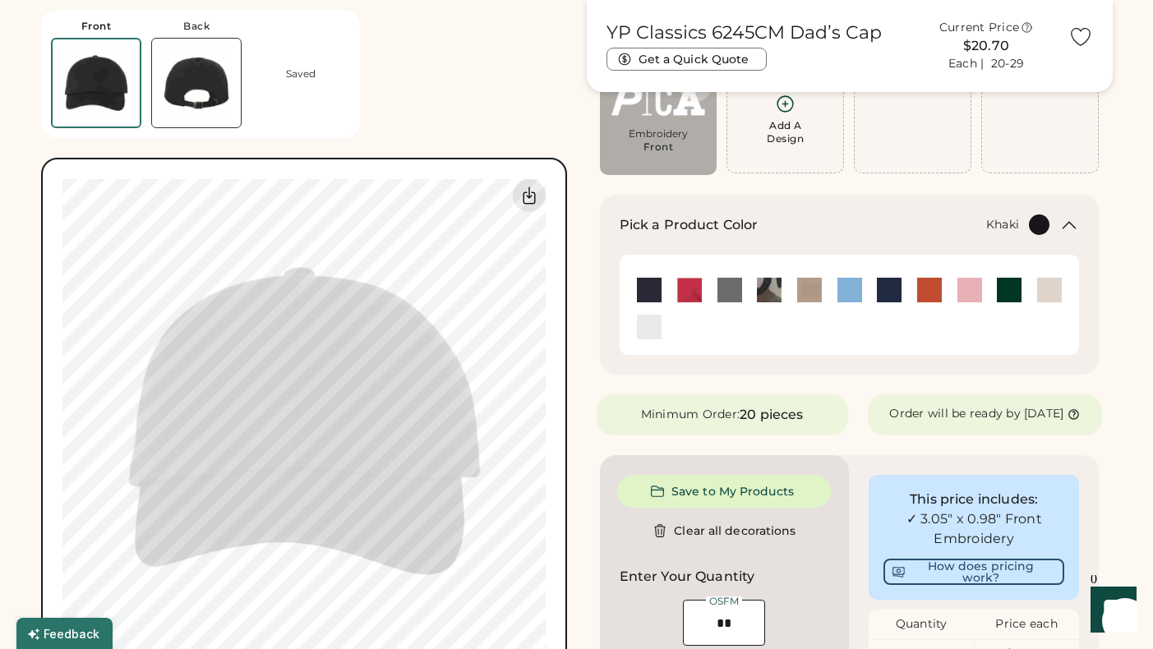
scroll to position [173, 0]
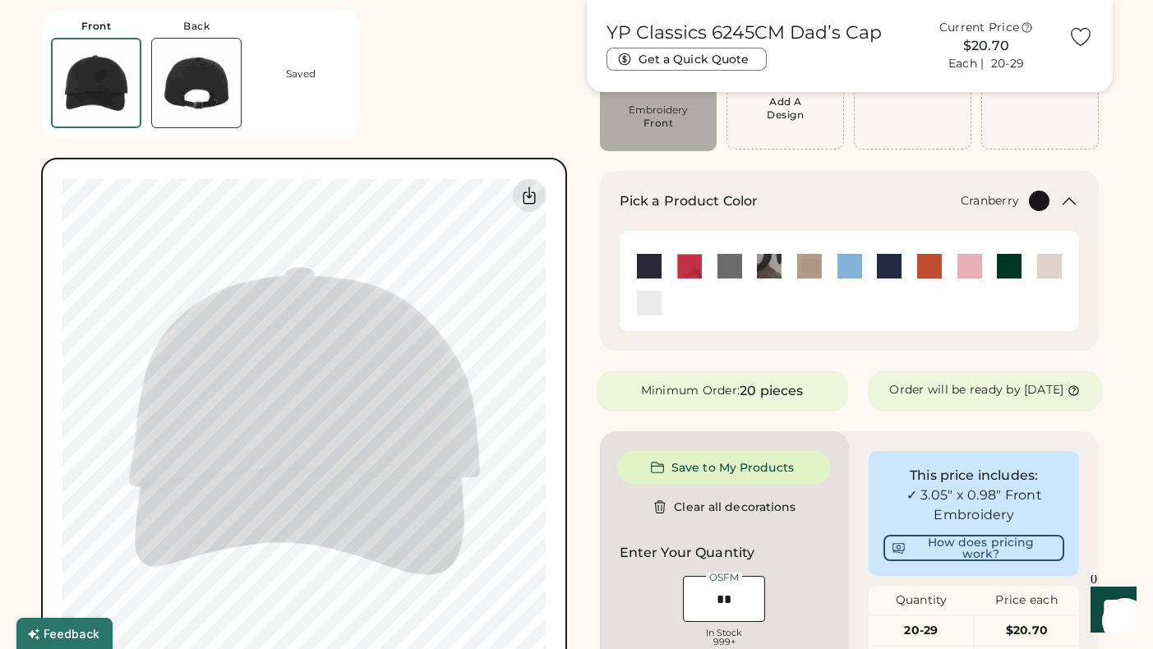
click at [690, 267] on img at bounding box center [689, 266] width 25 height 25
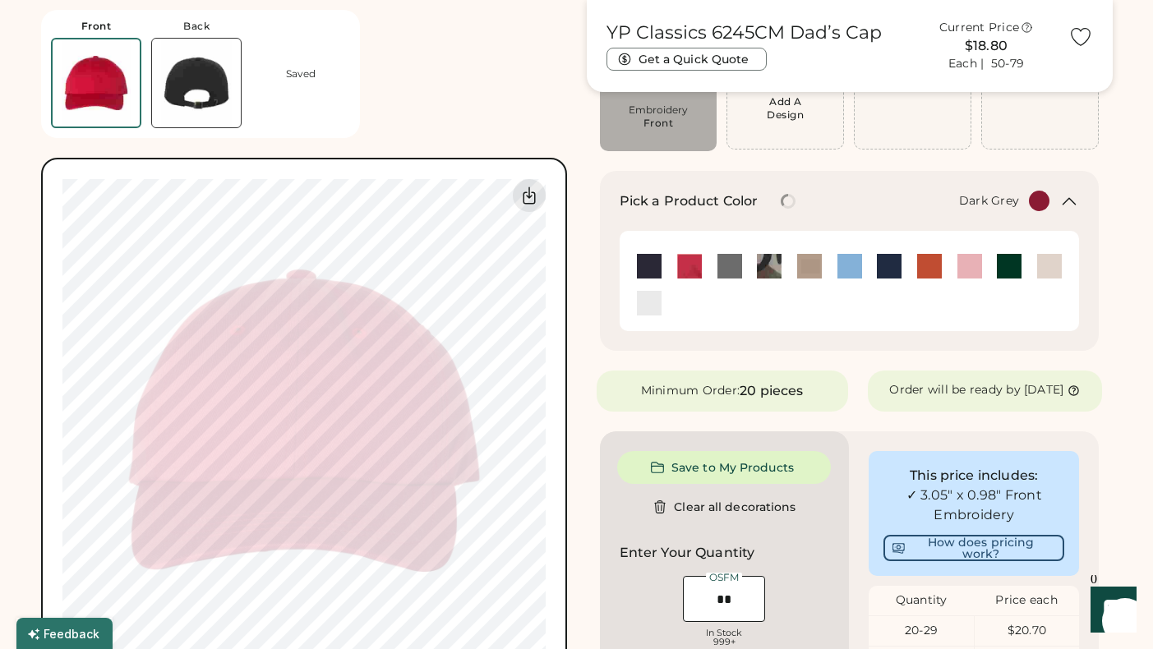
click at [741, 267] on div at bounding box center [730, 266] width 26 height 26
click at [727, 269] on img at bounding box center [730, 266] width 25 height 25
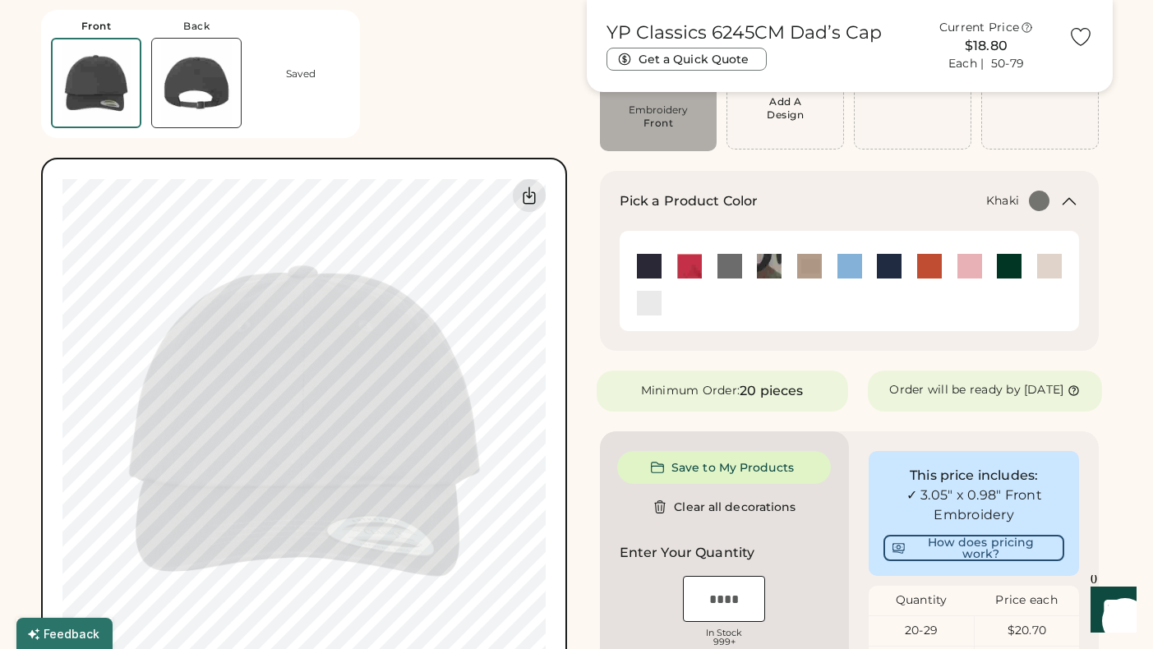
click at [811, 274] on img at bounding box center [809, 266] width 25 height 25
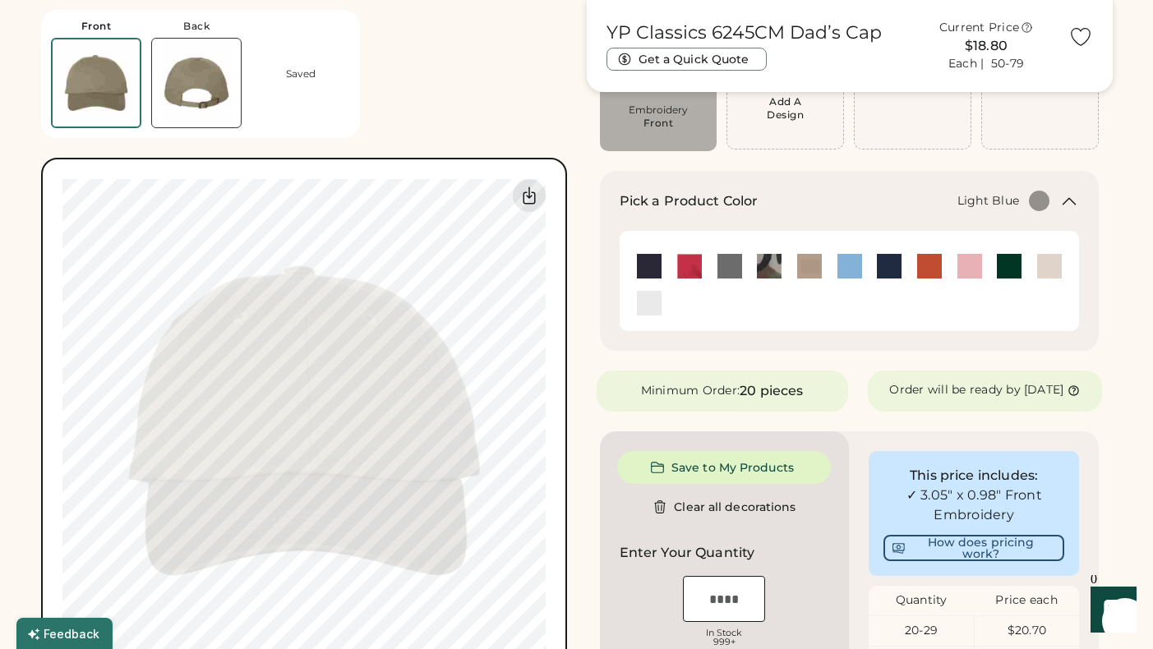
click at [839, 266] on img at bounding box center [850, 266] width 25 height 25
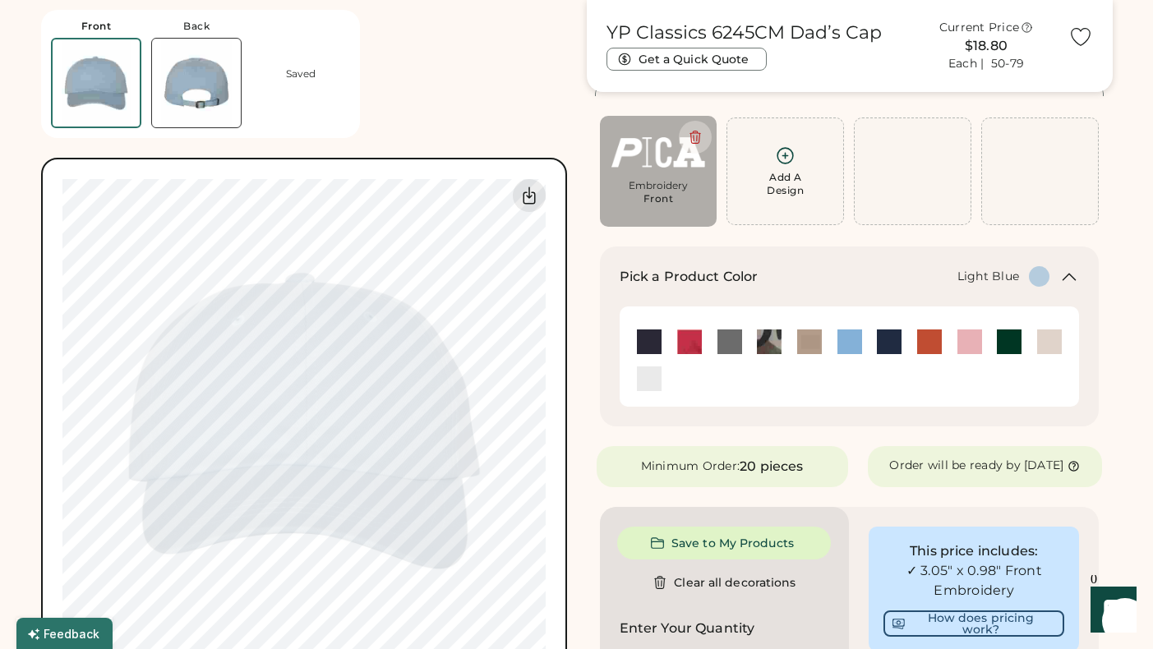
scroll to position [95, 0]
click at [695, 168] on img at bounding box center [659, 154] width 95 height 50
type input "****"
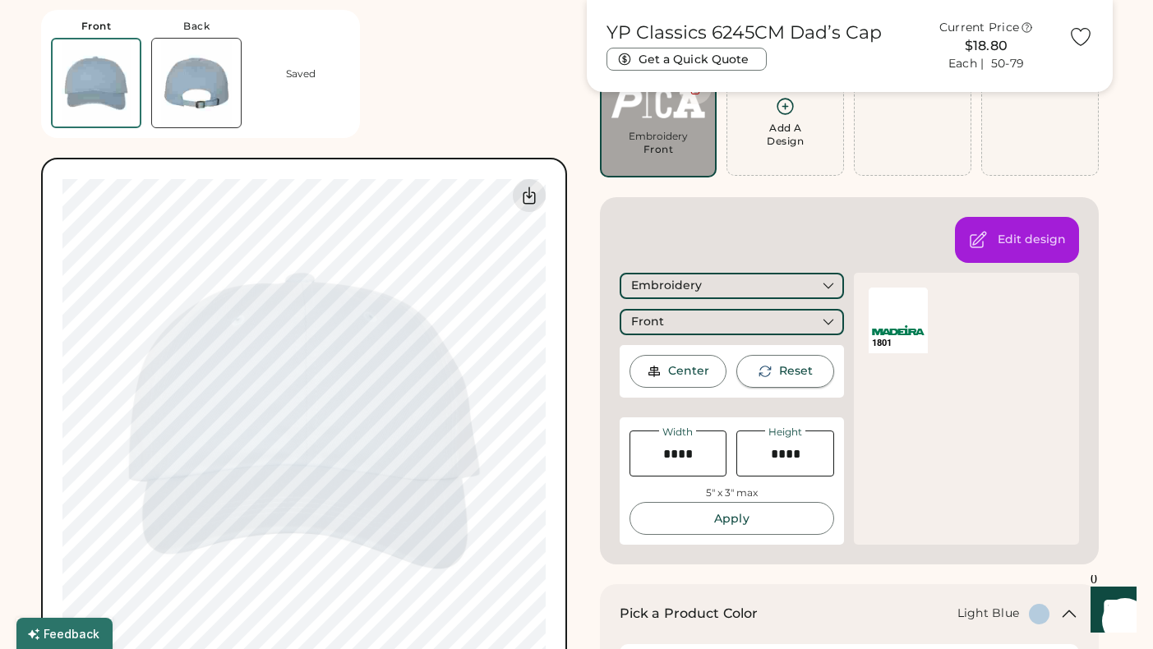
scroll to position [148, 0]
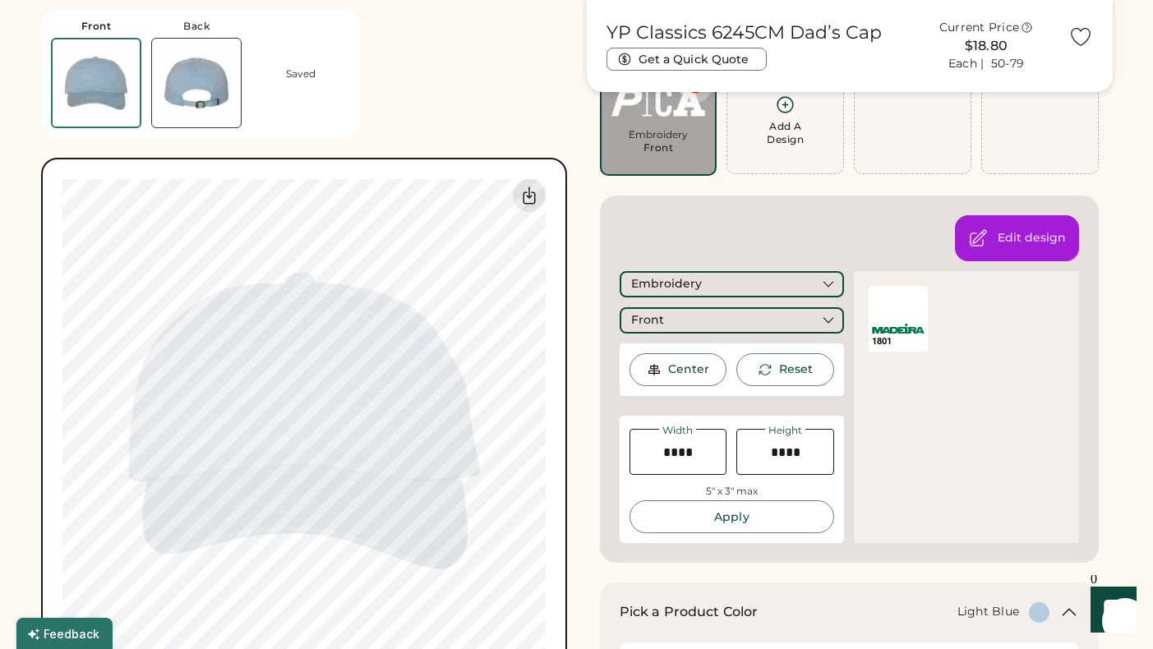
click at [889, 333] on img at bounding box center [898, 329] width 52 height 10
click at [903, 307] on div at bounding box center [898, 302] width 58 height 33
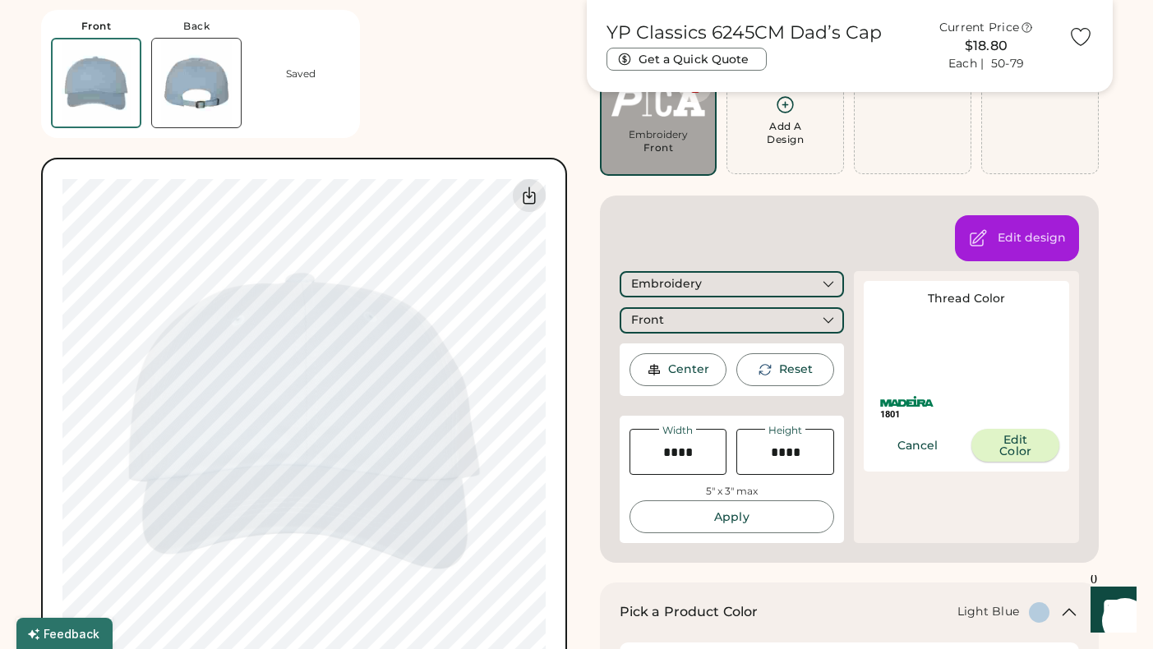
click at [1021, 455] on button "Edit Color" at bounding box center [1016, 445] width 88 height 33
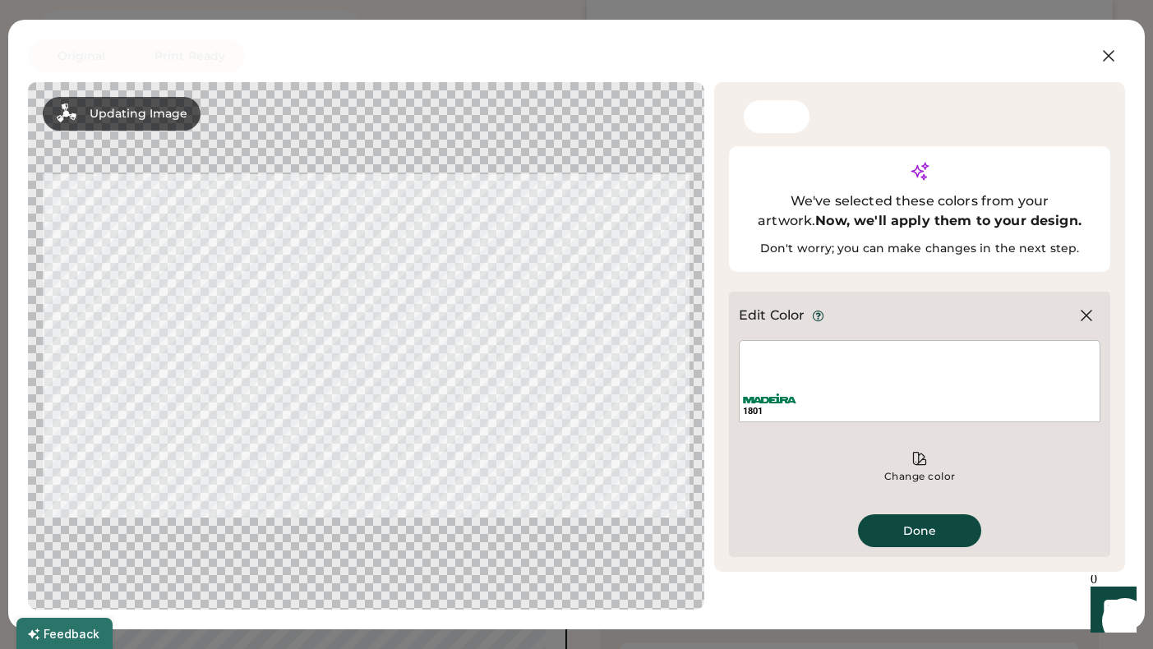
click at [817, 340] on div "1801" at bounding box center [920, 381] width 362 height 82
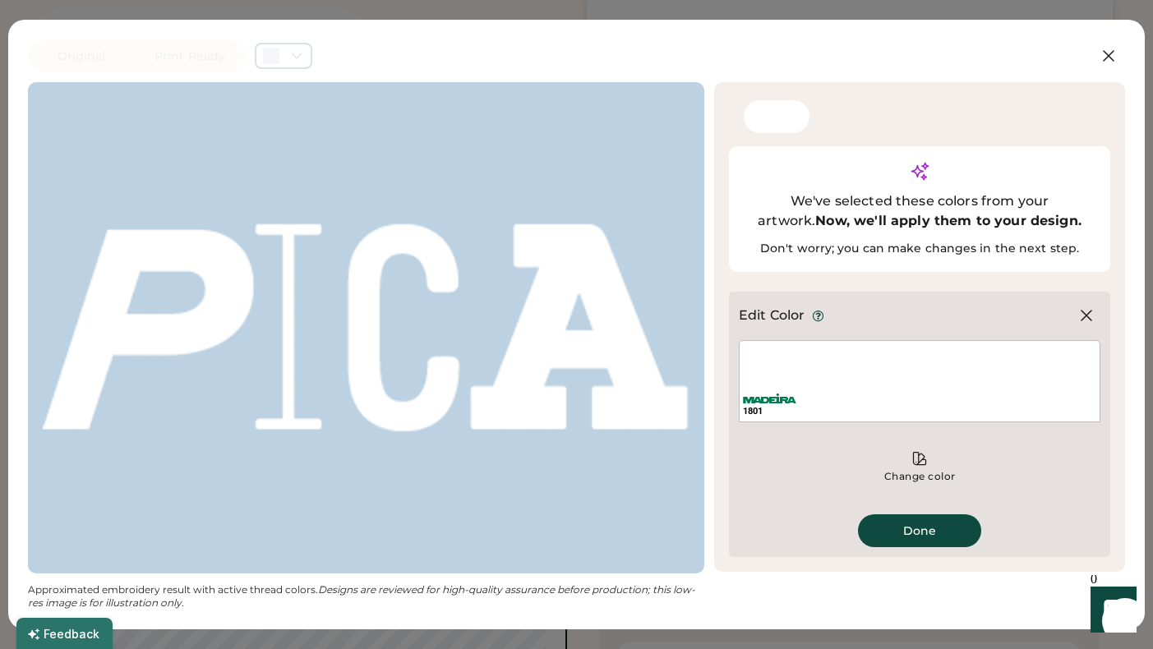
click at [802, 306] on div "Edit Color" at bounding box center [772, 316] width 67 height 20
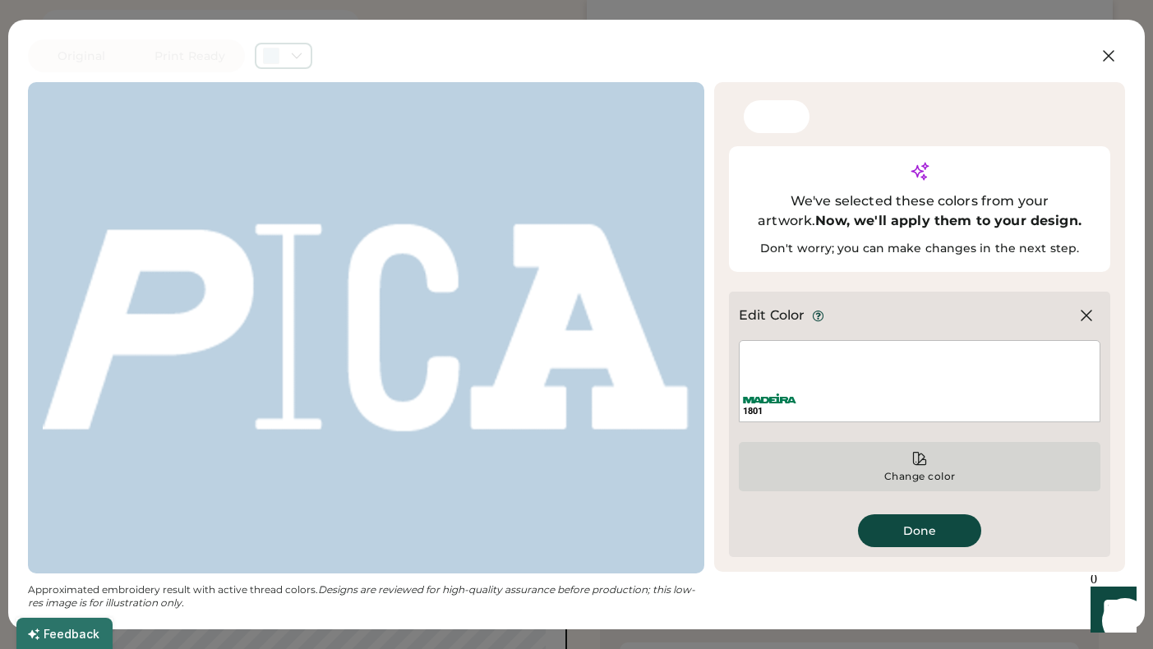
click at [928, 442] on div "Change color" at bounding box center [920, 466] width 362 height 49
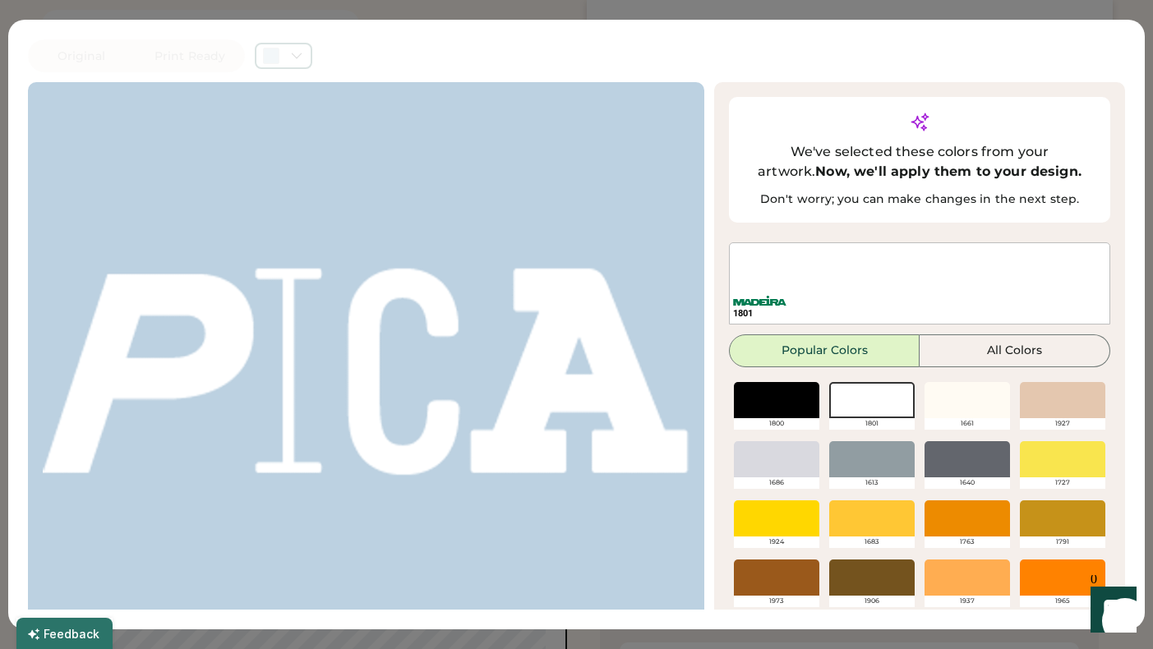
click at [819, 379] on div "1800" at bounding box center [776, 406] width 95 height 59
click at [781, 382] on div at bounding box center [776, 400] width 85 height 36
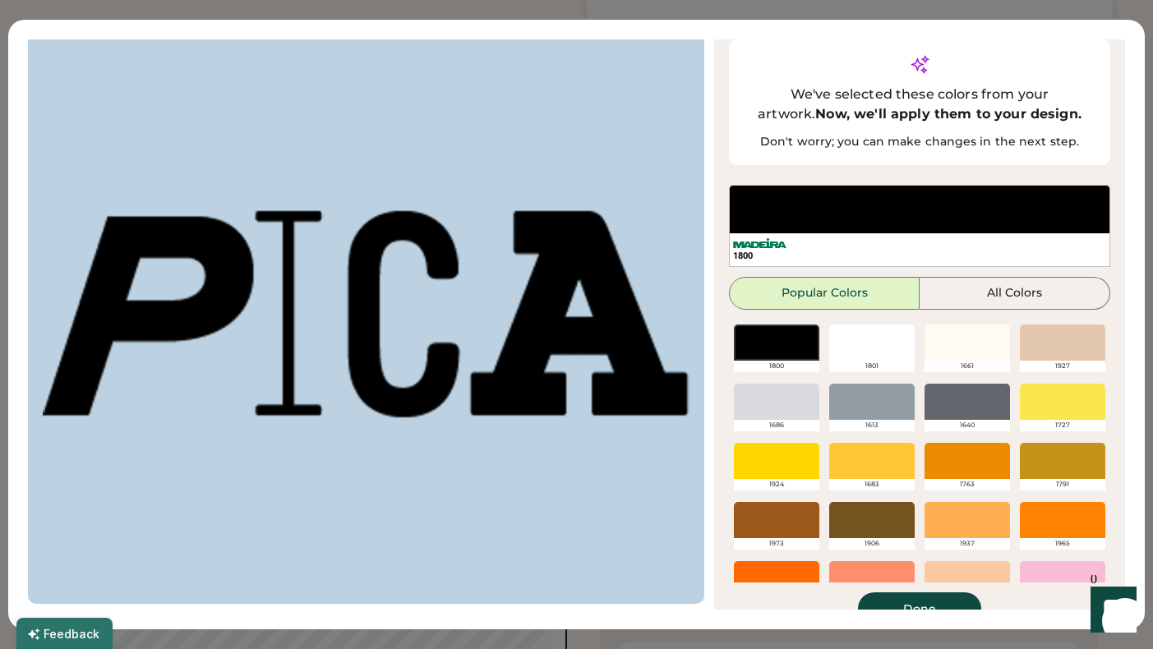
scroll to position [57, 0]
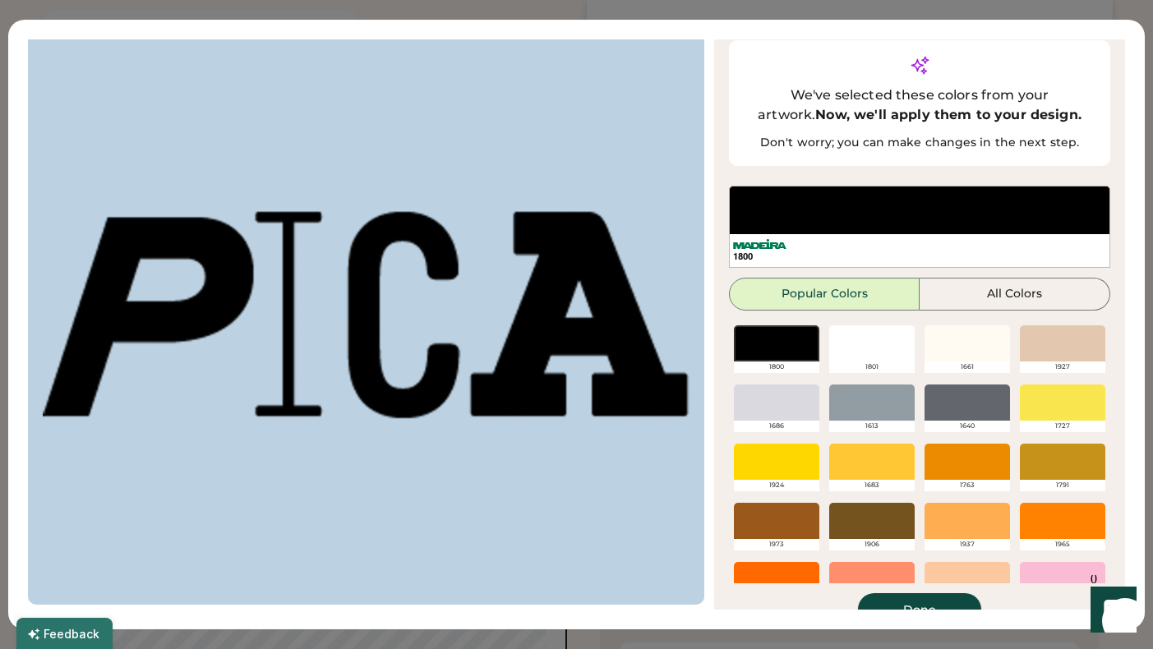
click at [926, 593] on button "Done" at bounding box center [919, 609] width 123 height 33
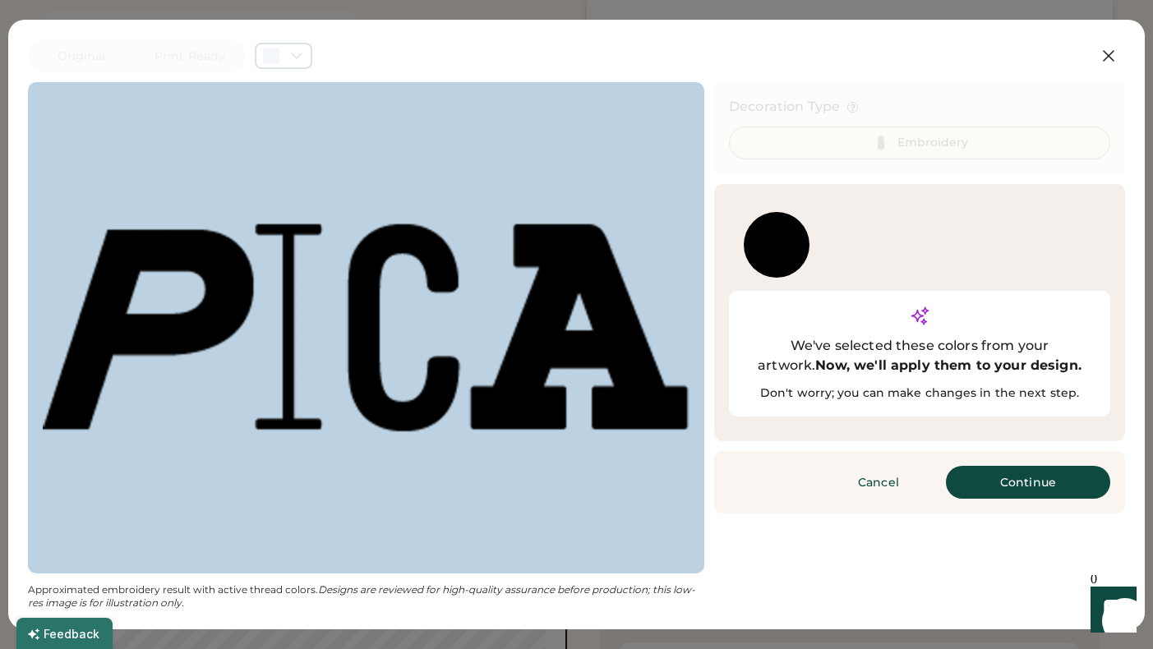
scroll to position [0, 0]
click at [1010, 466] on button "Continue" at bounding box center [1028, 482] width 164 height 33
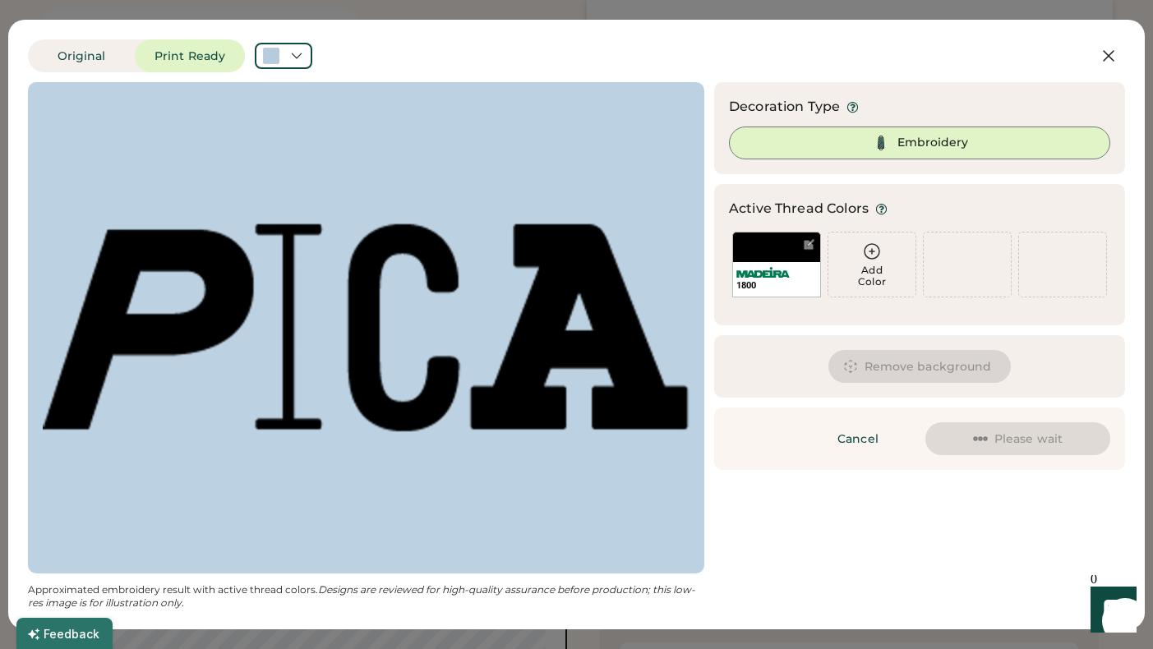
click at [922, 144] on div "Embroidery" at bounding box center [933, 143] width 71 height 16
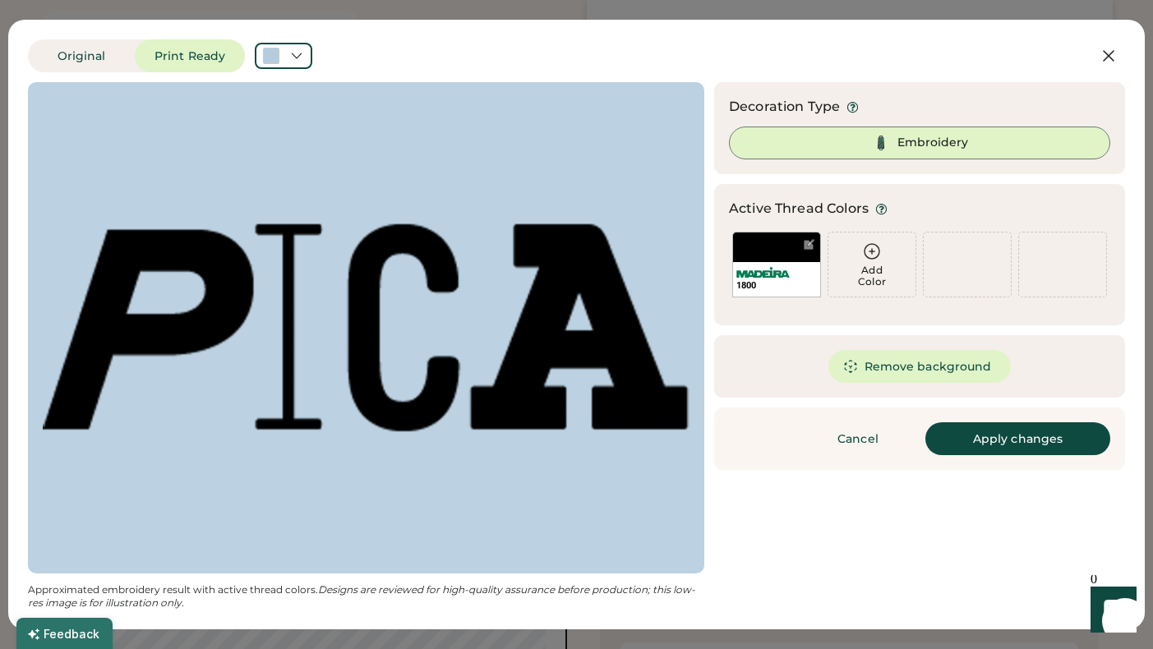
click at [942, 145] on div "Embroidery" at bounding box center [933, 143] width 71 height 16
click at [1014, 445] on button "Apply changes" at bounding box center [1017, 438] width 185 height 33
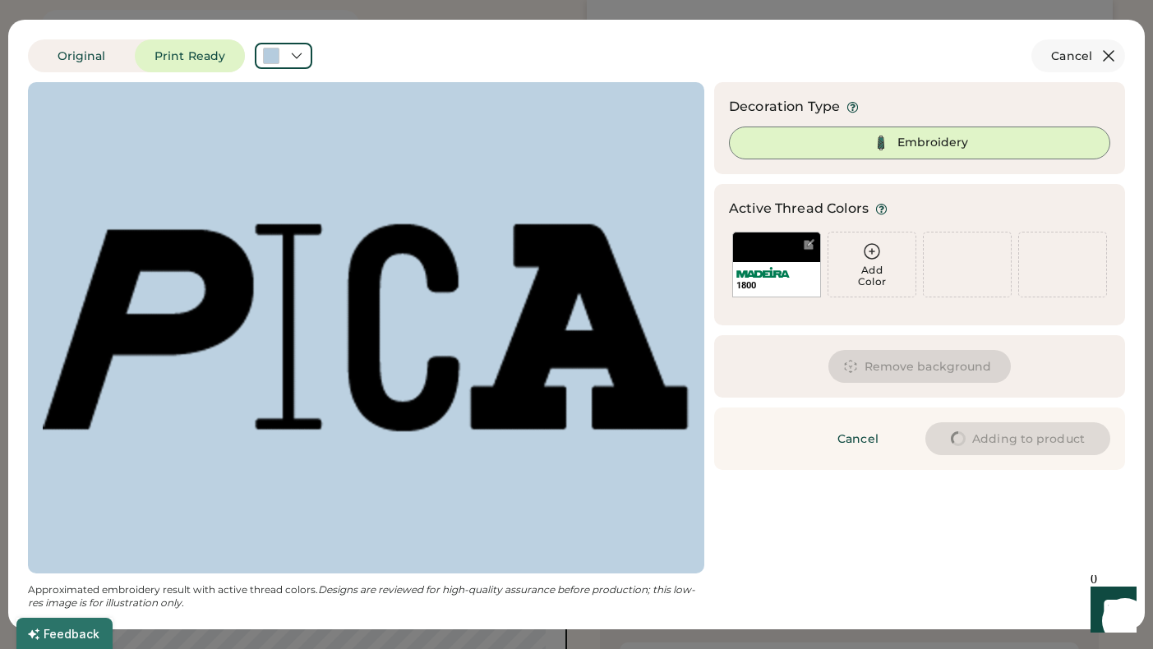
type input "****"
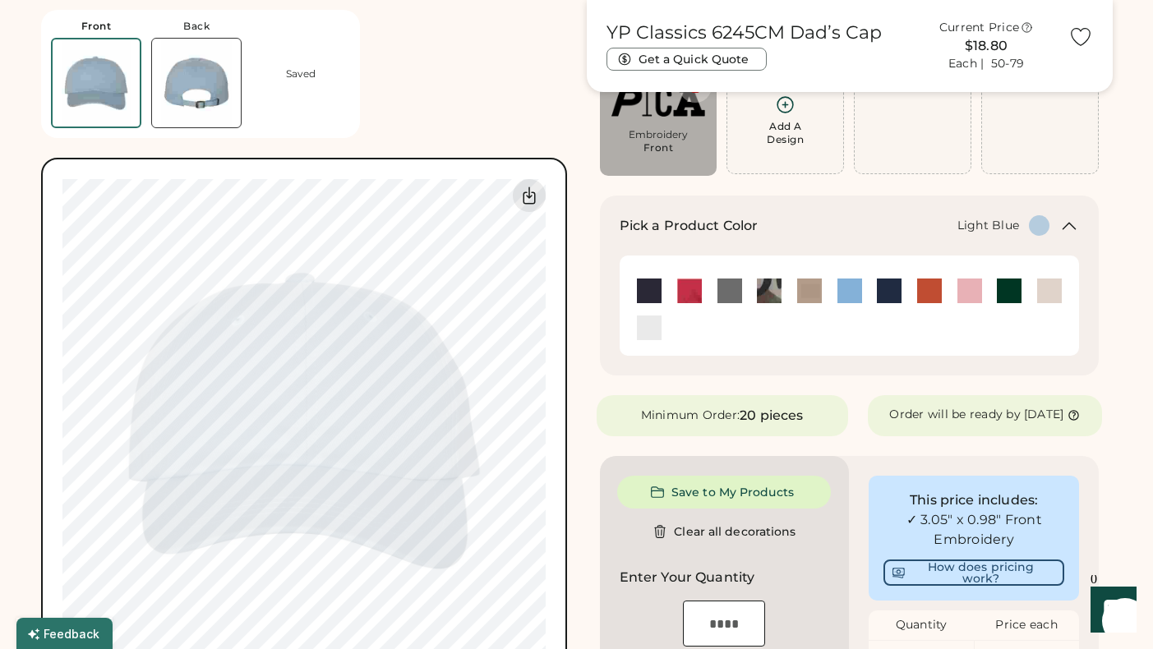
type input "****"
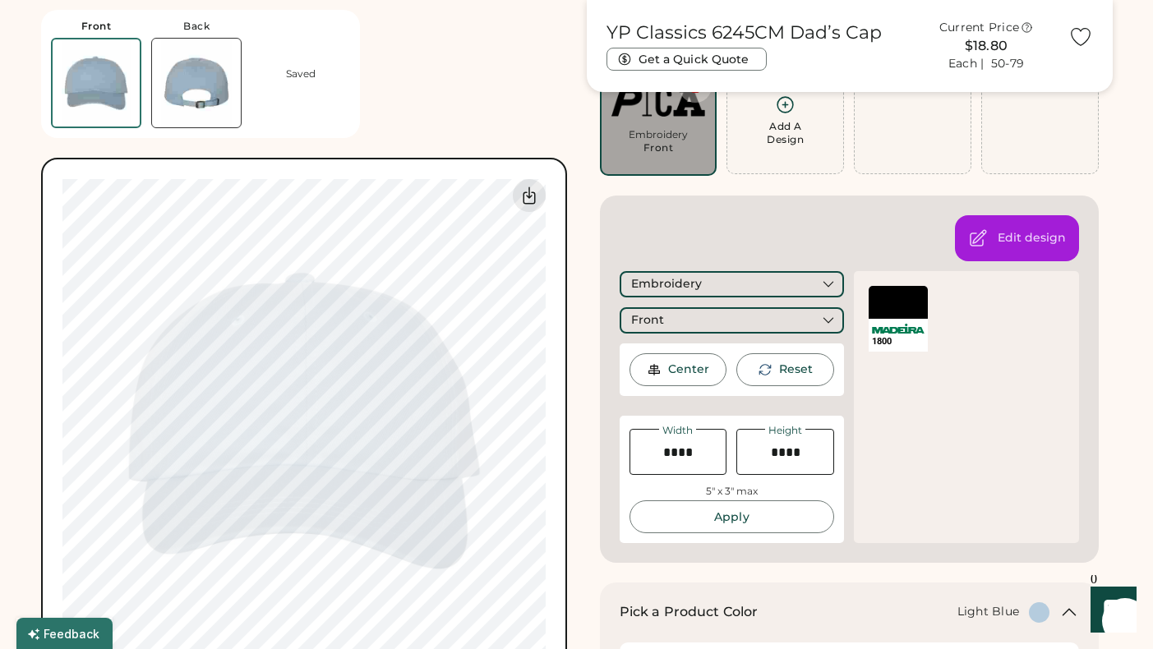
type input "****"
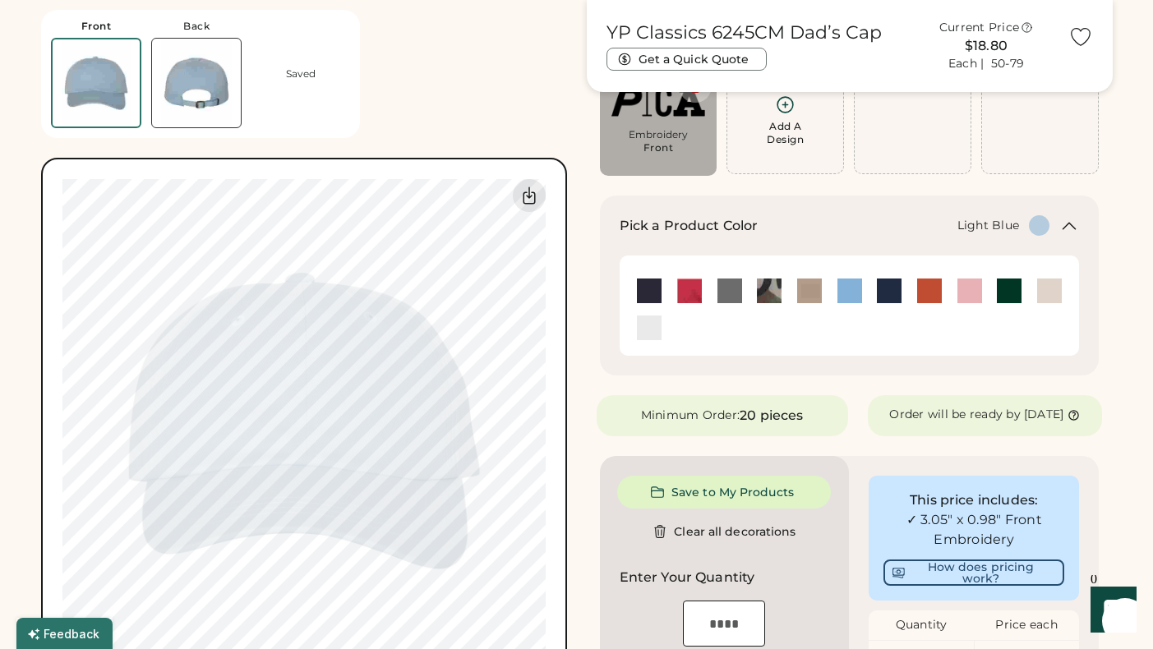
type input "****"
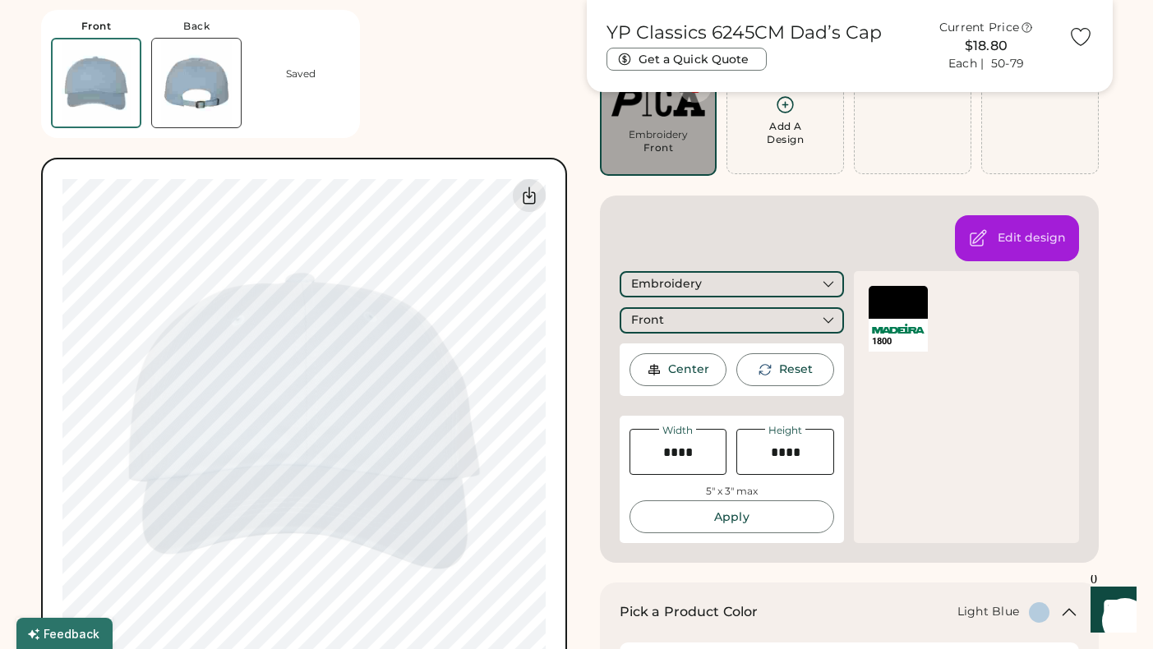
click at [897, 312] on div at bounding box center [898, 302] width 58 height 33
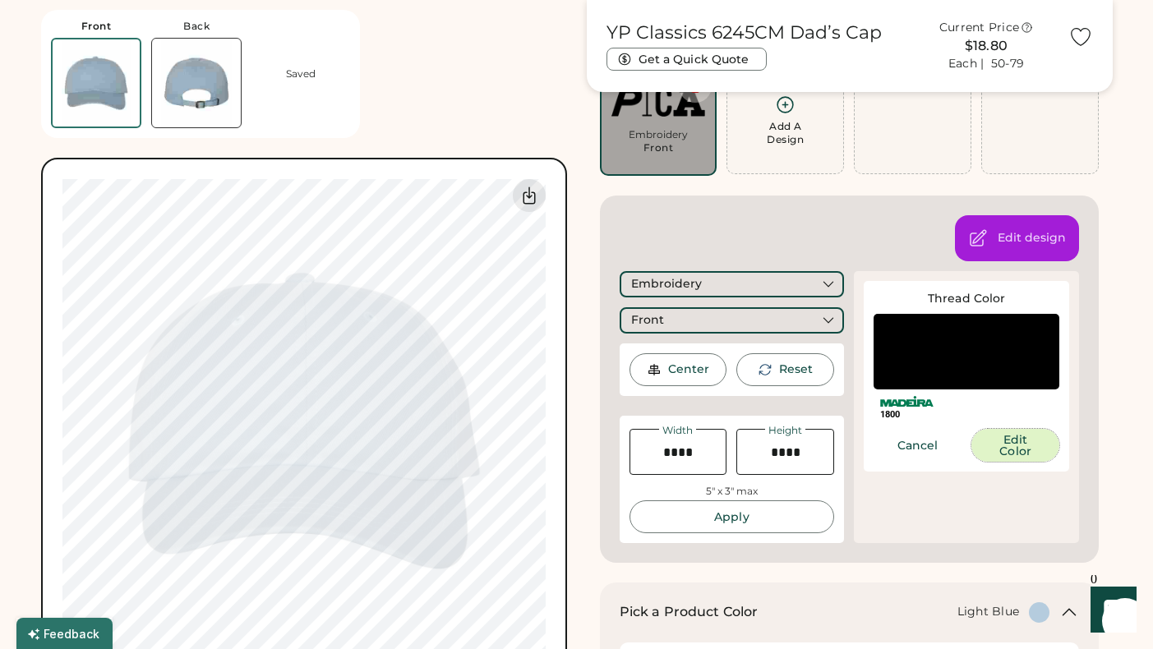
click at [1025, 447] on button "Edit Color" at bounding box center [1016, 445] width 88 height 33
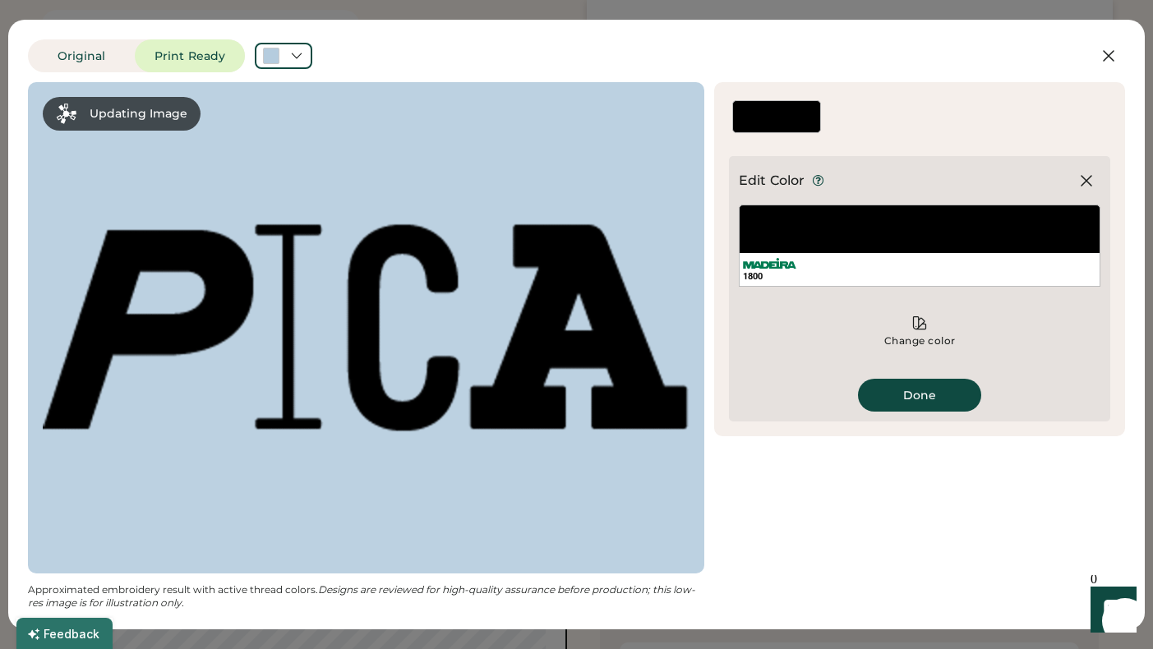
click at [806, 220] on div "1800" at bounding box center [920, 246] width 362 height 82
click at [937, 326] on div "Change color" at bounding box center [920, 331] width 362 height 49
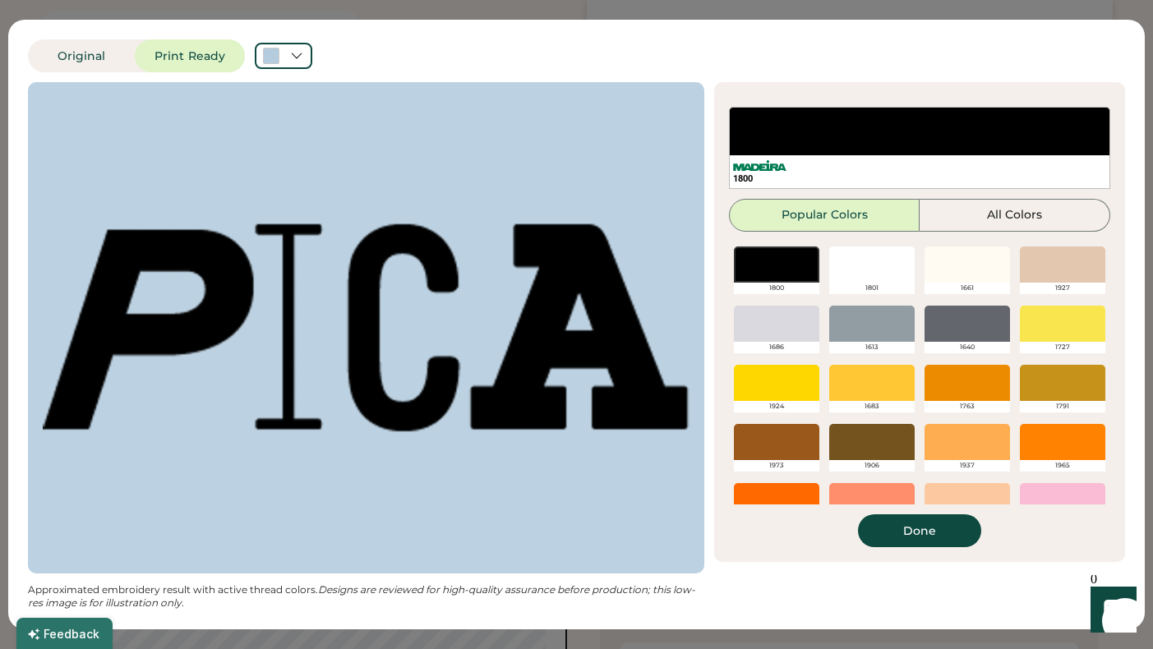
click at [865, 265] on div at bounding box center [871, 265] width 85 height 36
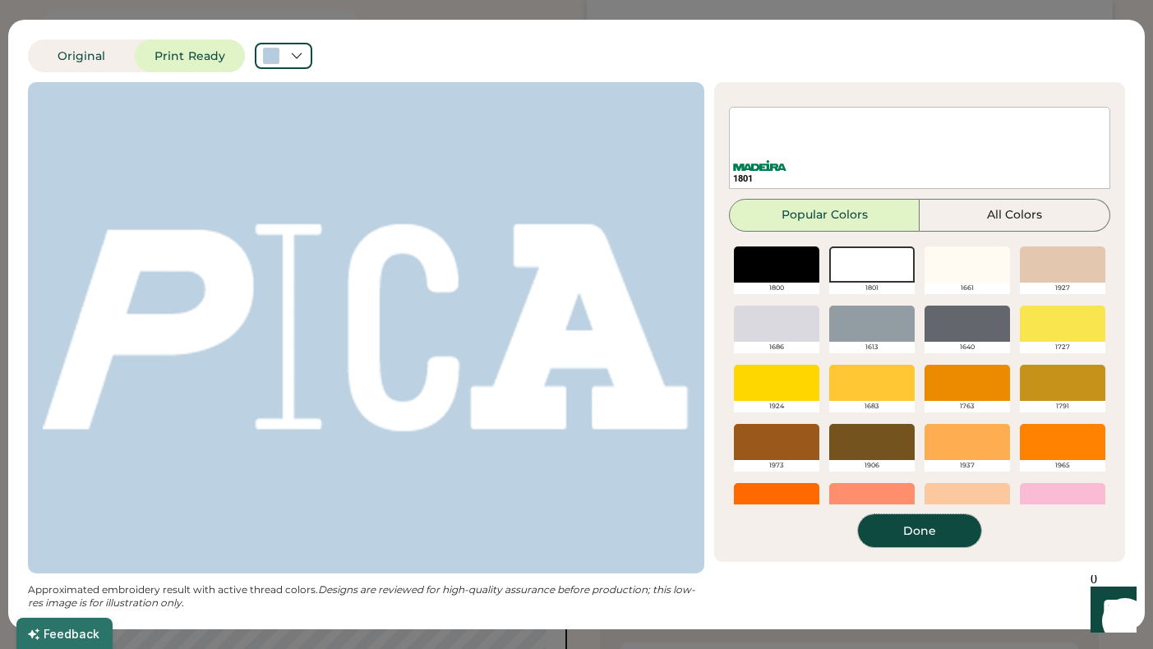
click at [928, 529] on button "Done" at bounding box center [919, 531] width 123 height 33
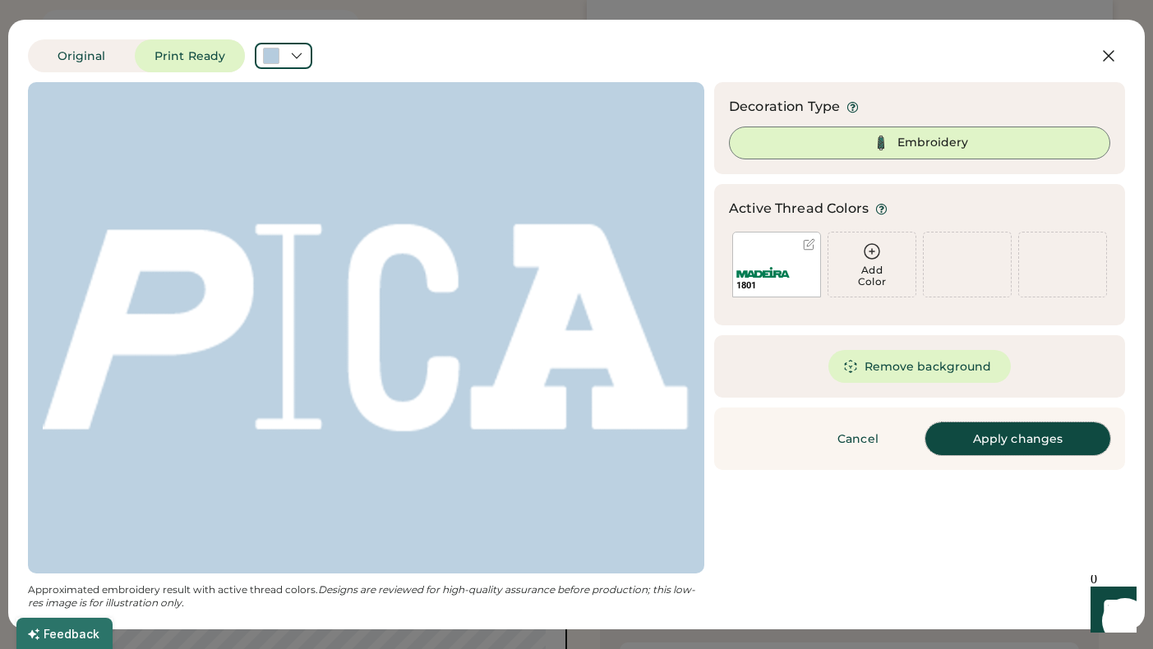
click at [991, 445] on button "Apply changes" at bounding box center [1017, 438] width 185 height 33
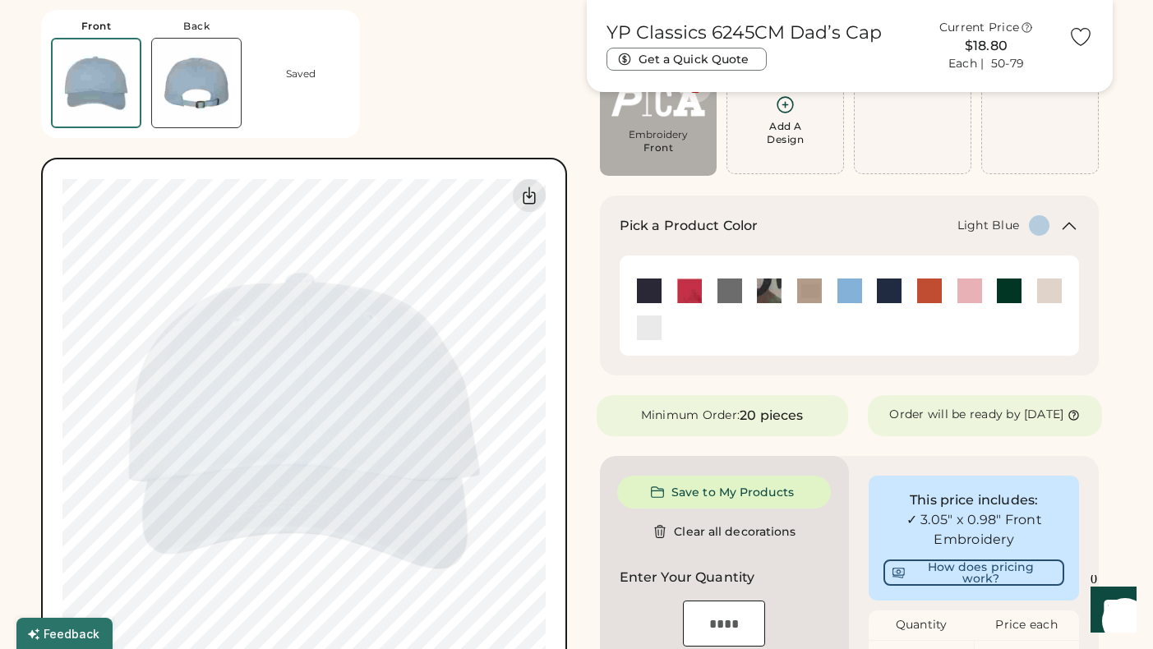
type input "****"
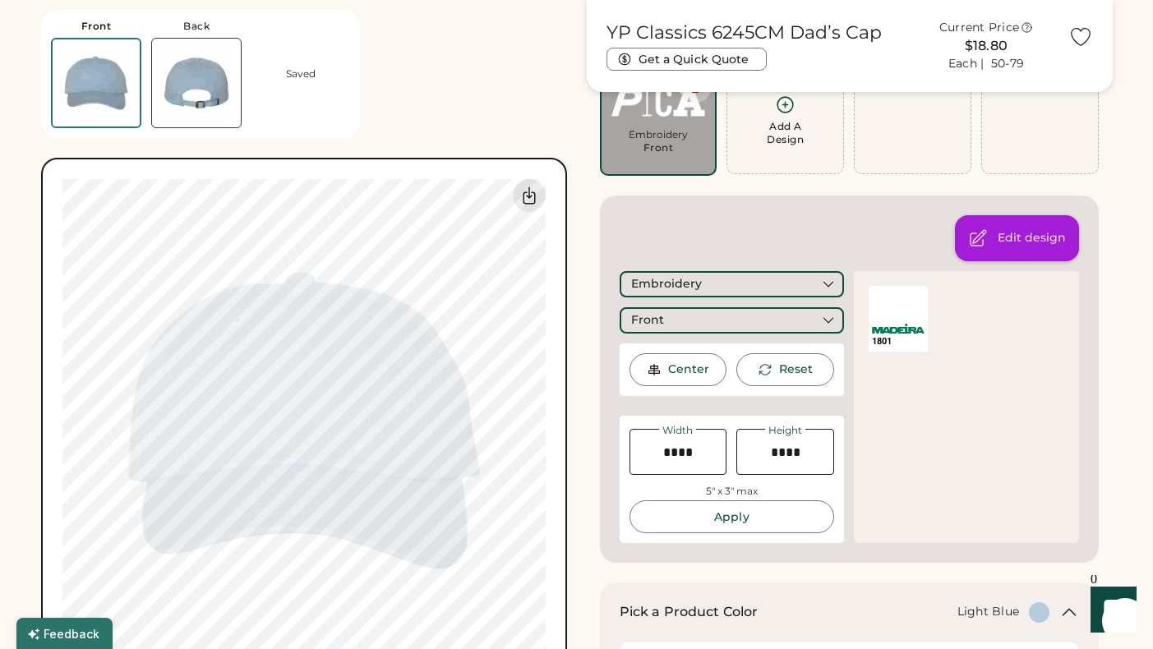
click at [1004, 241] on div "Edit design" at bounding box center [1032, 238] width 68 height 16
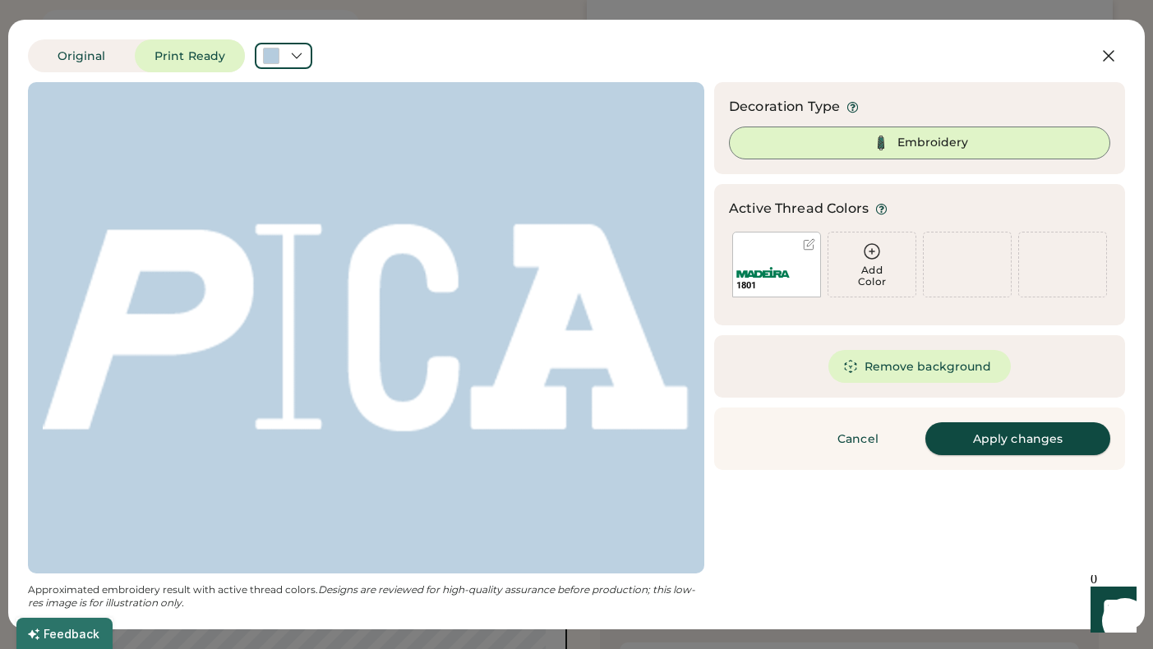
click at [985, 441] on button "Apply changes" at bounding box center [1017, 438] width 185 height 33
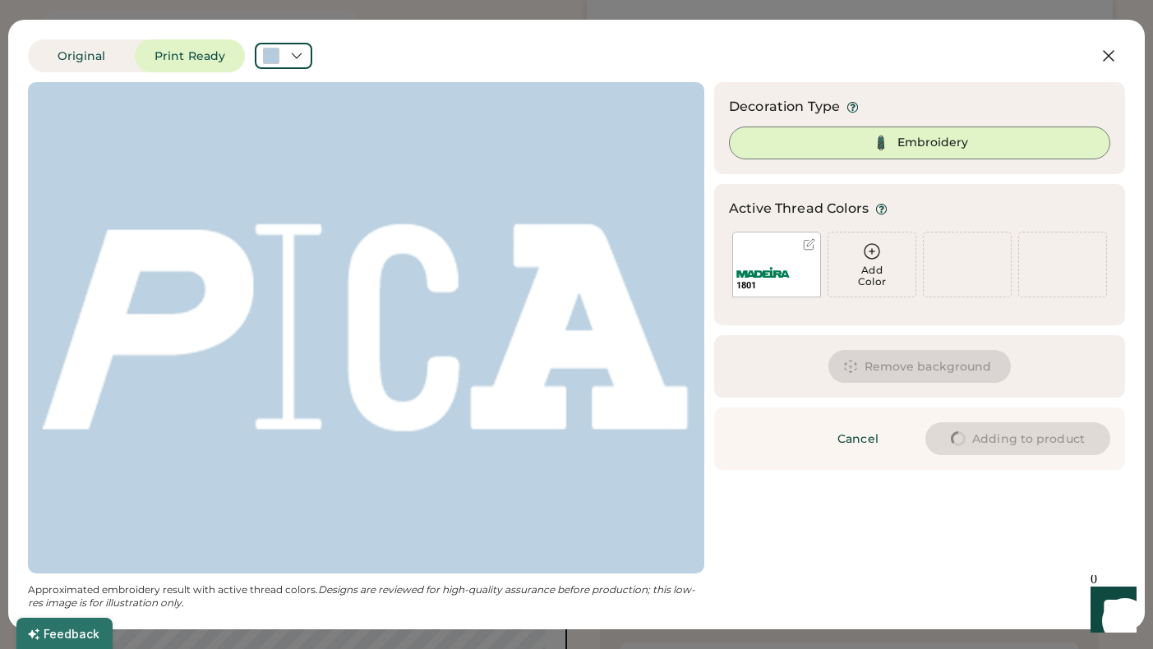
type input "****"
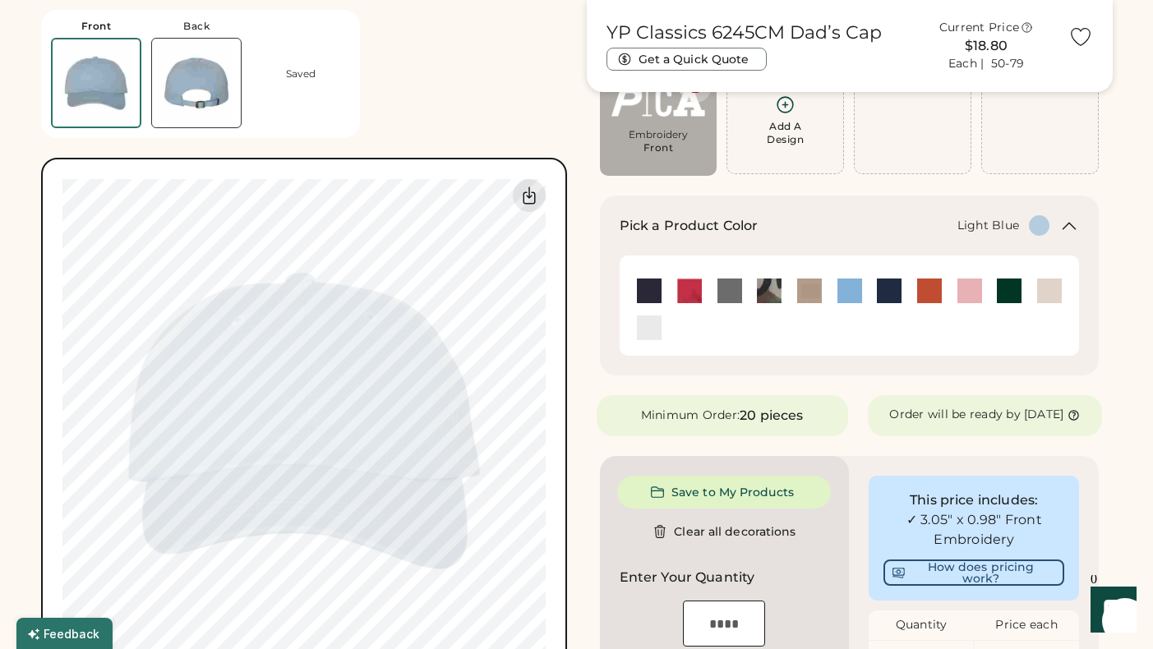
type input "****"
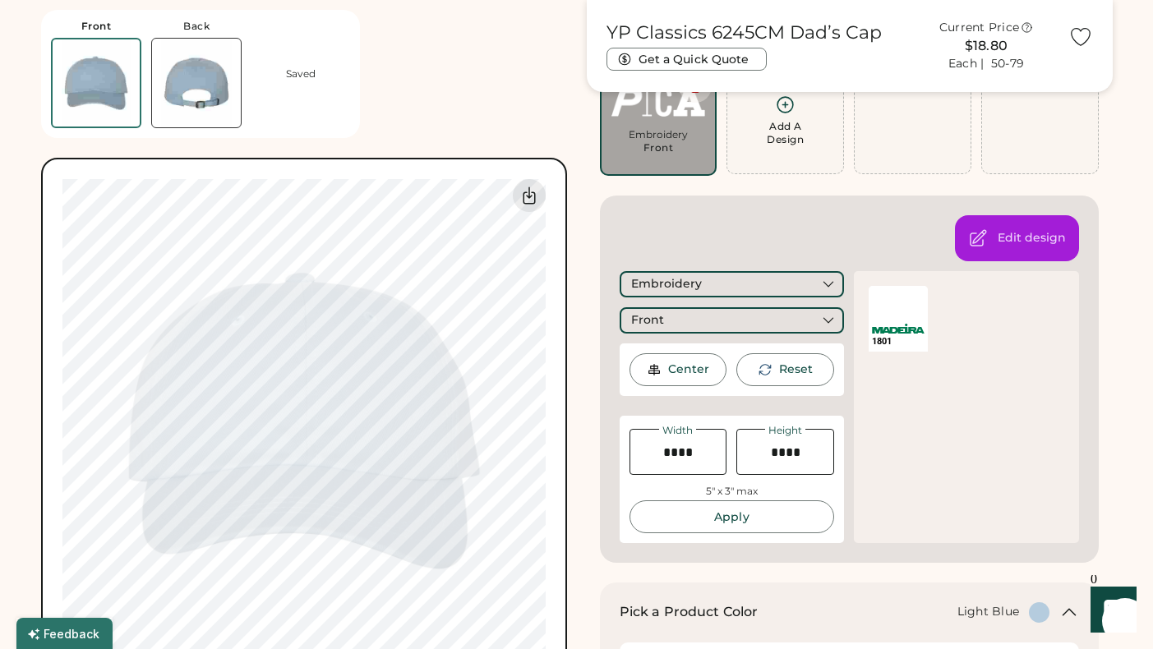
click at [425, 125] on div "Front Back Saved Switch to back Upload new design SVG, Ai, PDF, EPS, PSD Non-pr…" at bounding box center [304, 342] width 526 height 684
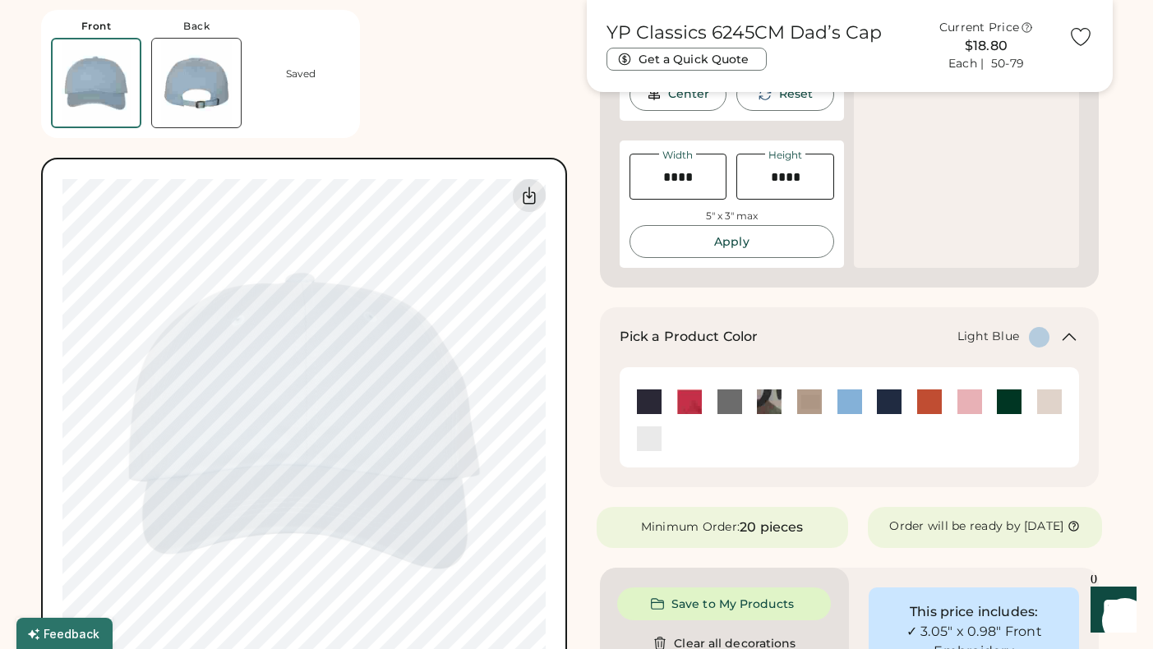
scroll to position [444, 0]
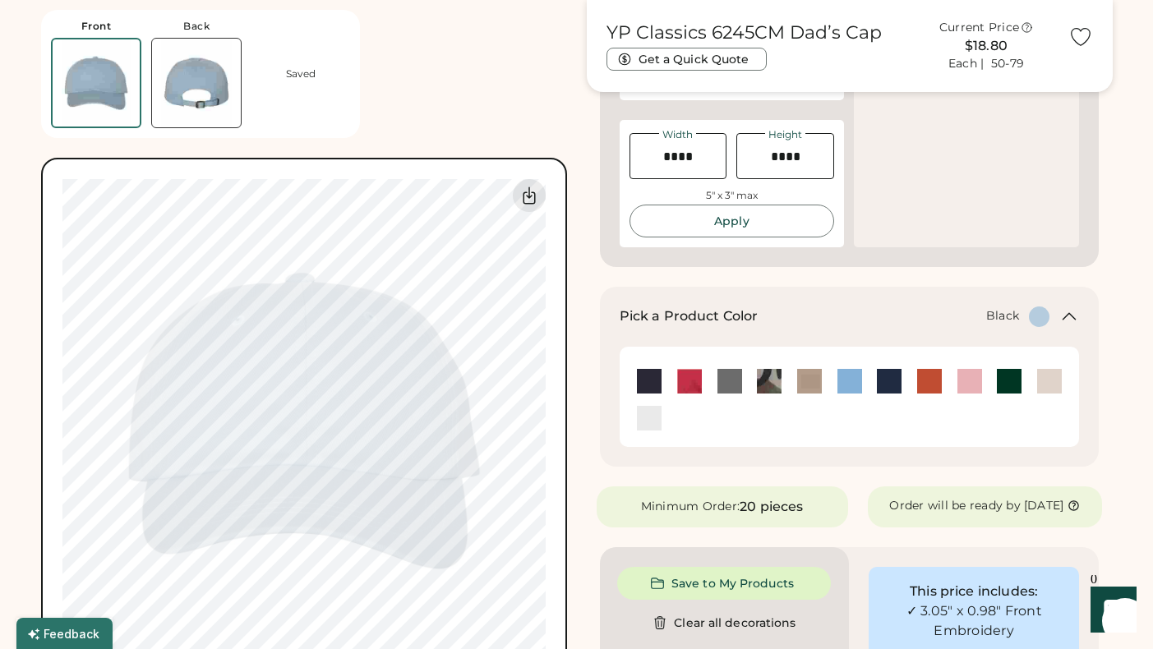
click at [651, 391] on img at bounding box center [649, 381] width 25 height 25
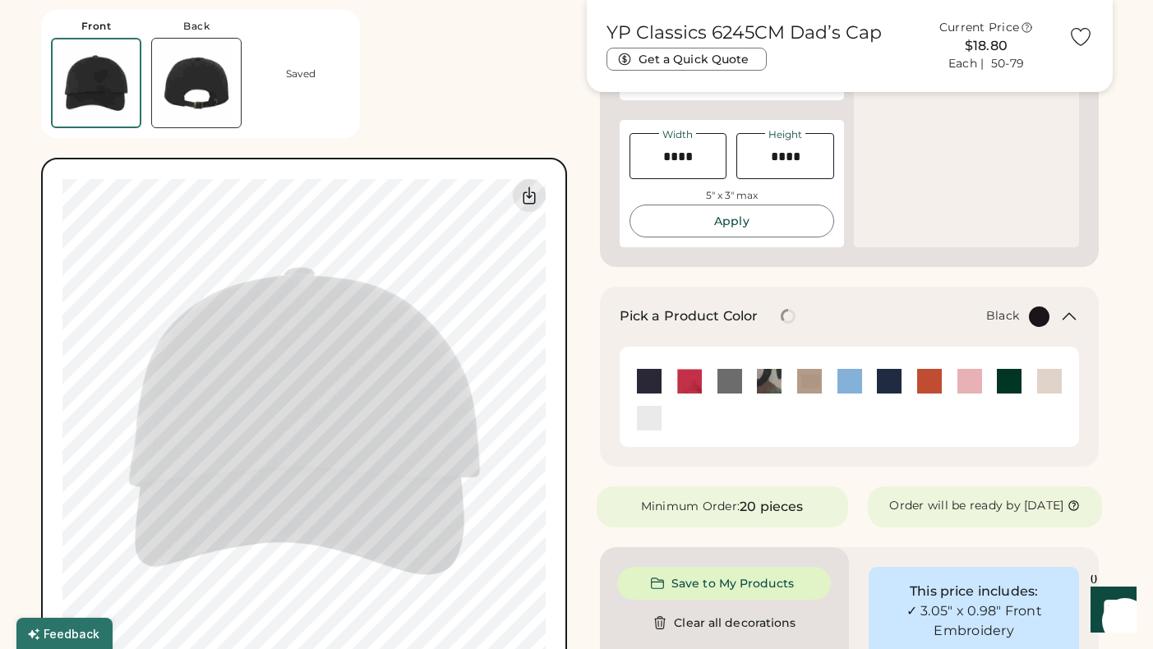
click at [478, 96] on div "Front Back Saved Switch to back Upload new design SVG, Ai, PDF, EPS, PSD Non-pr…" at bounding box center [304, 342] width 526 height 684
click at [483, 121] on div "Front Back Saved Switch to back Upload new design SVG, Ai, PDF, EPS, PSD Non-pr…" at bounding box center [304, 342] width 526 height 684
click at [490, 77] on div "Front Back Saved Switch to back Upload new design SVG, Ai, PDF, EPS, PSD Non-pr…" at bounding box center [304, 342] width 526 height 684
click at [316, 136] on div "Front Back Saved" at bounding box center [200, 74] width 319 height 128
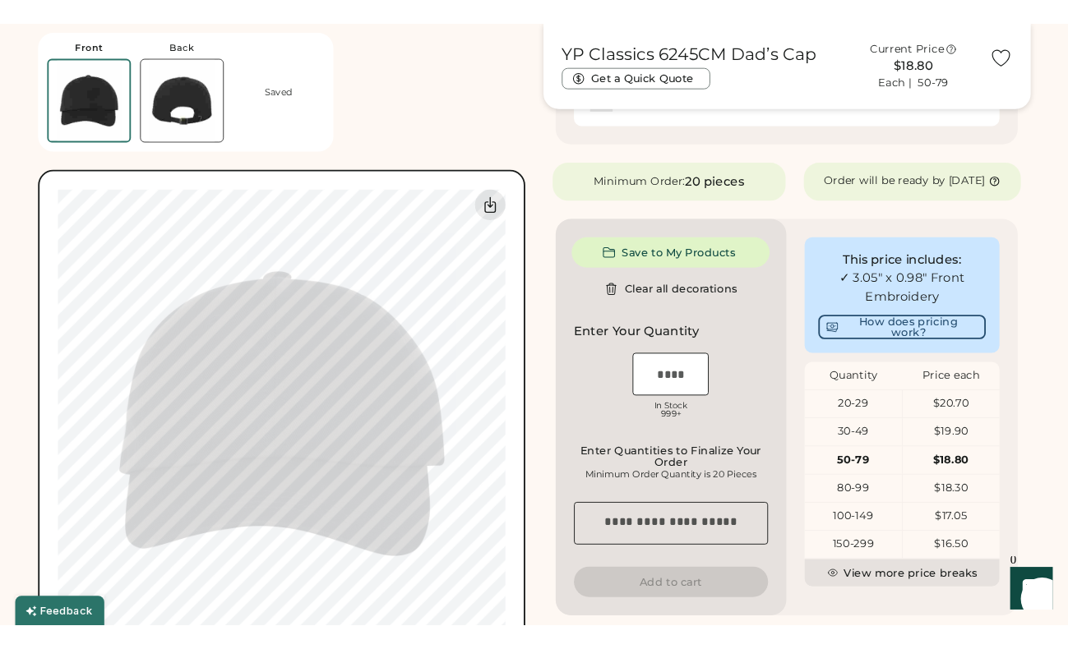
scroll to position [399, 0]
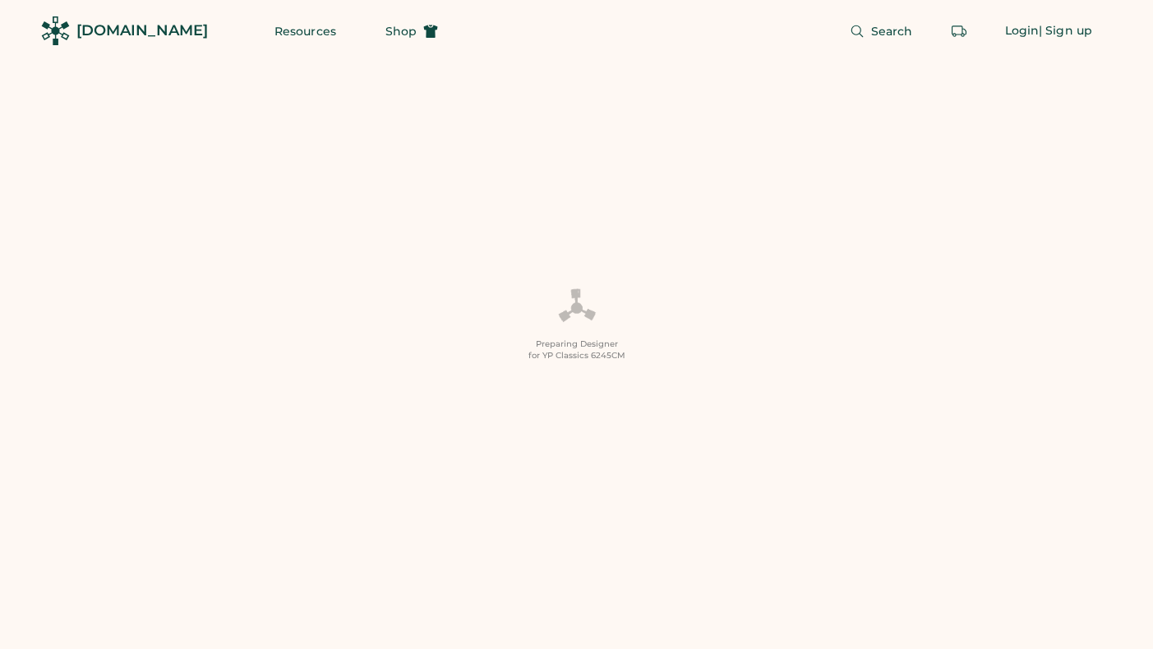
click at [81, 41] on div "[DOMAIN_NAME]" at bounding box center [142, 30] width 132 height 37
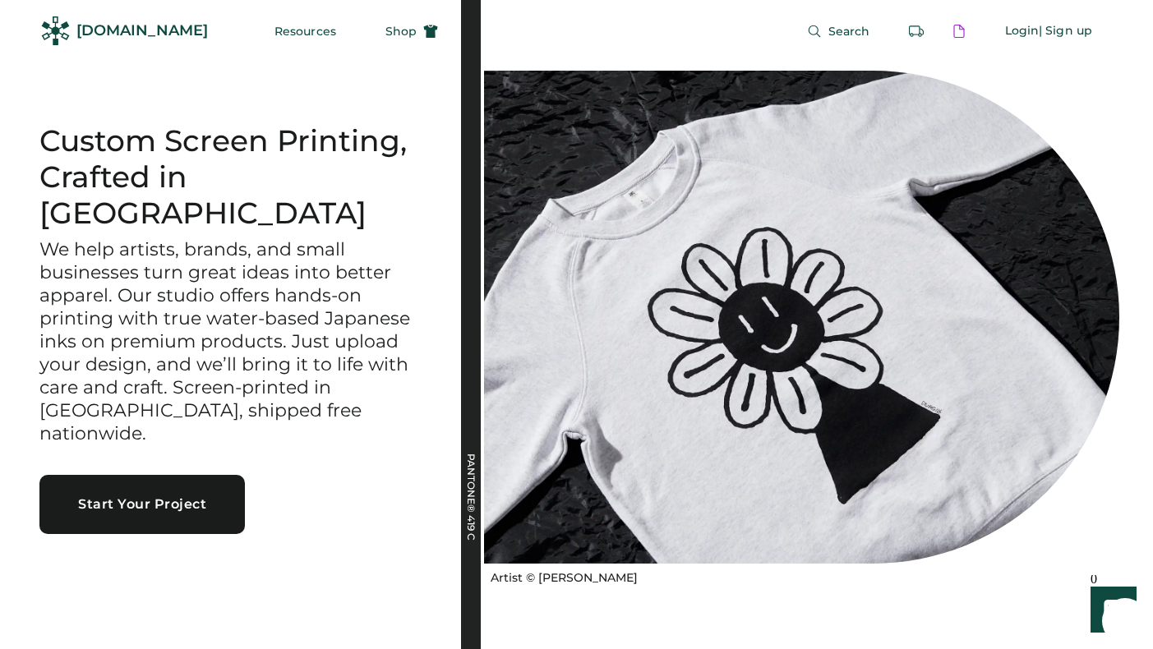
click at [127, 36] on div "[DOMAIN_NAME]" at bounding box center [142, 31] width 132 height 21
click at [385, 34] on span "Shop" at bounding box center [400, 31] width 31 height 12
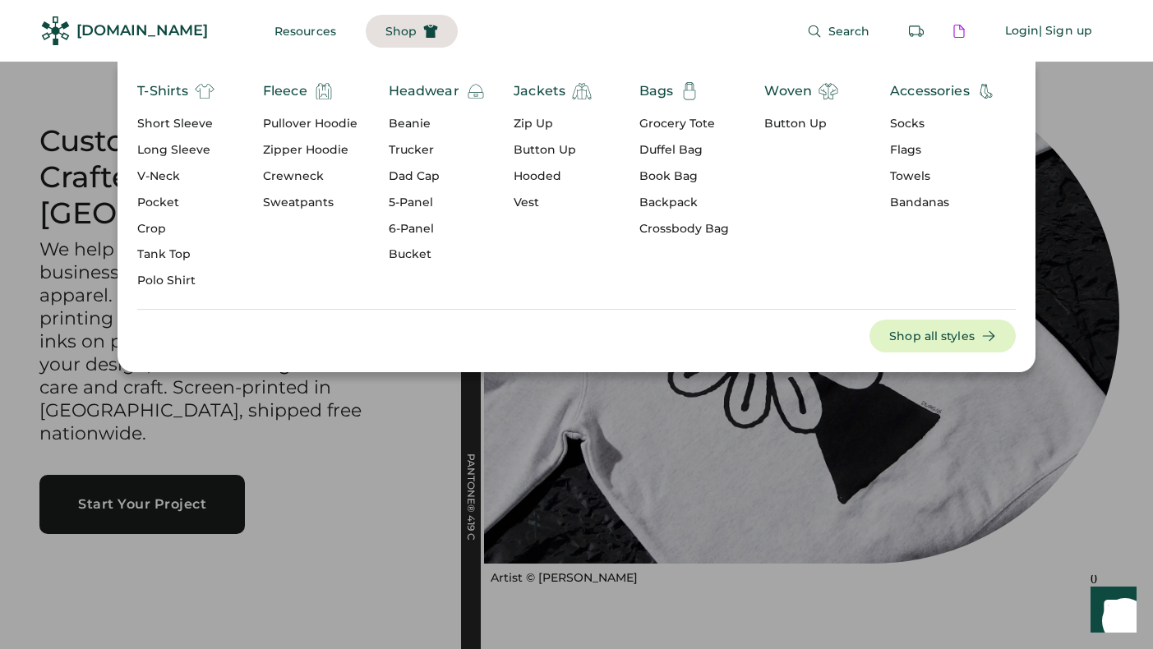
click at [426, 176] on div "Dad Cap" at bounding box center [437, 176] width 97 height 16
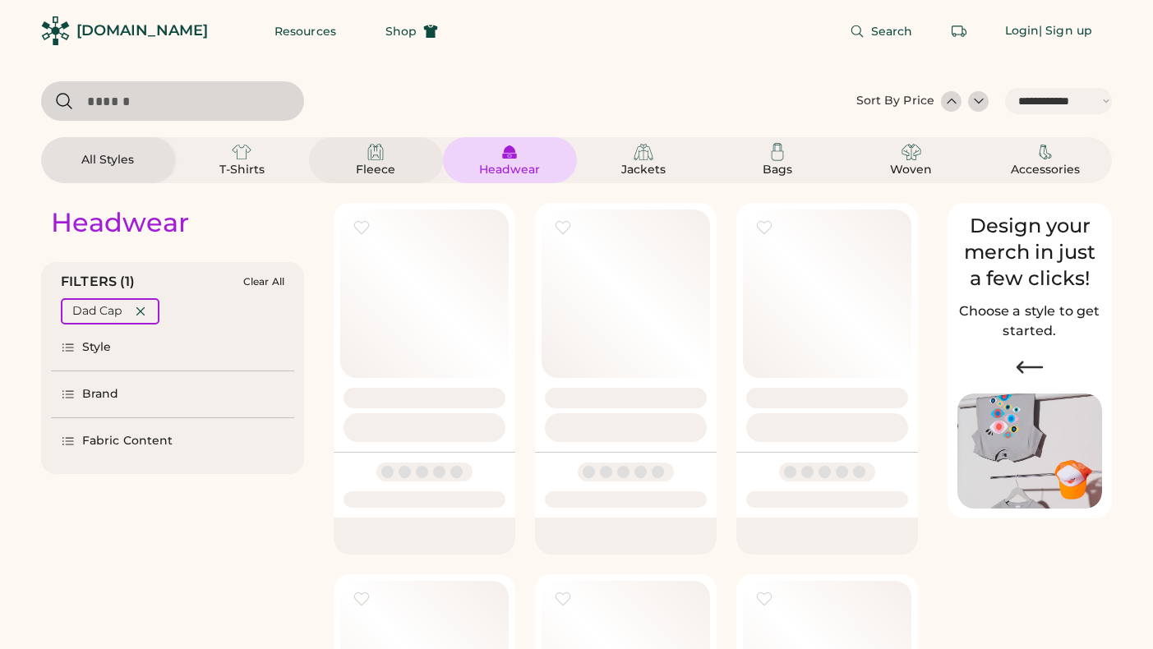
select select "*****"
select select "*"
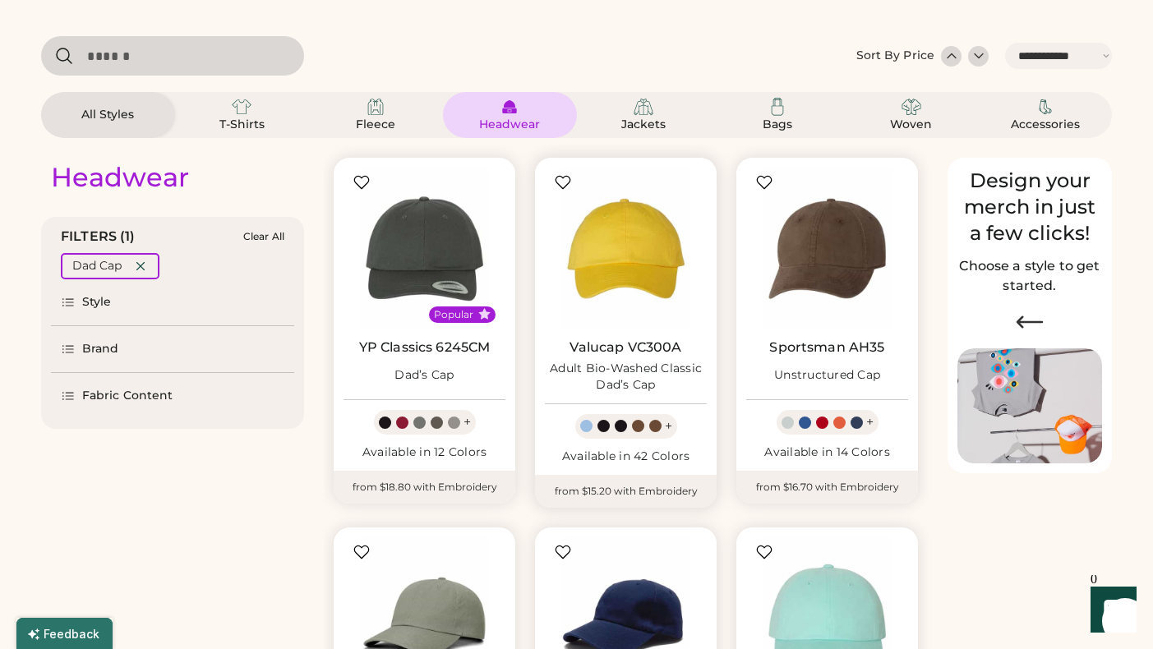
scroll to position [47, 0]
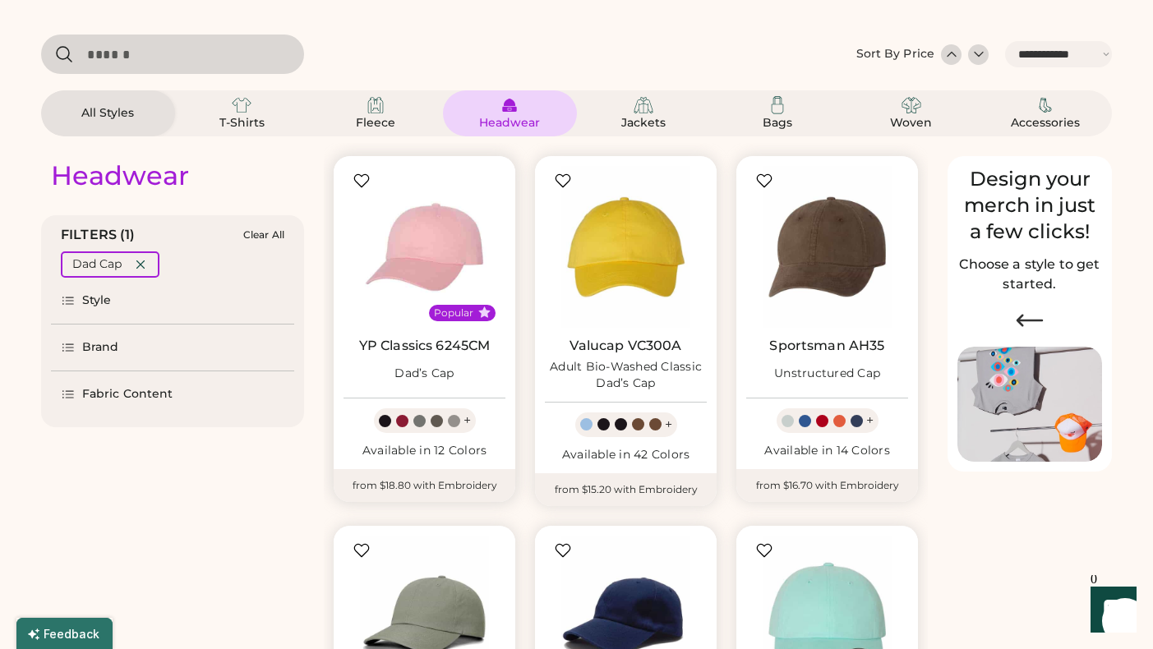
click at [422, 229] on img at bounding box center [425, 247] width 162 height 162
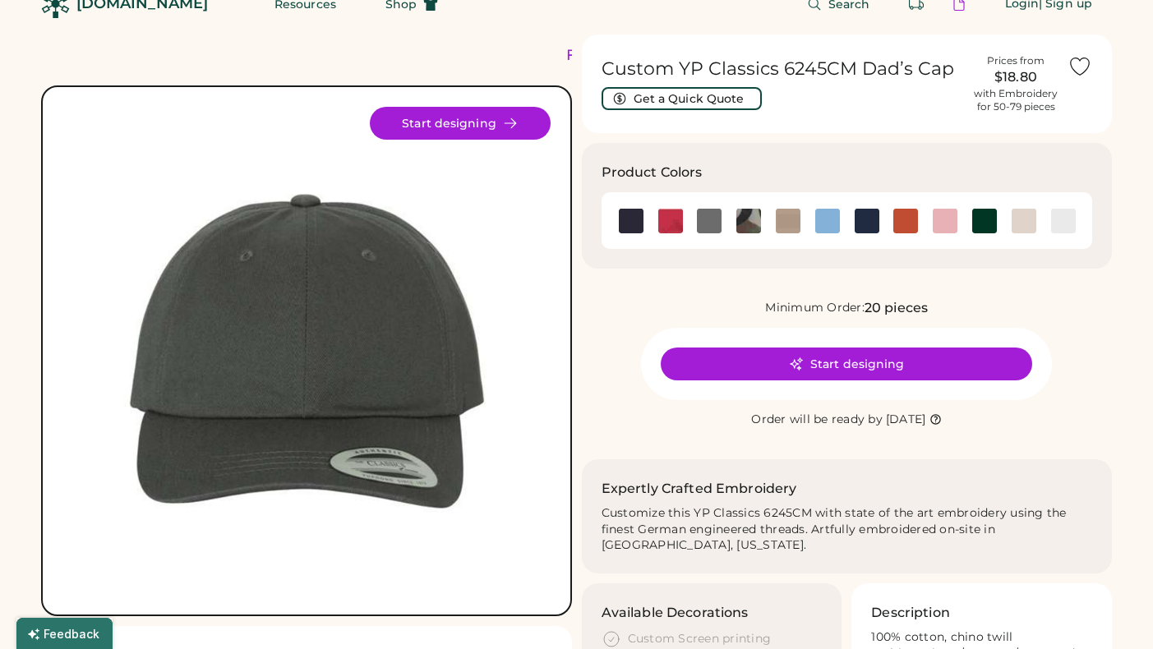
scroll to position [42, 0]
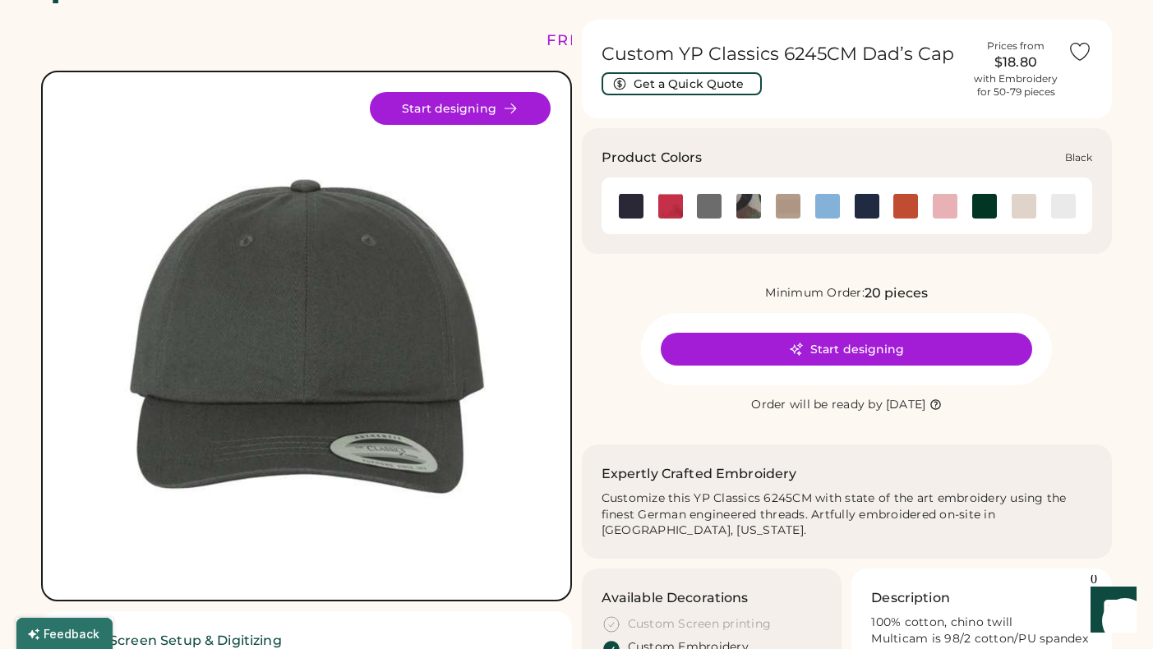
click at [634, 214] on img at bounding box center [631, 206] width 25 height 25
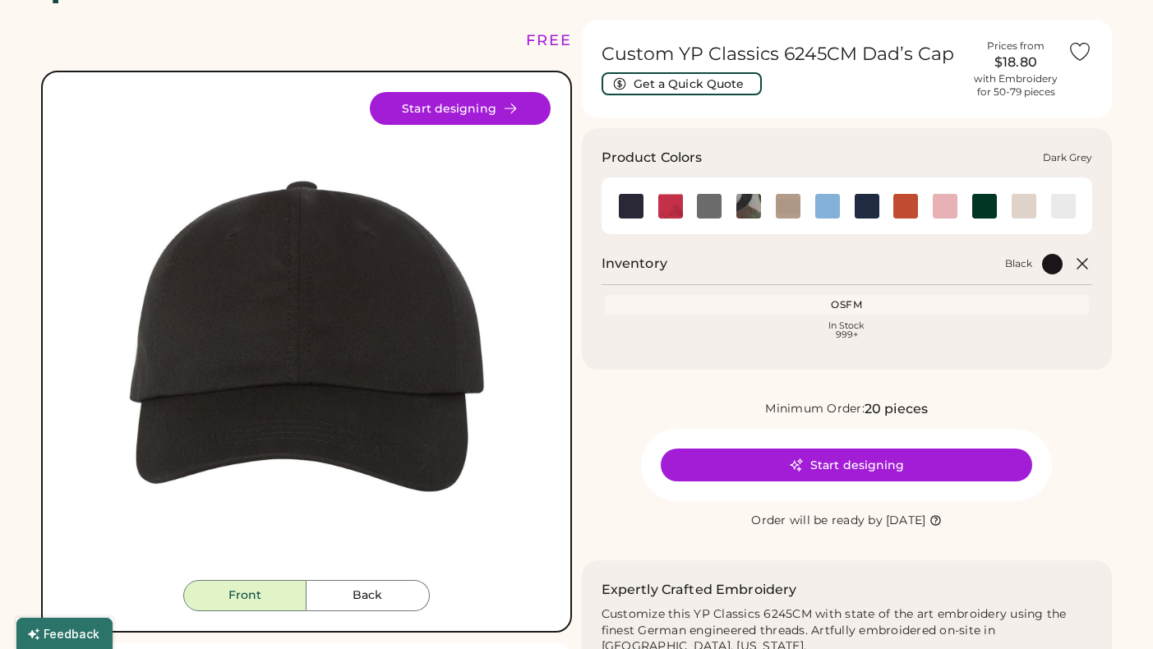
click at [695, 213] on div at bounding box center [709, 205] width 39 height 25
click at [716, 213] on img at bounding box center [709, 206] width 25 height 25
click at [798, 209] on img at bounding box center [788, 206] width 25 height 25
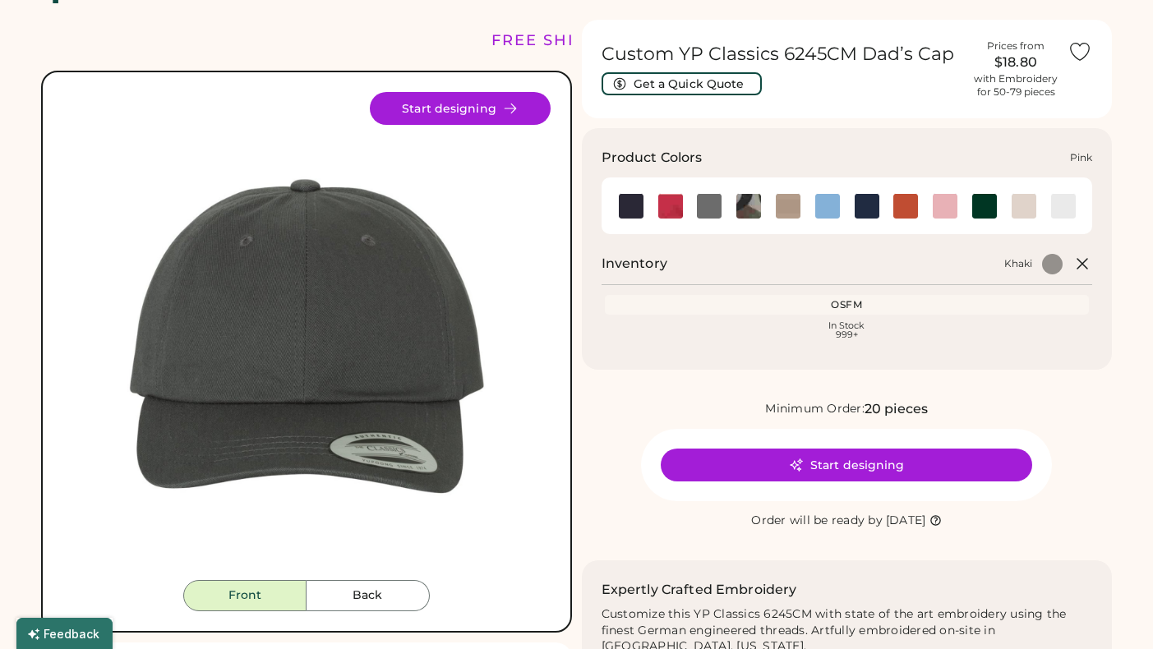
click at [933, 209] on img at bounding box center [945, 206] width 25 height 25
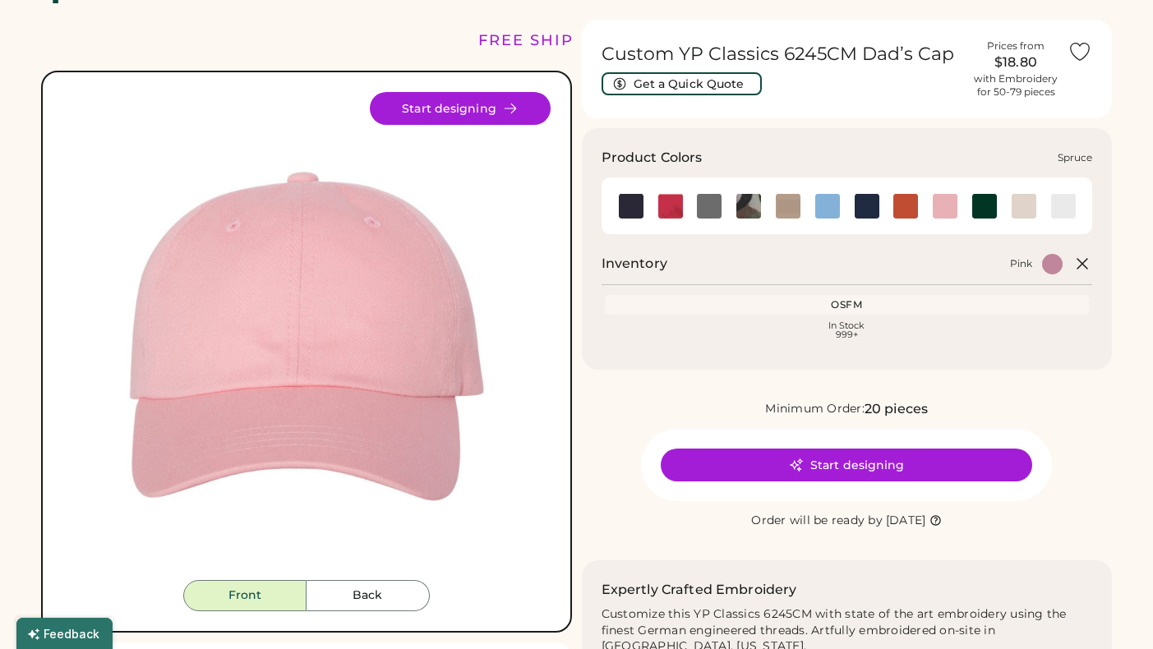
click at [999, 203] on div at bounding box center [984, 205] width 39 height 25
click at [1025, 203] on img at bounding box center [1024, 206] width 25 height 25
click at [879, 203] on div at bounding box center [866, 205] width 39 height 25
click at [851, 207] on div at bounding box center [866, 205] width 39 height 25
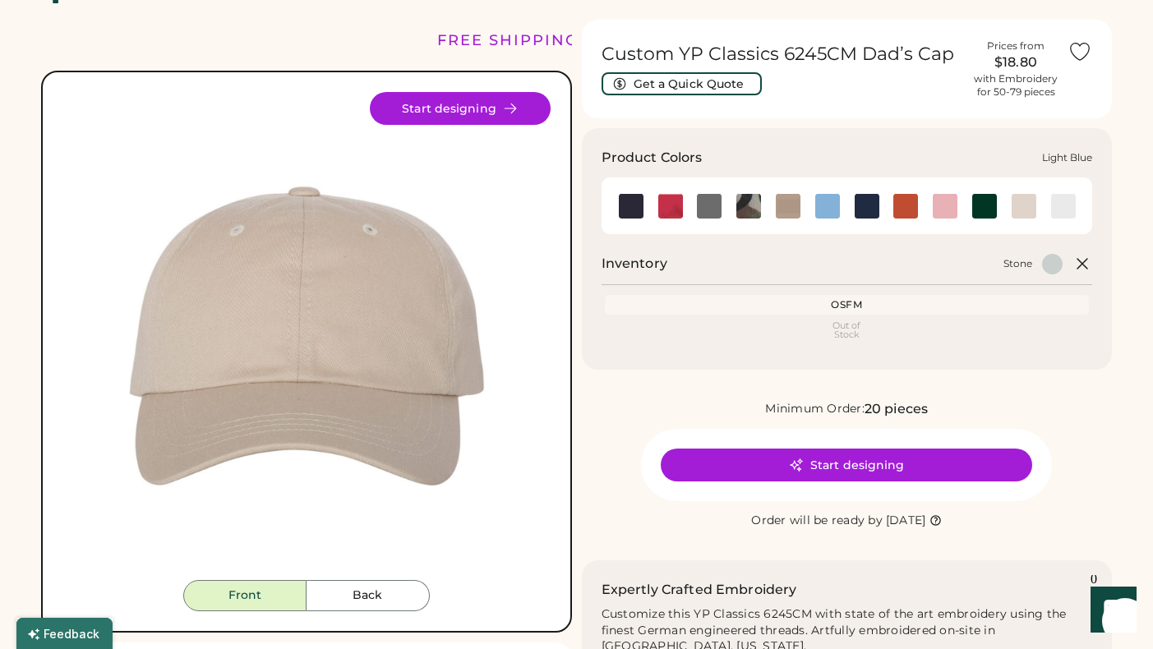
click at [819, 207] on img at bounding box center [827, 206] width 25 height 25
click at [709, 205] on img at bounding box center [709, 206] width 25 height 25
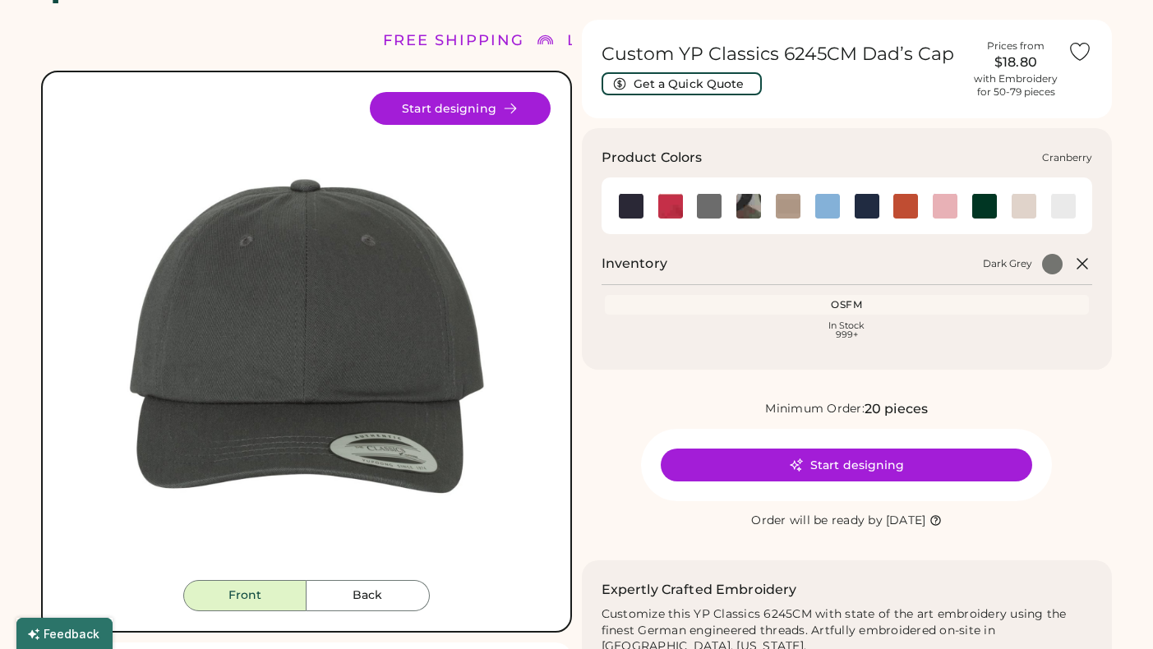
click at [662, 196] on img at bounding box center [670, 206] width 25 height 25
click at [834, 202] on img at bounding box center [827, 206] width 25 height 25
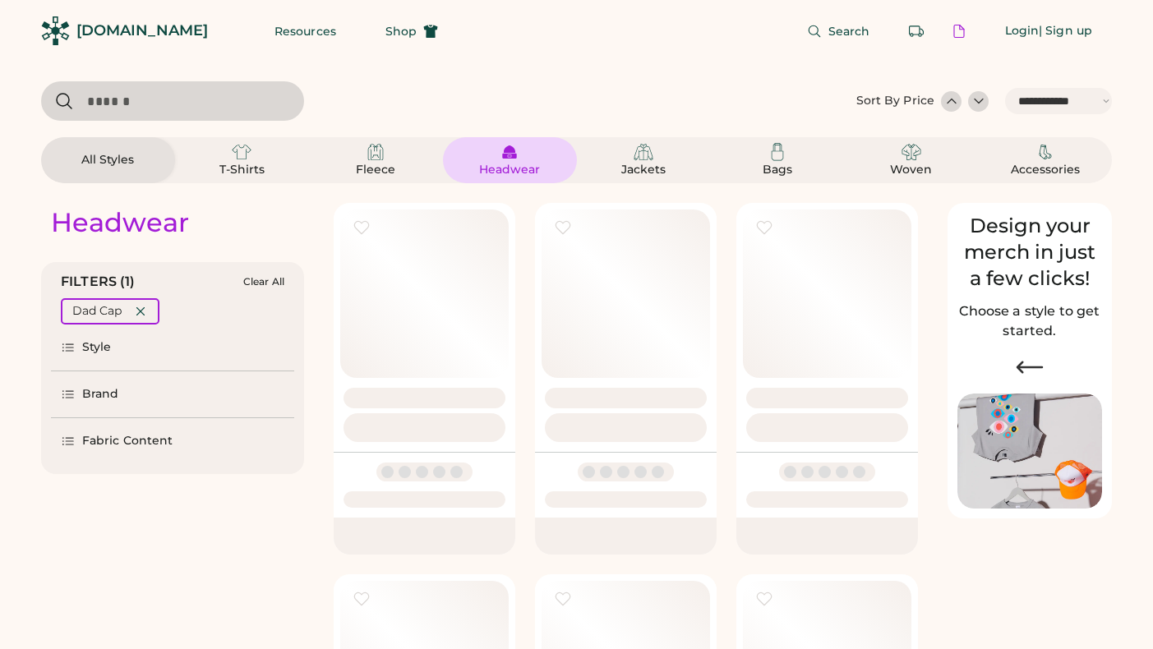
select select "*****"
select select "*"
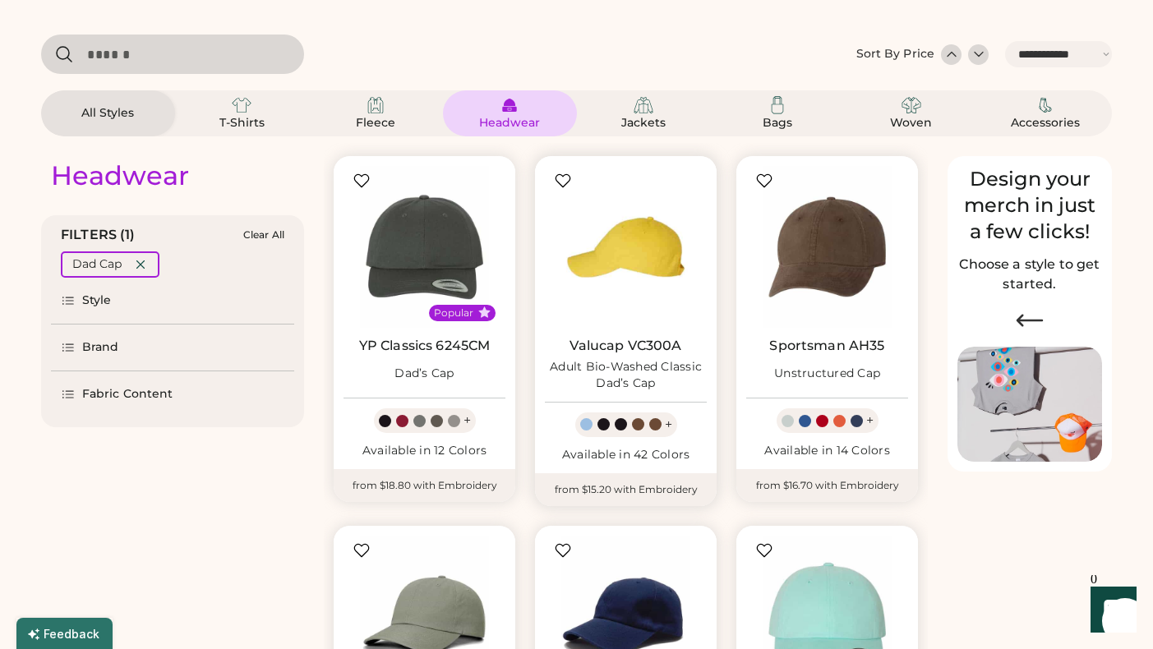
click at [658, 275] on img at bounding box center [626, 247] width 162 height 162
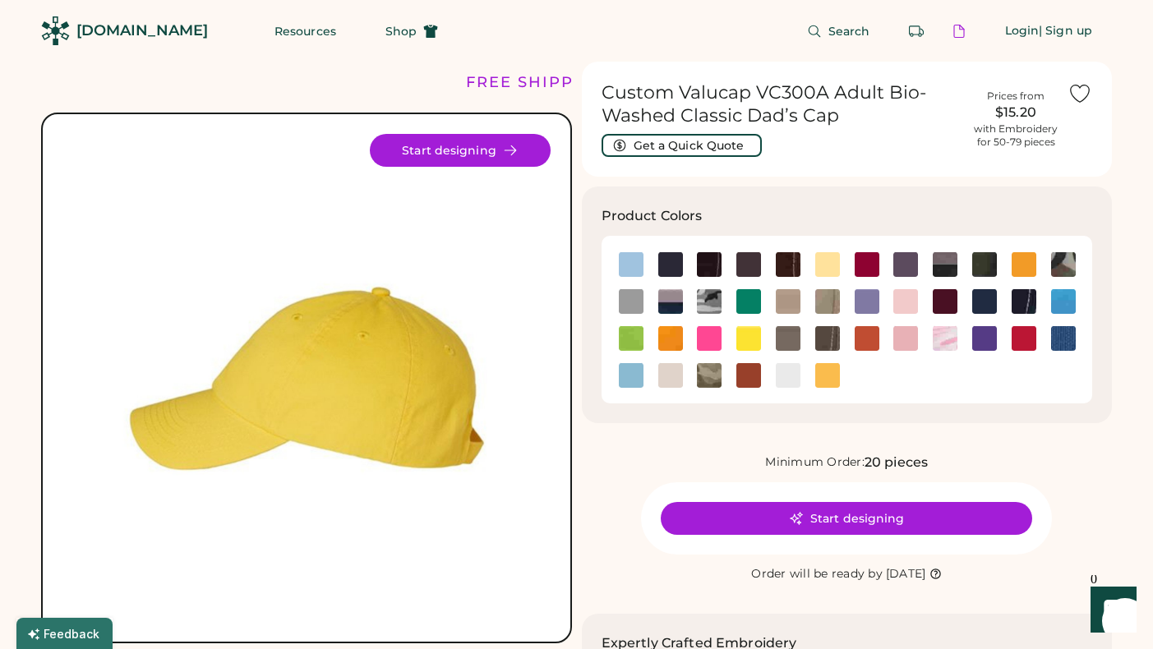
click at [440, 320] on img at bounding box center [306, 378] width 488 height 488
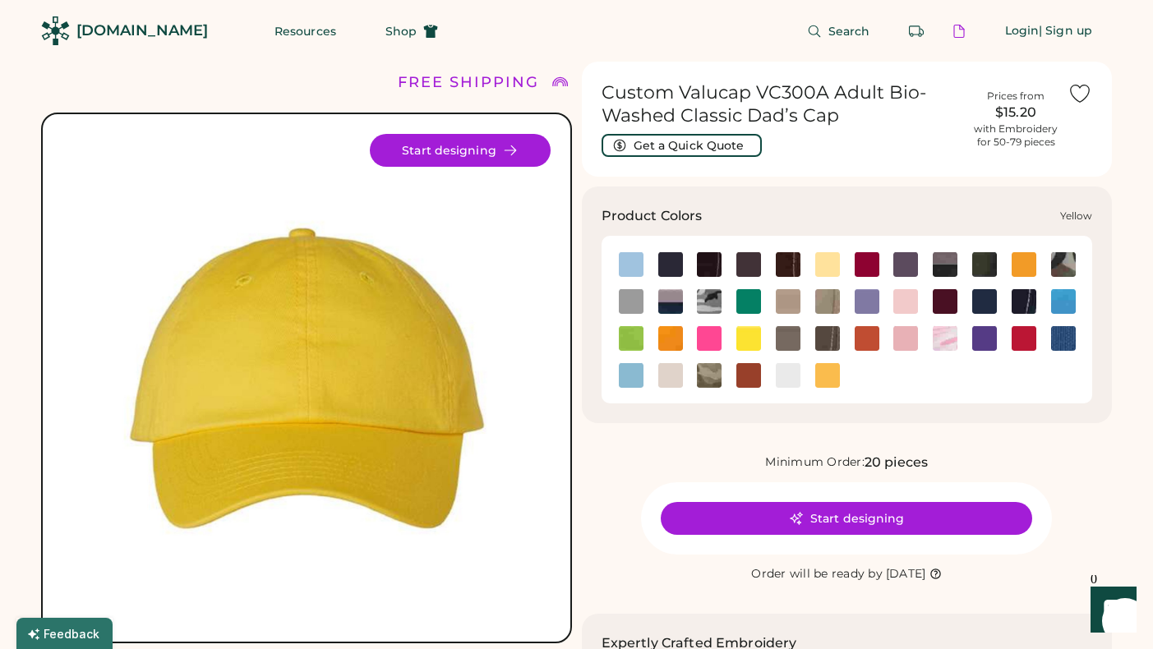
click at [828, 372] on img at bounding box center [827, 375] width 25 height 25
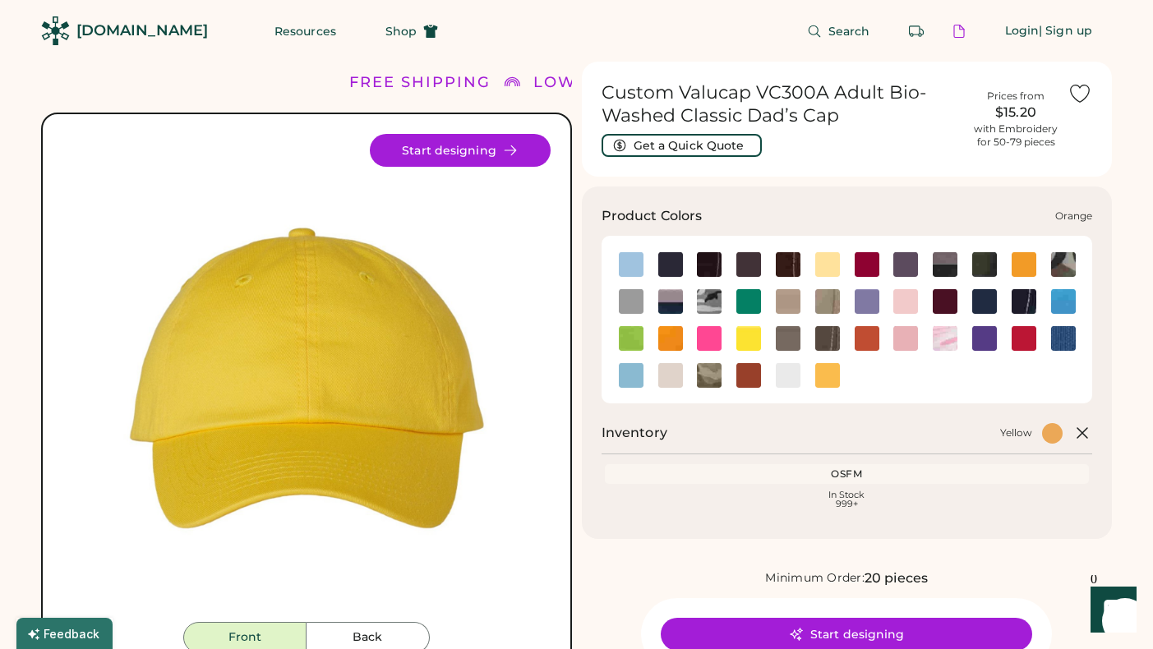
click at [859, 335] on img at bounding box center [867, 338] width 25 height 25
click at [865, 259] on img at bounding box center [867, 264] width 25 height 25
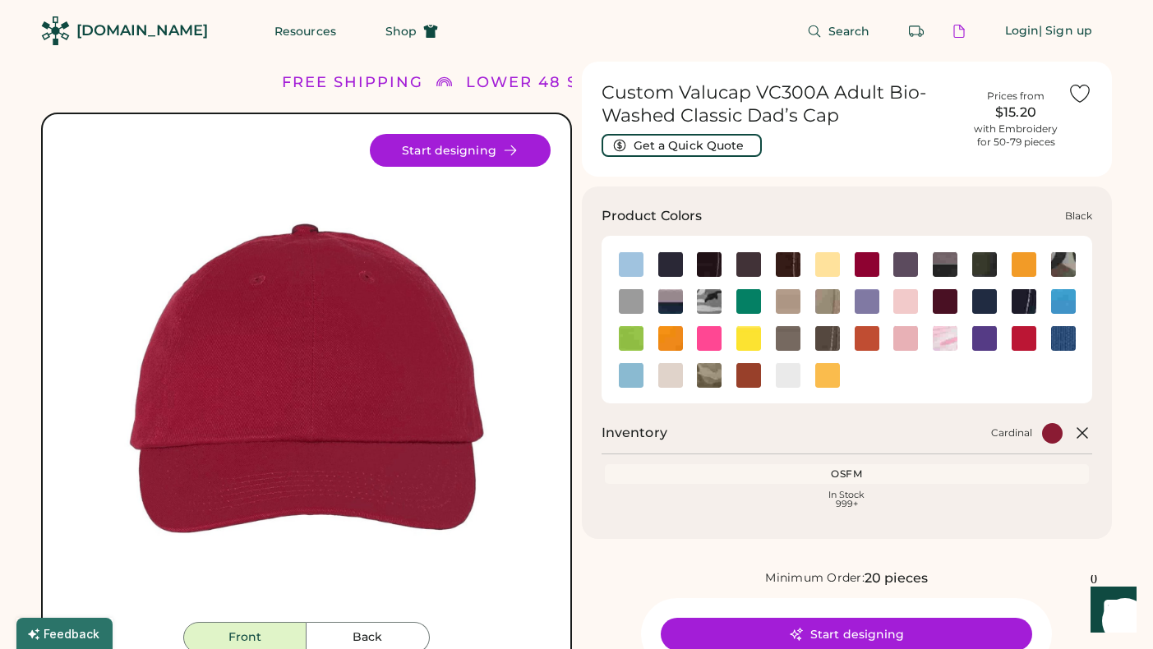
click at [672, 260] on img at bounding box center [670, 264] width 25 height 25
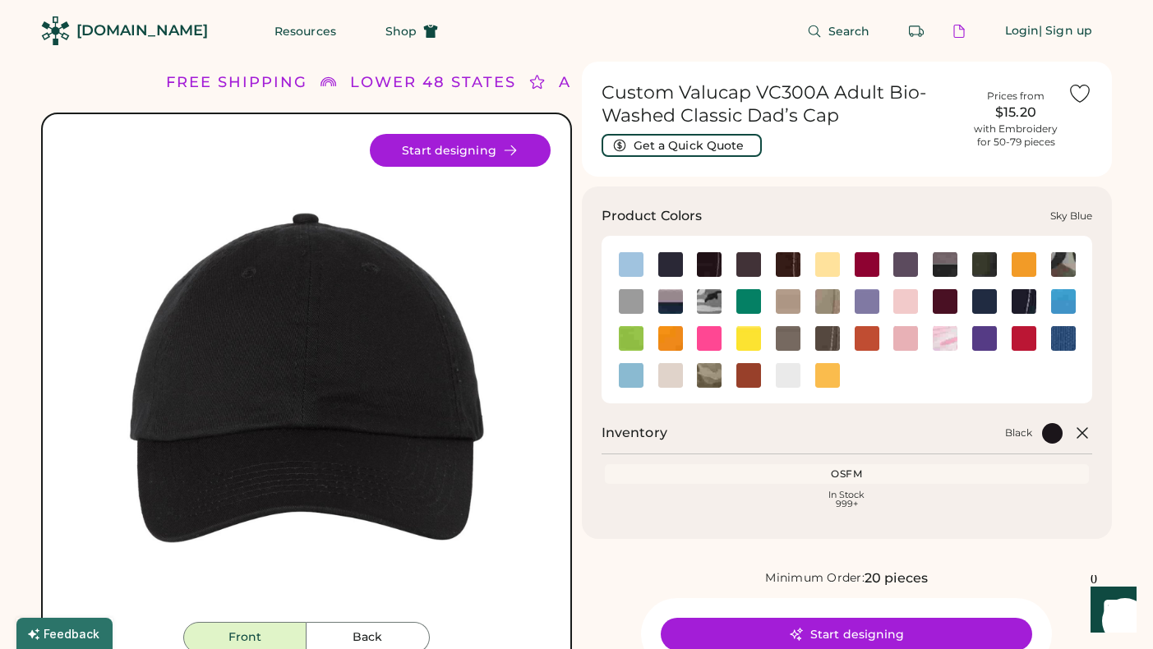
click at [625, 372] on img at bounding box center [631, 375] width 25 height 25
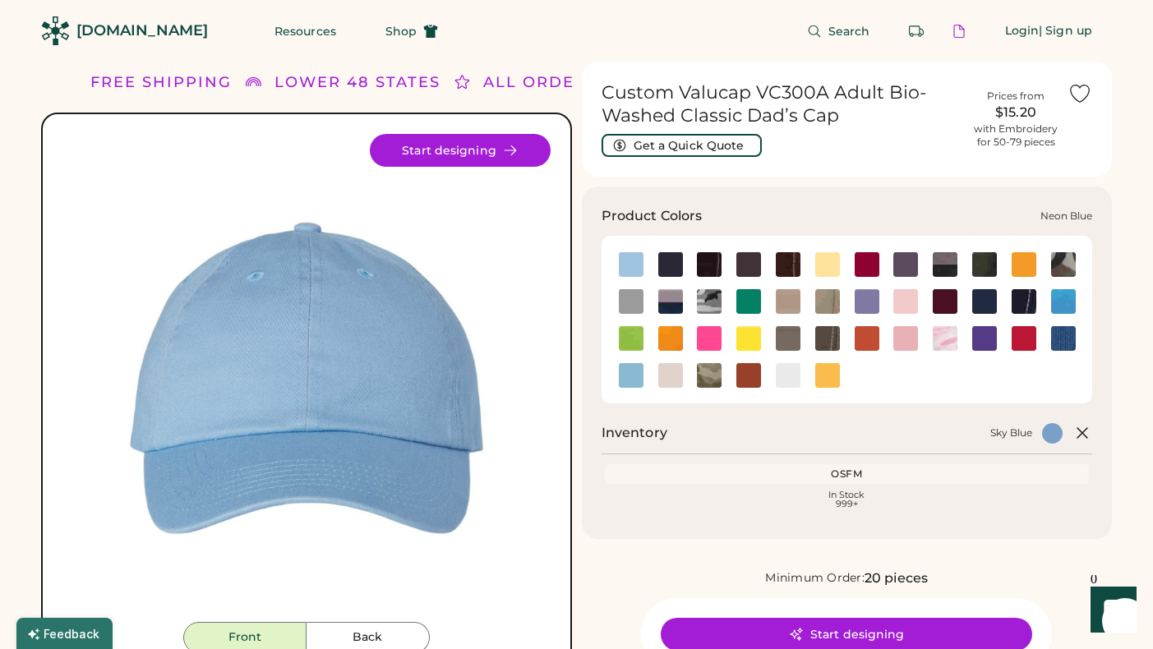
click at [1061, 303] on img at bounding box center [1063, 301] width 25 height 25
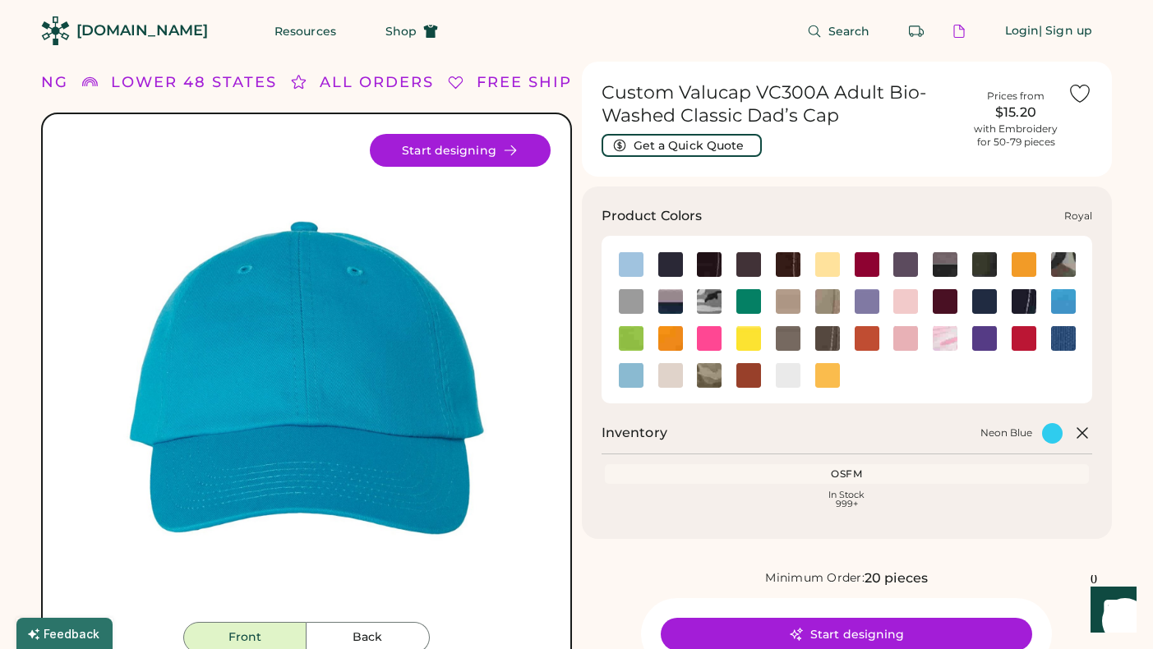
click at [1051, 339] on img at bounding box center [1063, 338] width 25 height 25
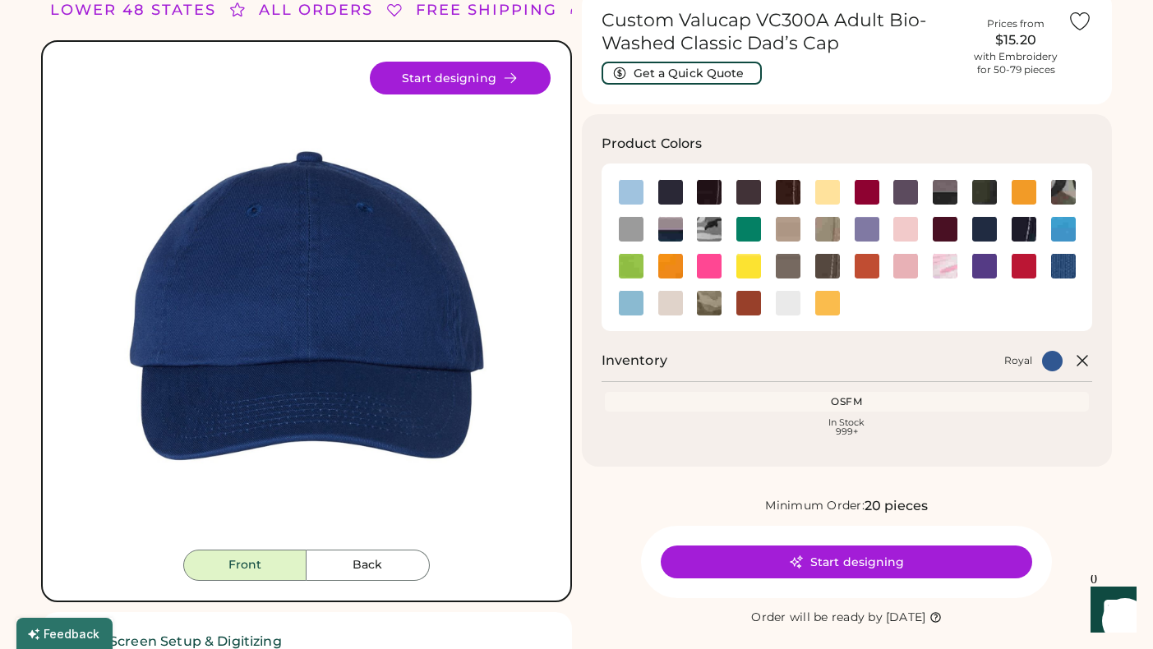
scroll to position [74, 0]
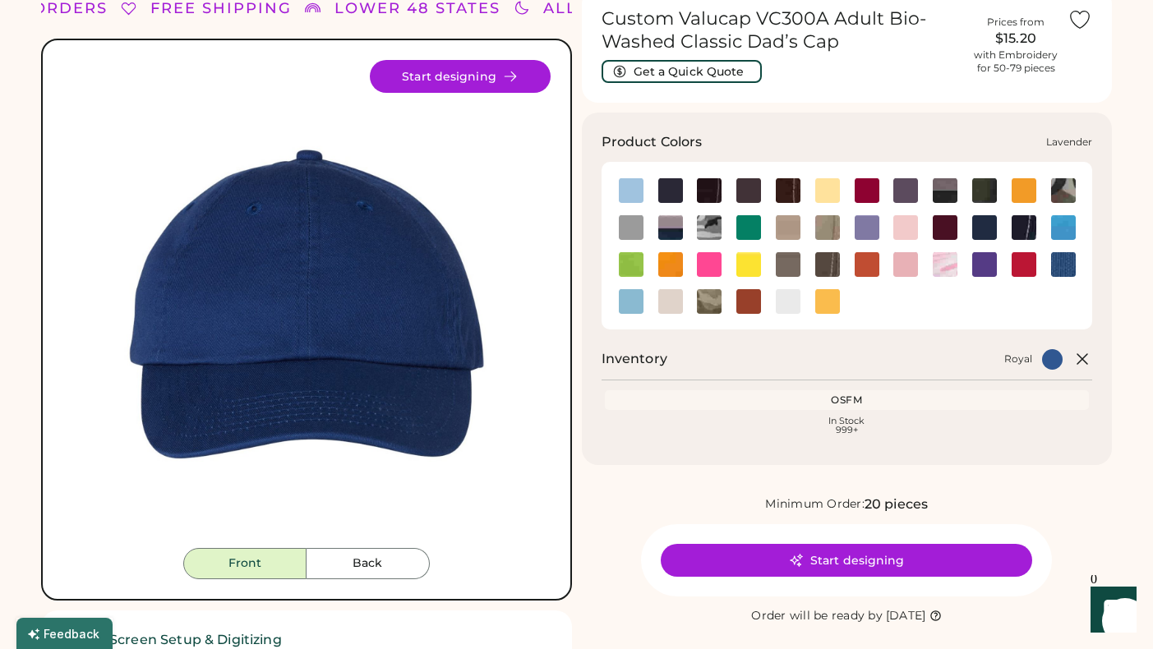
click at [856, 233] on img at bounding box center [867, 227] width 25 height 25
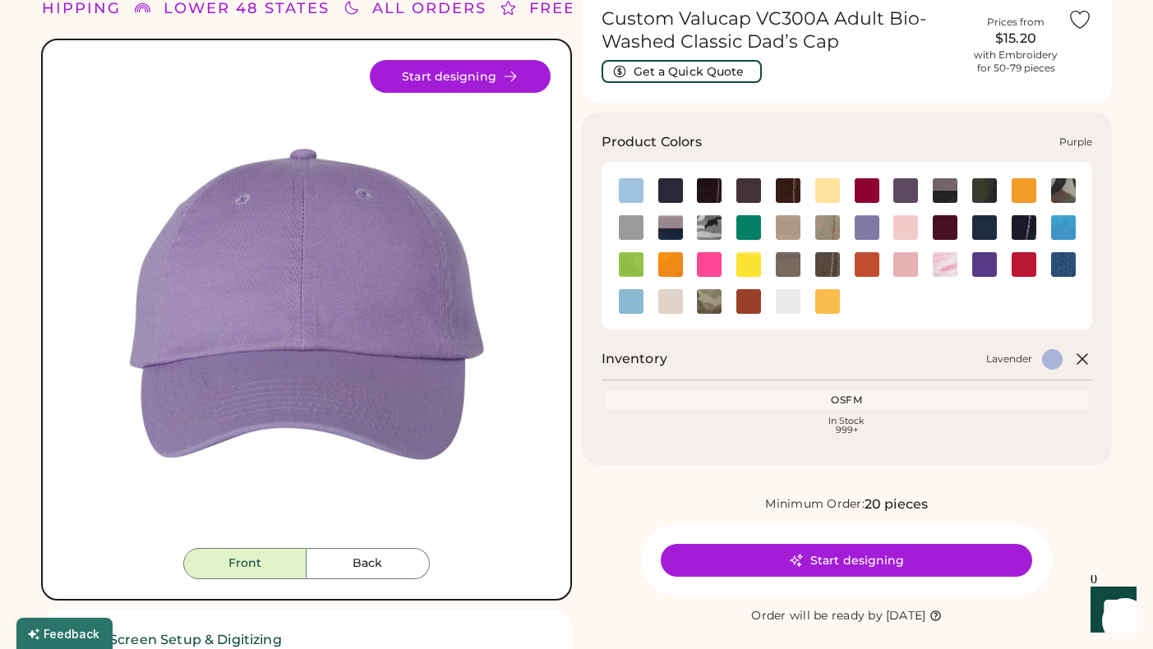
click at [985, 267] on img at bounding box center [984, 264] width 25 height 25
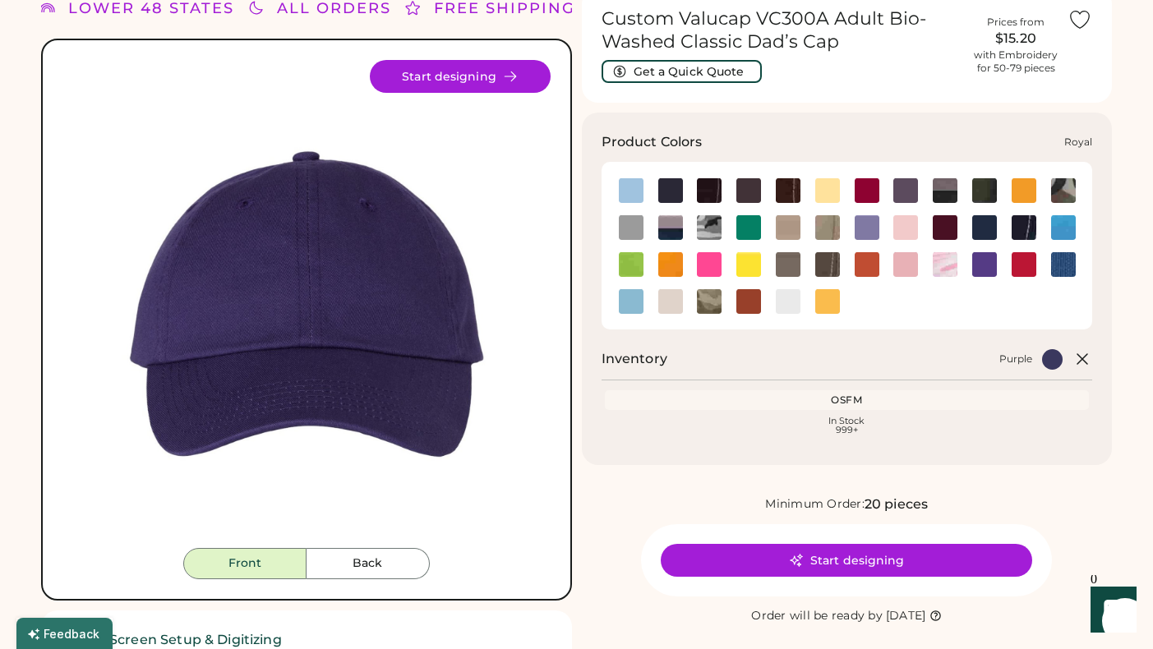
click at [1058, 265] on img at bounding box center [1063, 264] width 25 height 25
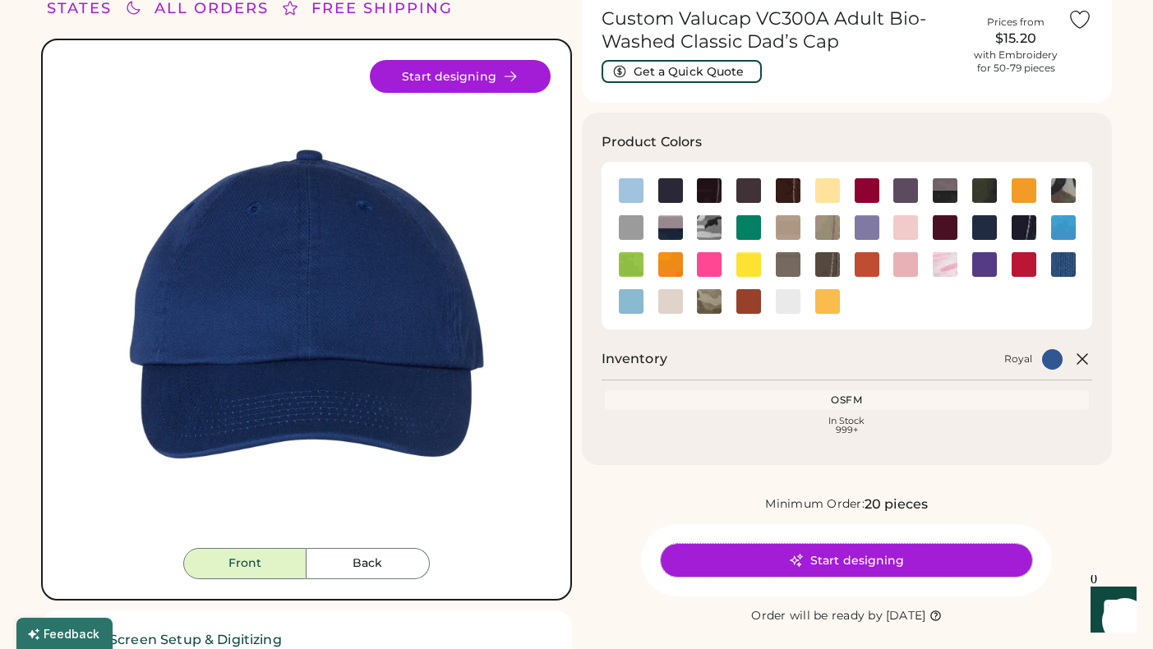
click at [851, 553] on button "Start designing" at bounding box center [847, 560] width 372 height 33
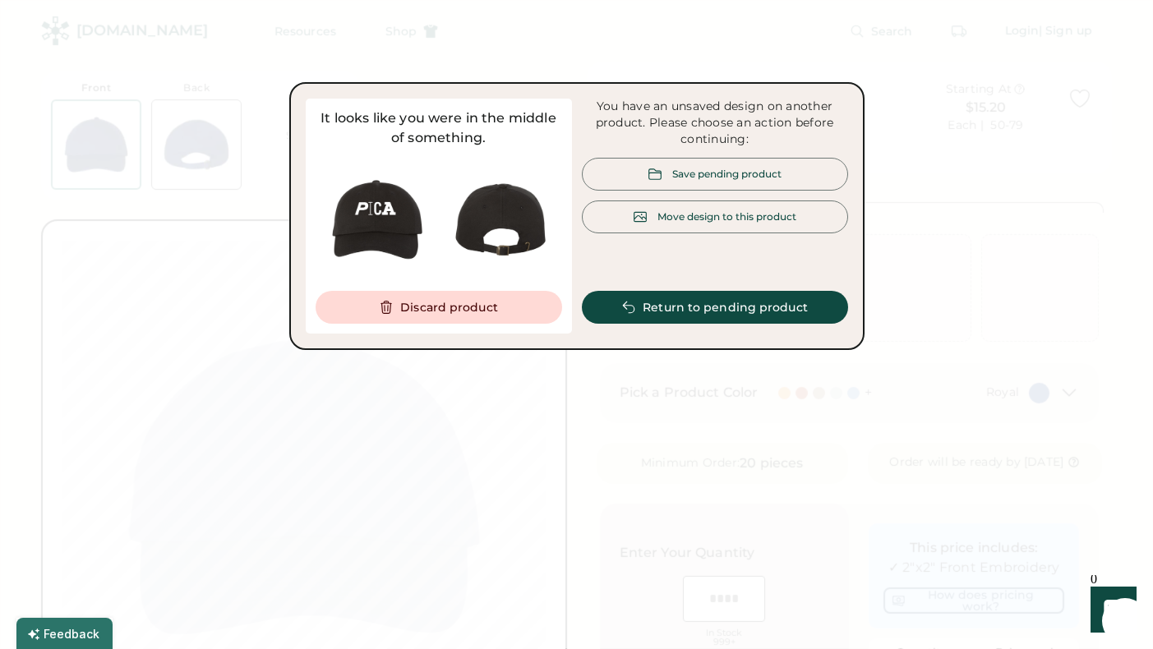
click at [921, 252] on div at bounding box center [576, 324] width 1153 height 649
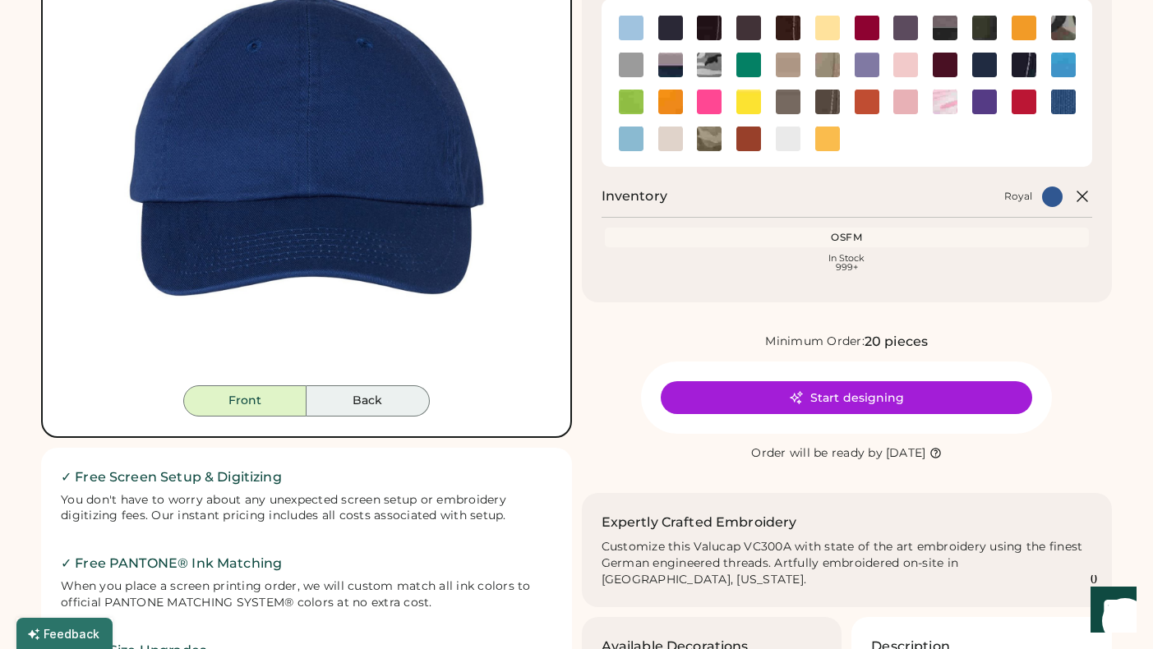
click at [353, 405] on button "Back" at bounding box center [368, 400] width 123 height 31
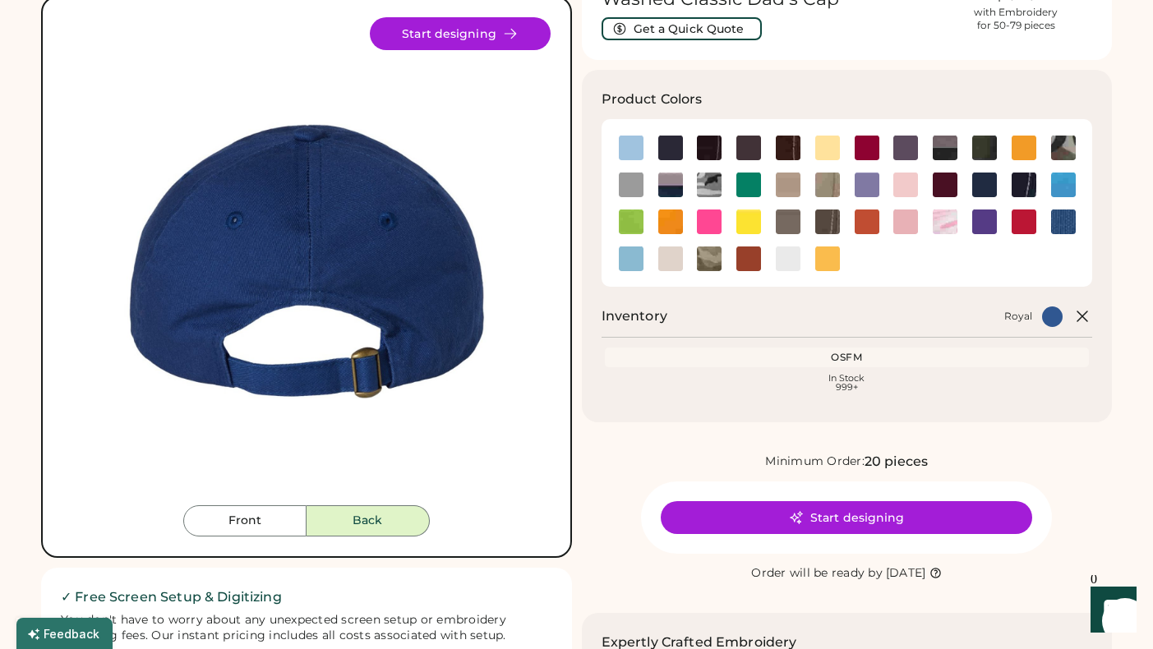
scroll to position [118, 0]
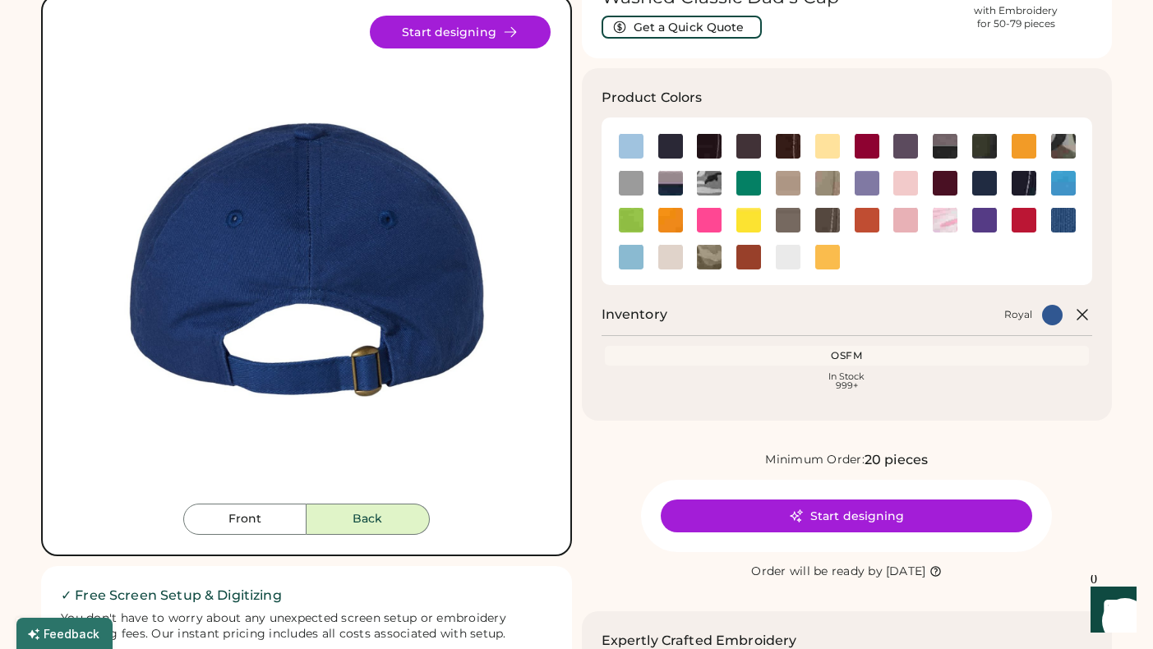
click at [257, 494] on img at bounding box center [306, 260] width 488 height 488
click at [256, 528] on button "Front" at bounding box center [244, 519] width 123 height 31
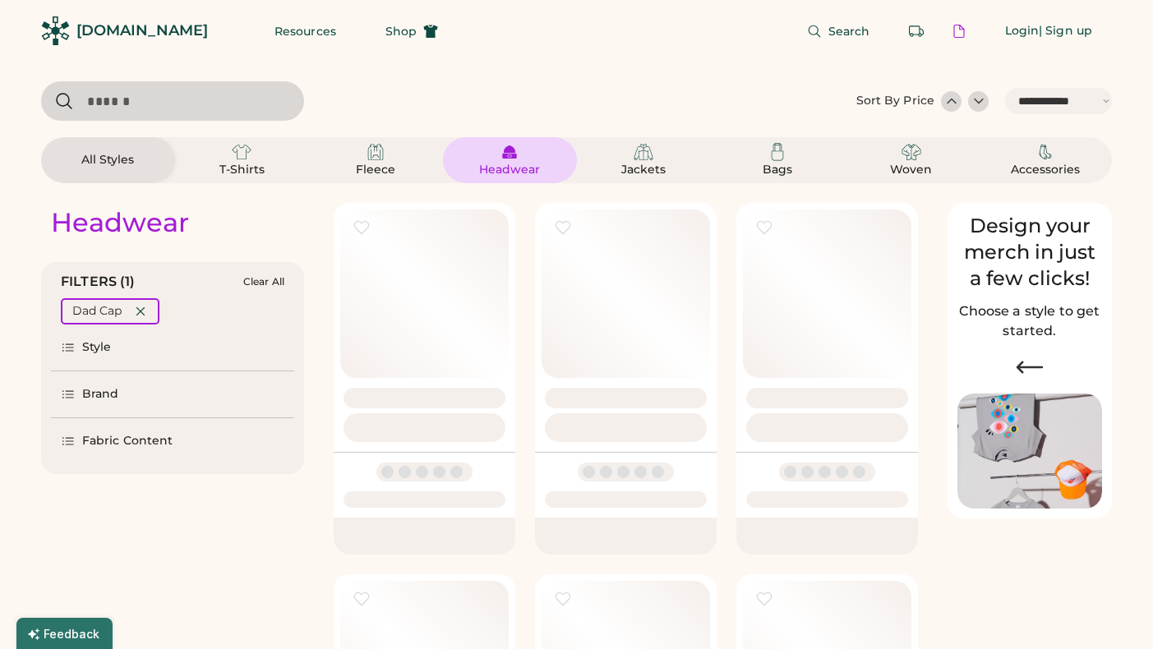
select select "*****"
select select "*"
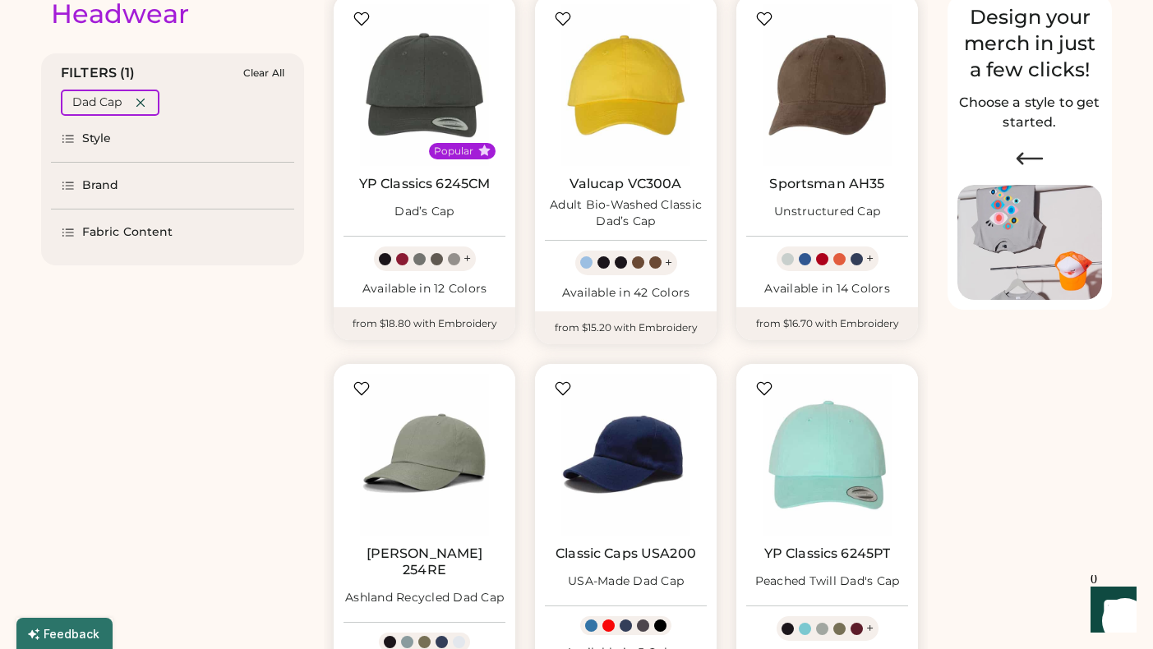
scroll to position [212, 0]
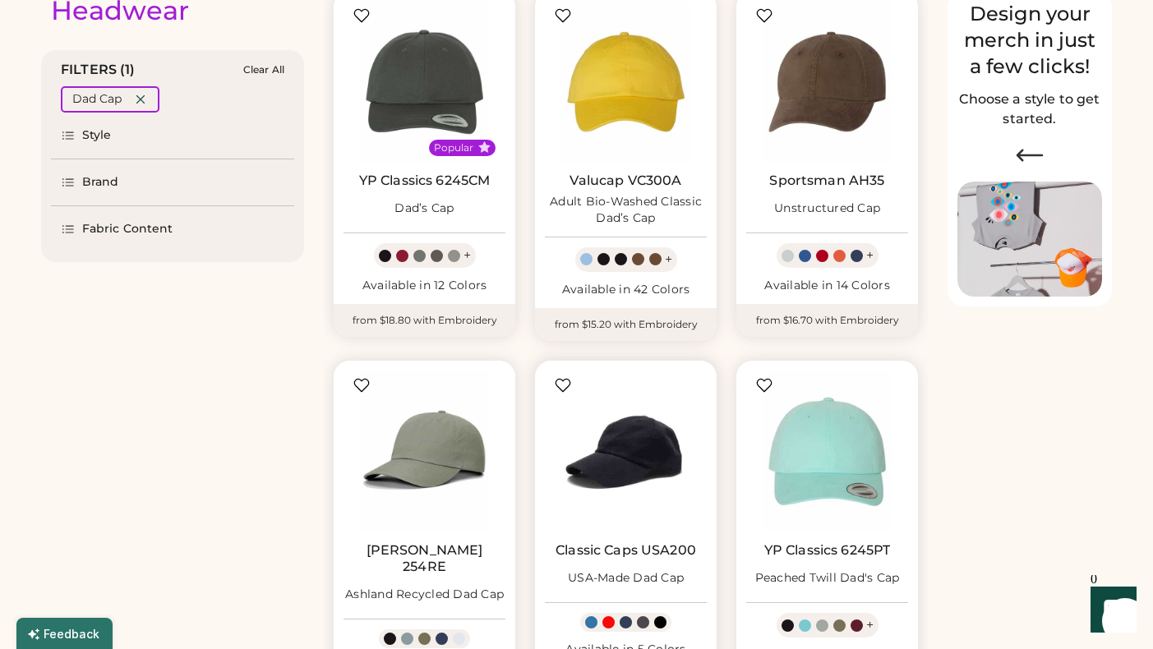
click at [638, 481] on img at bounding box center [626, 452] width 162 height 162
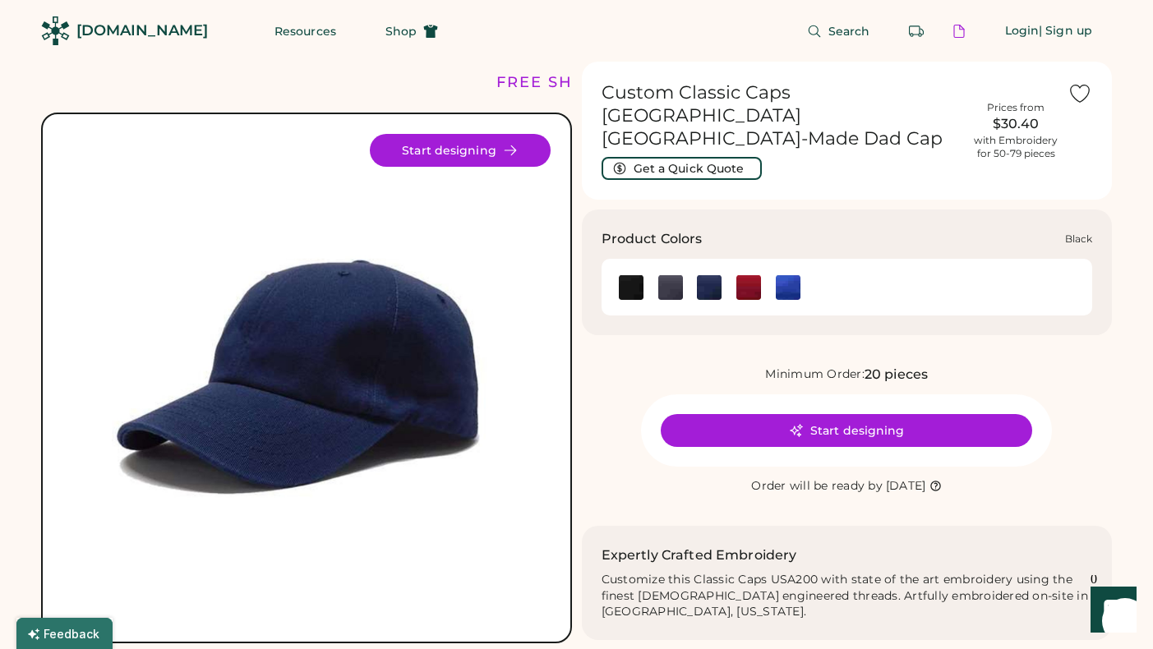
click at [650, 275] on div at bounding box center [669, 287] width 39 height 25
click at [690, 275] on div at bounding box center [709, 287] width 39 height 25
click at [725, 275] on div at bounding box center [709, 287] width 39 height 25
click at [770, 275] on div at bounding box center [787, 287] width 39 height 25
click at [730, 275] on div at bounding box center [748, 287] width 39 height 25
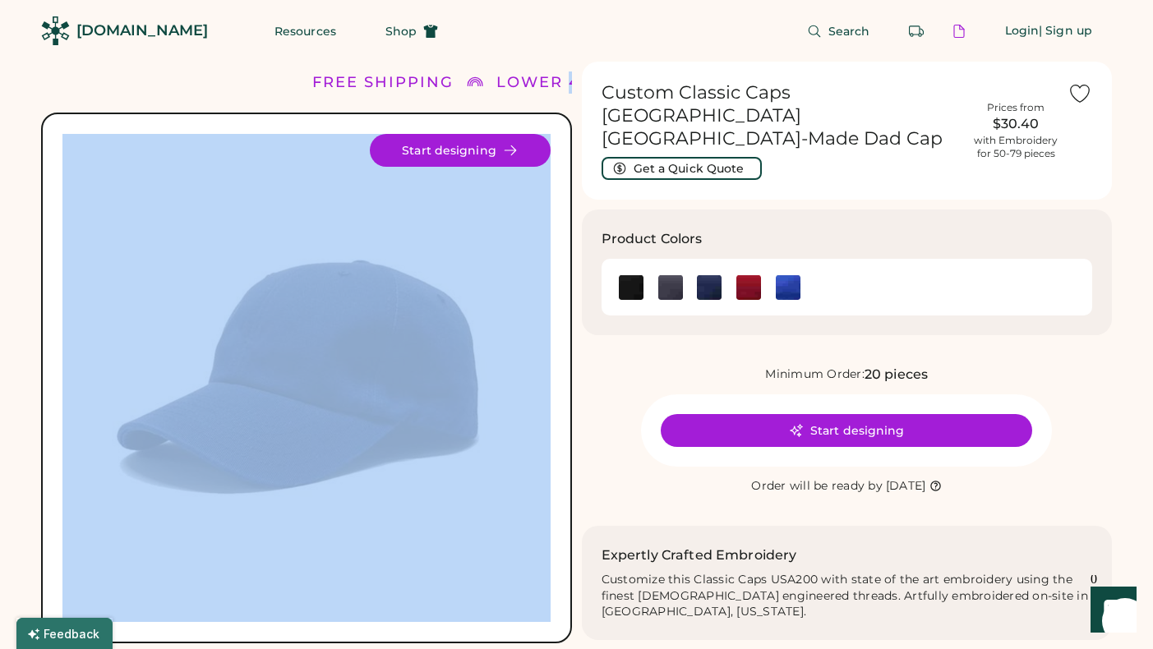
drag, startPoint x: 306, startPoint y: 90, endPoint x: 126, endPoint y: 134, distance: 185.2
click at [126, 134] on div "FREE SHIPPING LOWER 48 STATES ALL ORDERS FREE SHIPPING LOWER 48 STATES ALL ORDE…" at bounding box center [306, 536] width 531 height 949
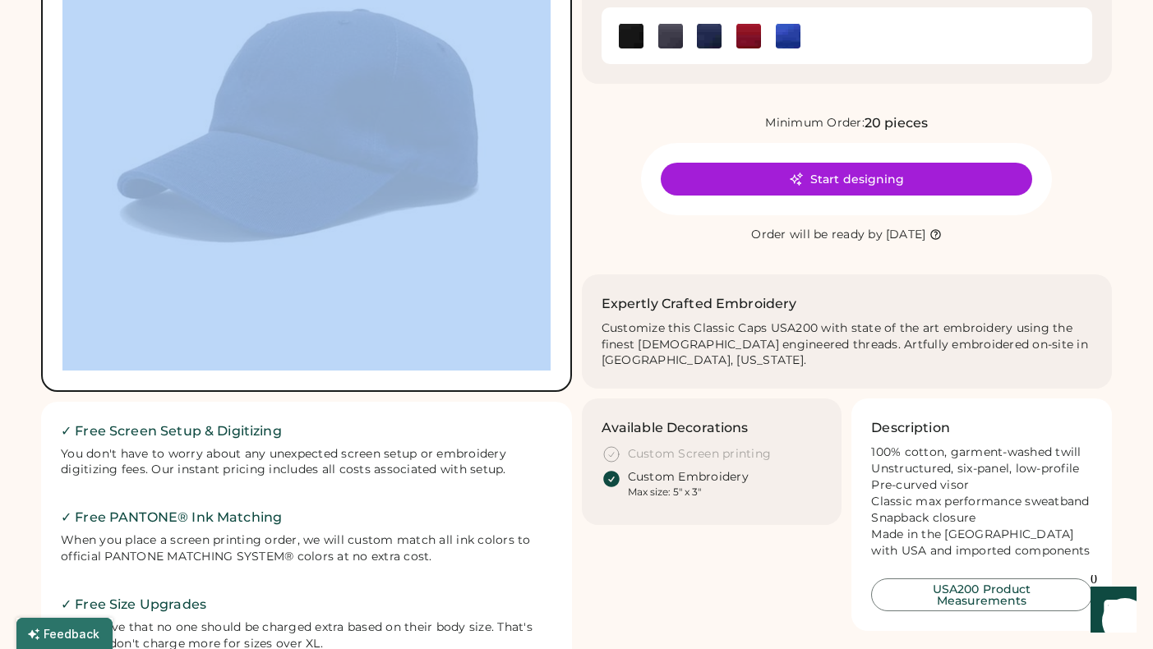
scroll to position [265, 0]
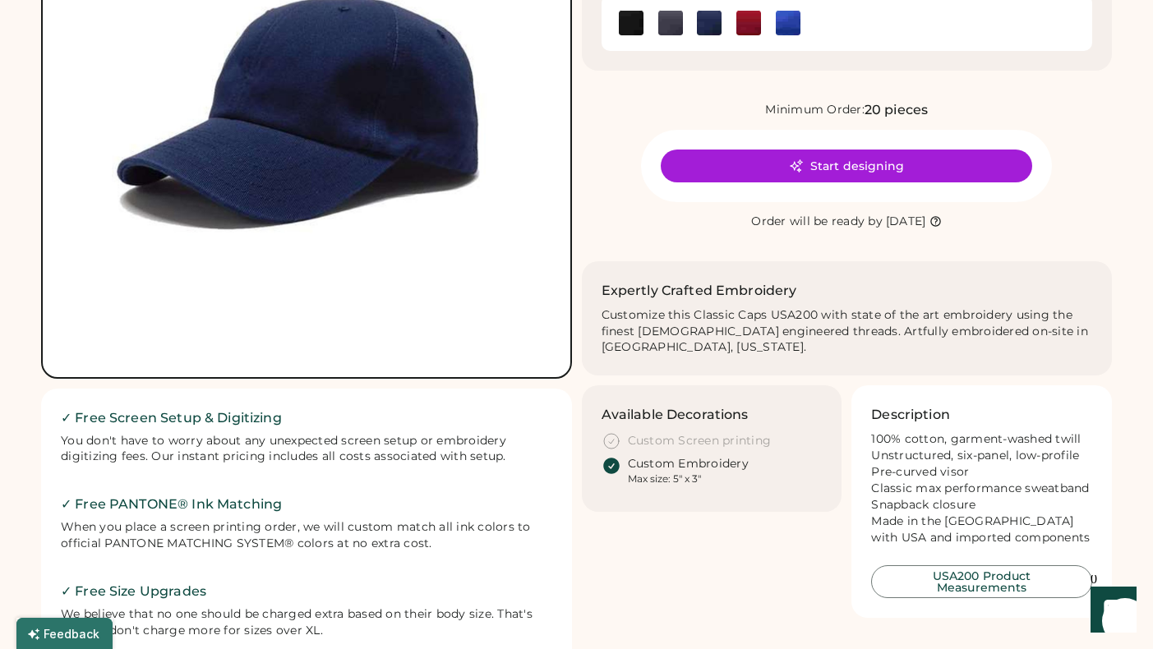
click at [337, 406] on div "✓ Free Screen Setup & Digitizing You don't have to worry about any unexpected s…" at bounding box center [306, 568] width 531 height 358
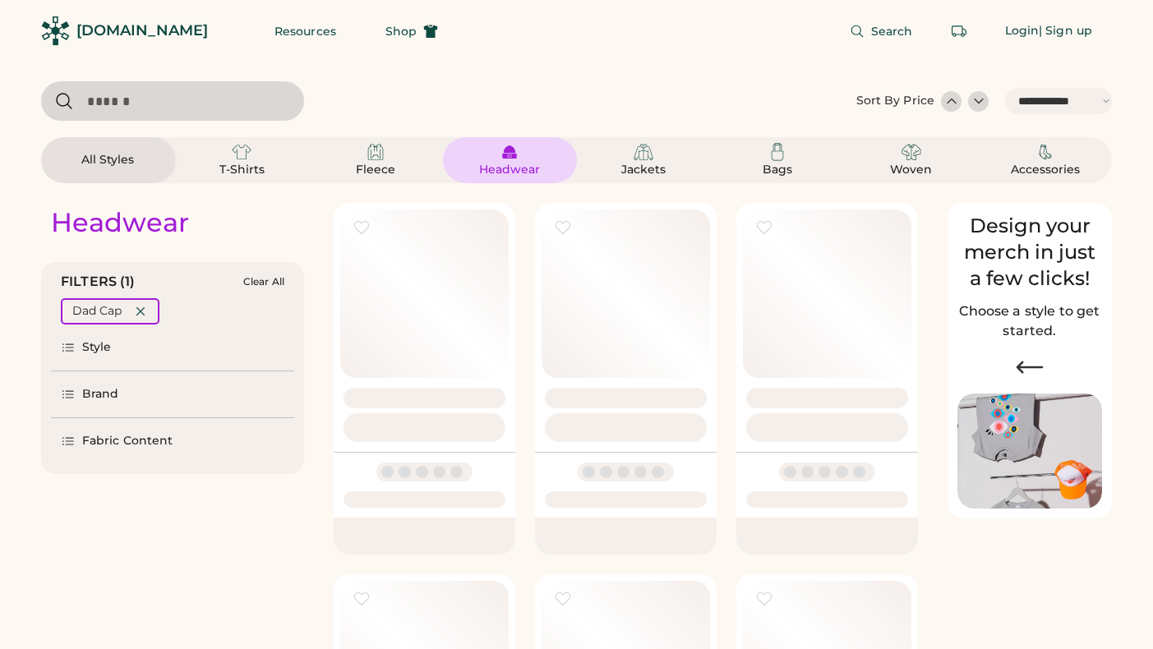
select select "*****"
select select "*"
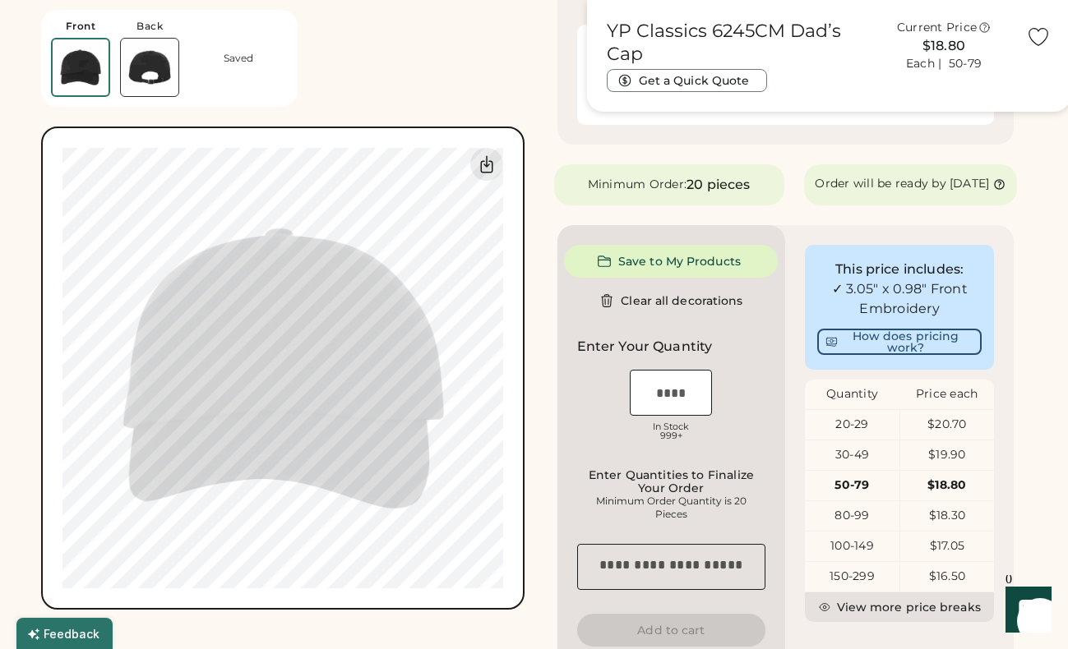
click at [459, 72] on div "Front Back Saved Switch to back Upload new design SVG, Ai, PDF, EPS, PSD Non-pr…" at bounding box center [282, 305] width 483 height 610
